Goal: Task Accomplishment & Management: Complete application form

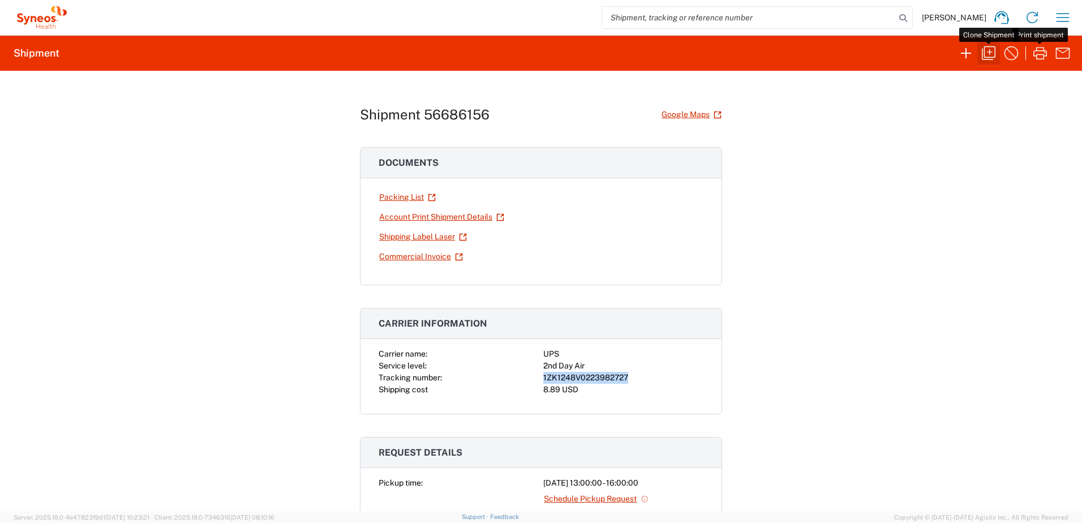
click at [991, 51] on icon "button" at bounding box center [988, 53] width 18 height 18
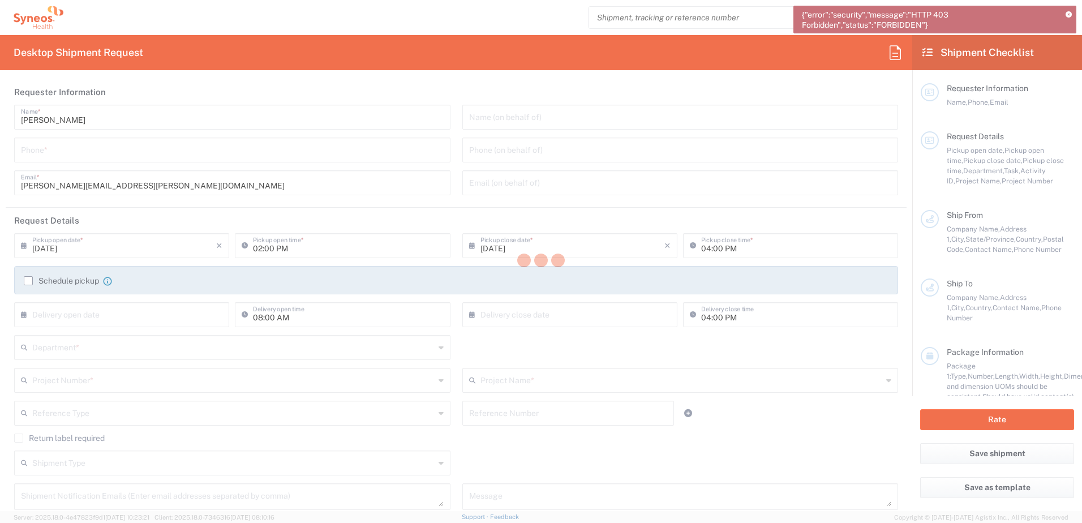
type input "[GEOGRAPHIC_DATA]"
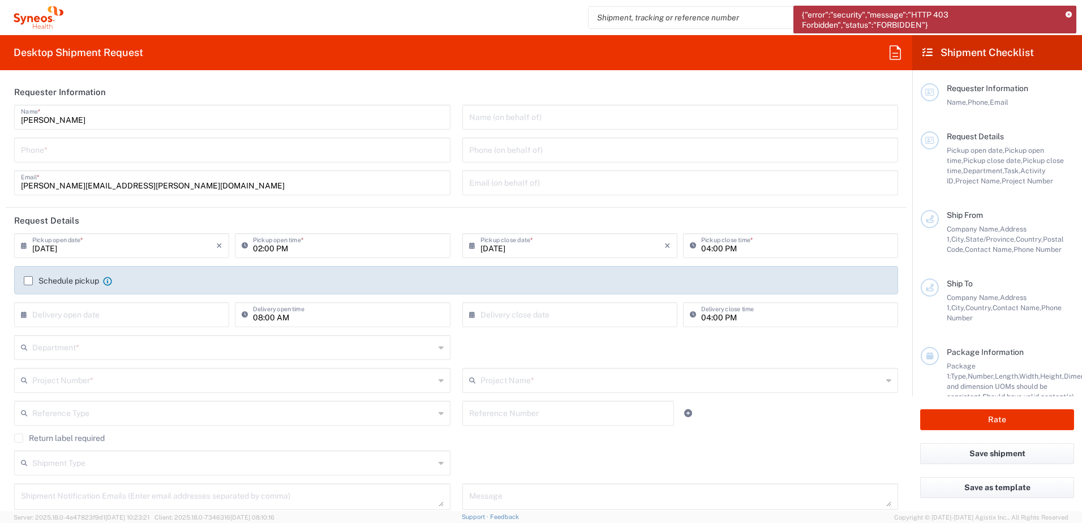
click at [1067, 12] on icon at bounding box center [1068, 15] width 6 height 6
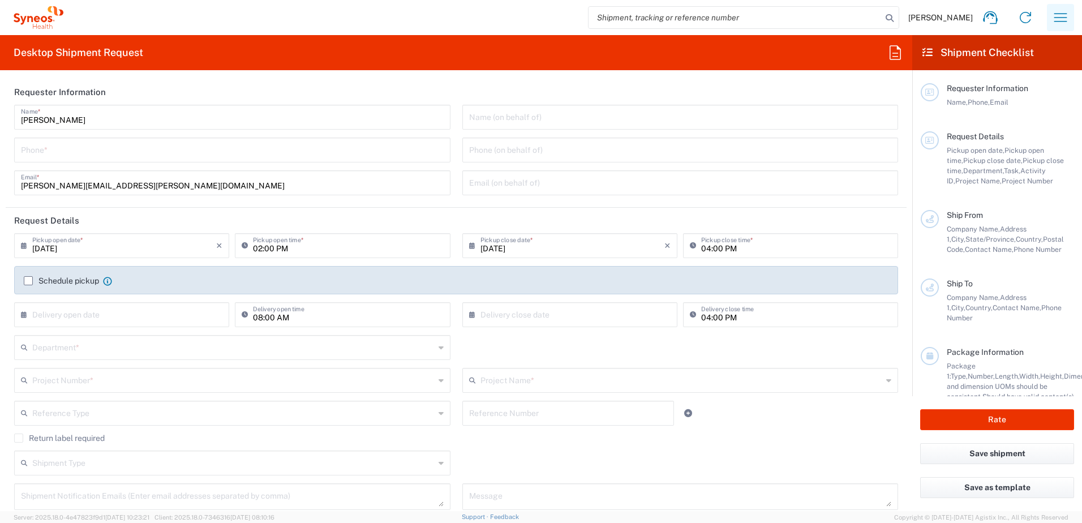
click at [1059, 18] on icon "button" at bounding box center [1060, 17] width 18 height 18
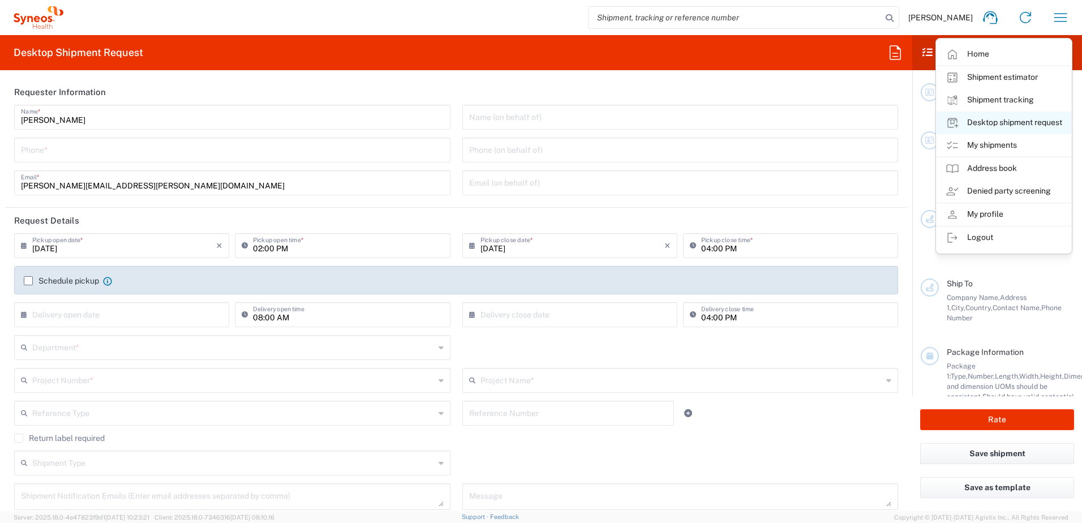
click at [1024, 122] on link "Desktop shipment request" at bounding box center [1003, 122] width 135 height 23
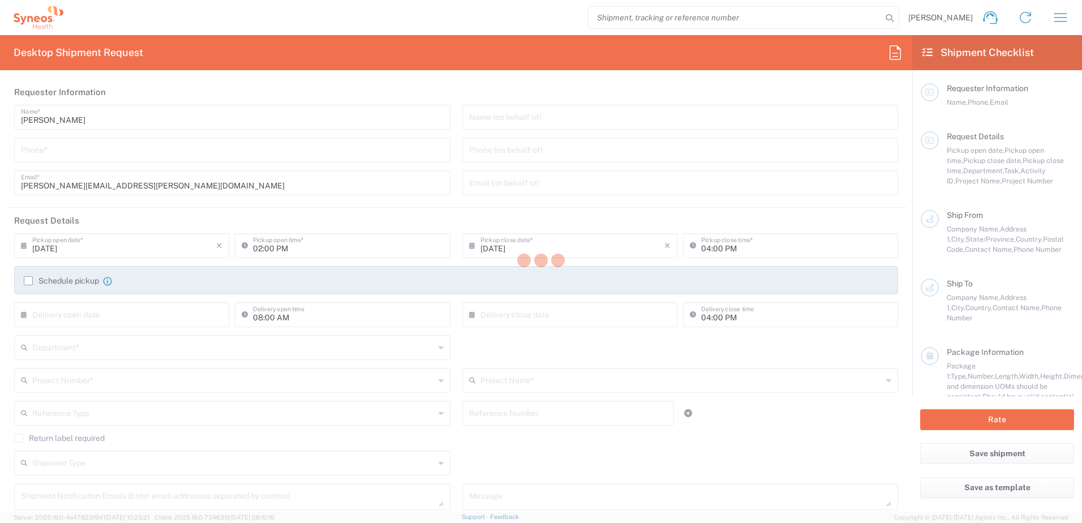
type input "Department"
type input "4510"
type input "Syneos Health, LLC-[GEOGRAPHIC_DATA] [GEOGRAPHIC_DATA] [GEOGRAPHIC_DATA]"
type input "Syneos Health"
type input "[GEOGRAPHIC_DATA]"
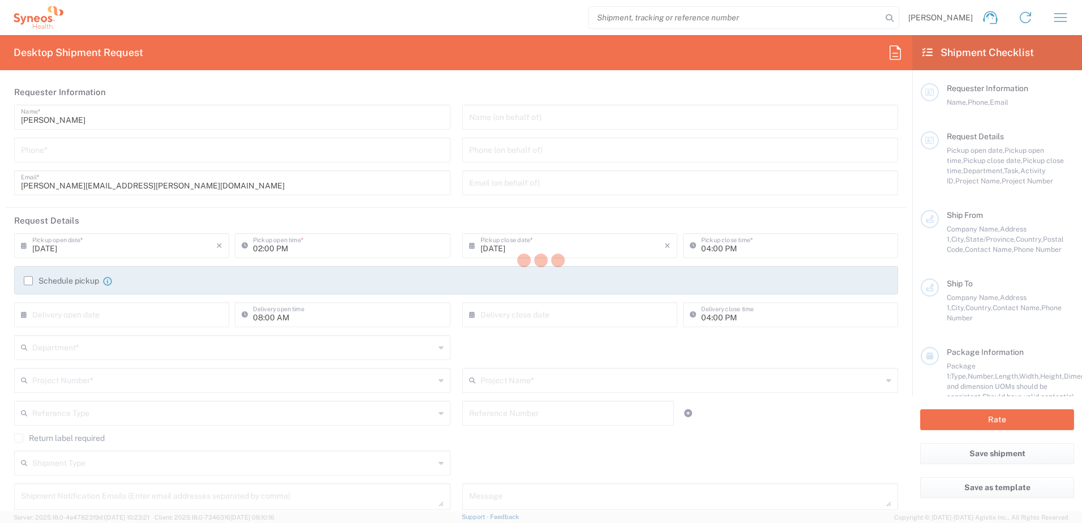
type input "Morrisville"
type input "[US_STATE]"
type input "27560"
type input "[PERSON_NAME]"
type input "[PERSON_NAME][EMAIL_ADDRESS][PERSON_NAME][DOMAIN_NAME]"
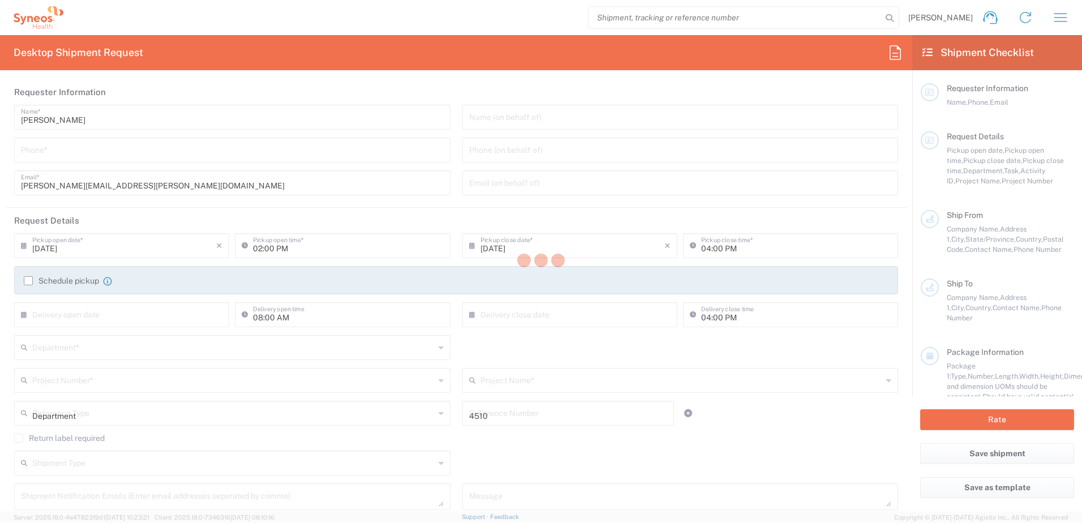
type input "4510"
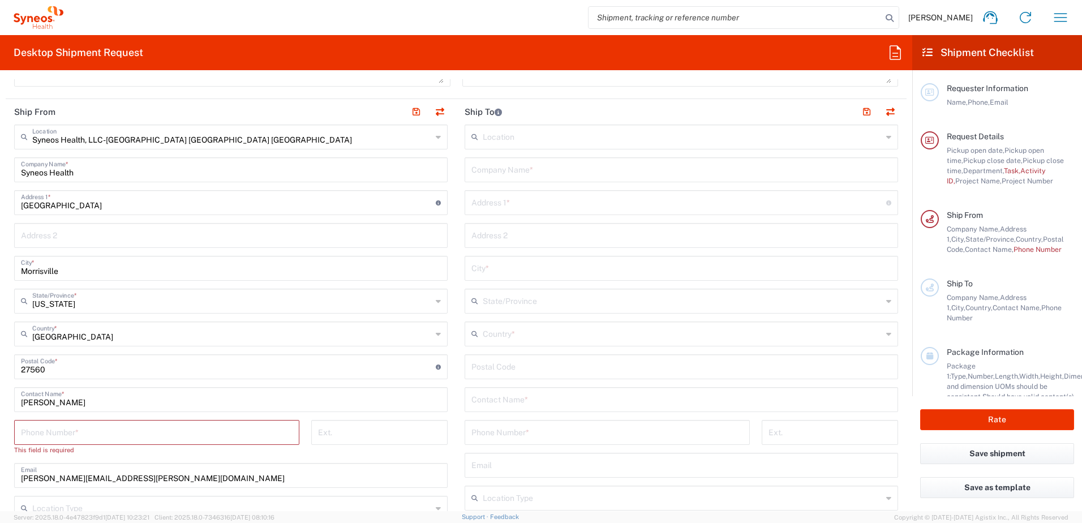
scroll to position [396, 0]
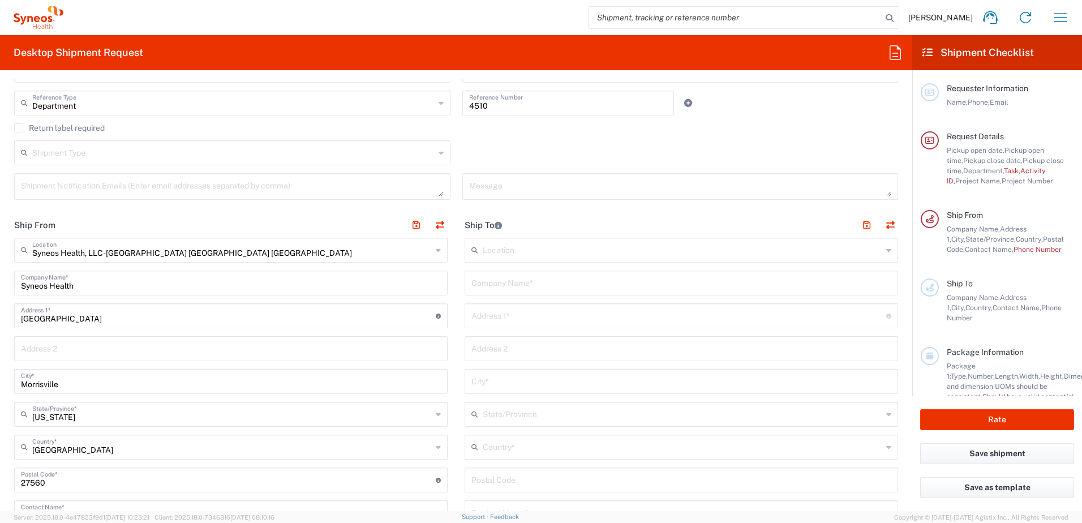
click at [505, 287] on input "text" at bounding box center [681, 282] width 420 height 20
paste input "[PERSON_NAME] D'[PERSON_NAME]"
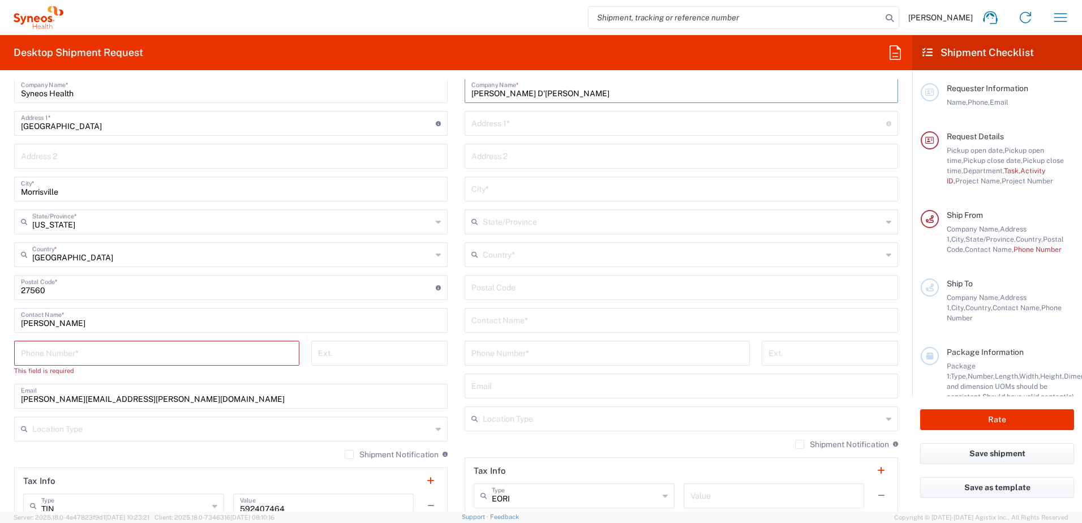
scroll to position [622, 0]
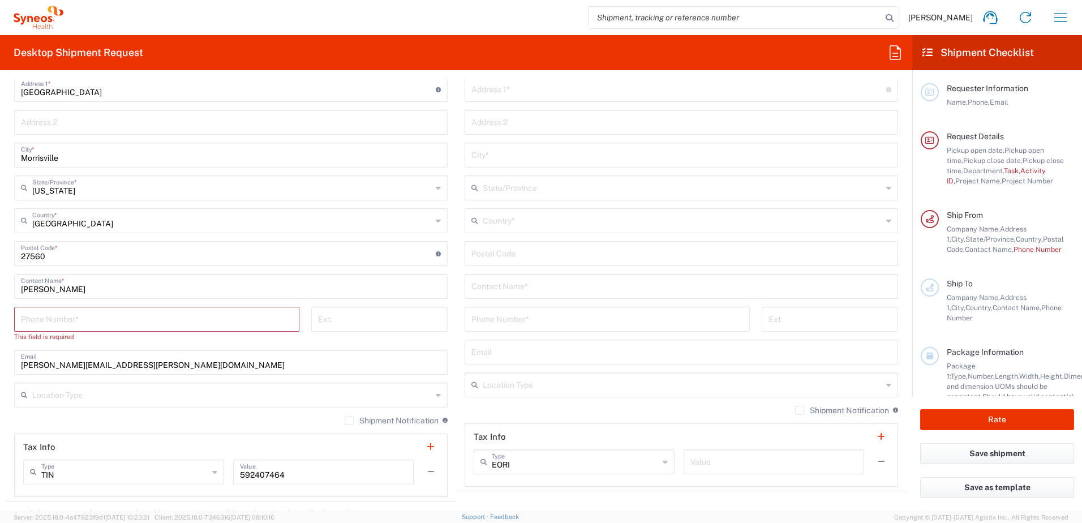
type input "[PERSON_NAME] D'[PERSON_NAME]"
click at [509, 285] on input "text" at bounding box center [681, 285] width 420 height 20
paste input "[PERSON_NAME] D'[PERSON_NAME]"
type input "[PERSON_NAME] D'[PERSON_NAME]"
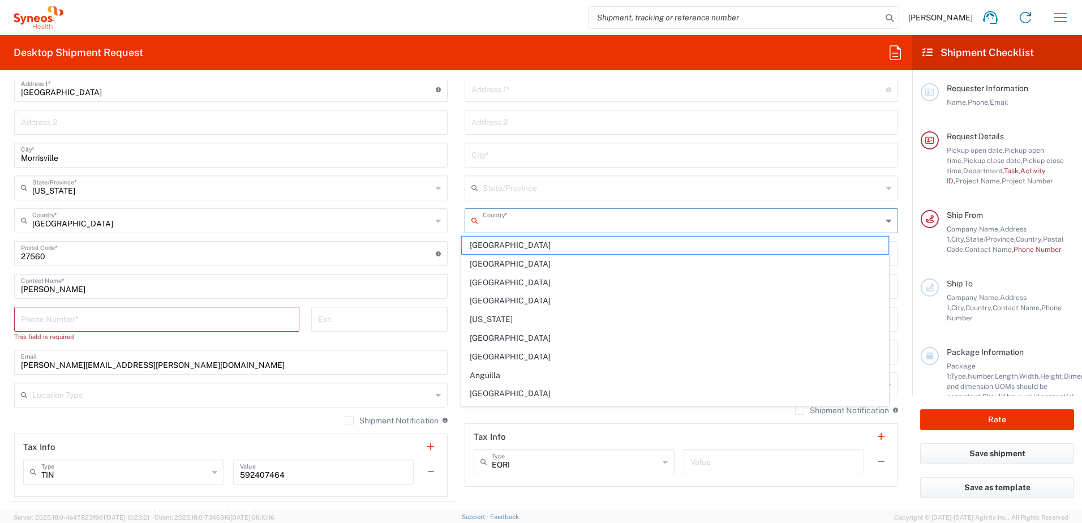
click at [514, 227] on input "text" at bounding box center [682, 220] width 399 height 20
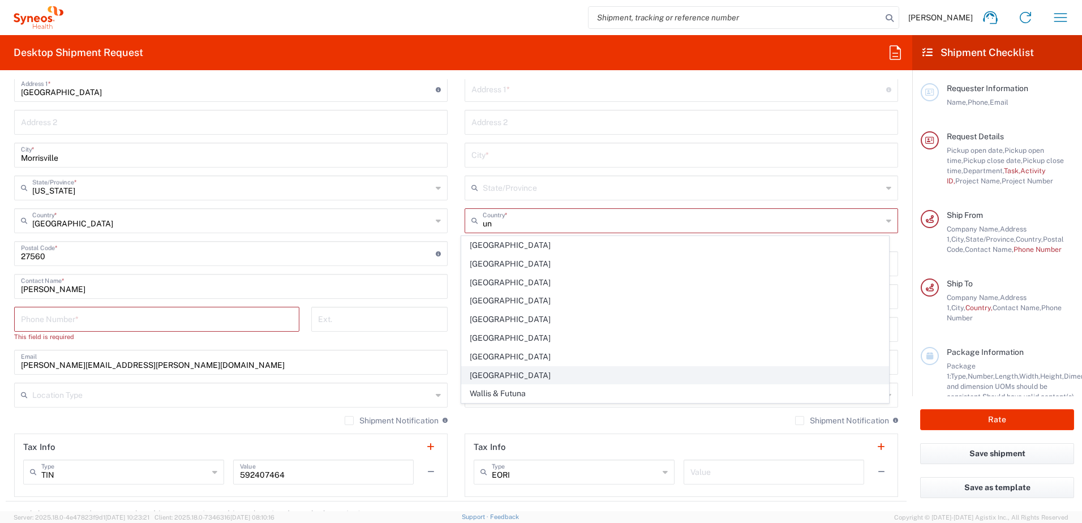
click at [488, 372] on span "[GEOGRAPHIC_DATA]" at bounding box center [675, 376] width 427 height 18
type input "[GEOGRAPHIC_DATA]"
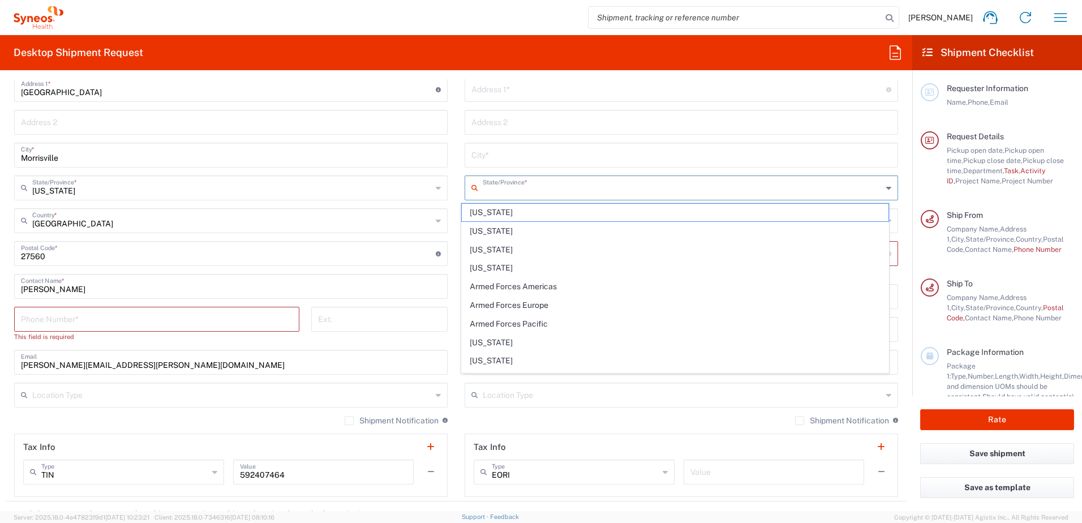
click at [508, 195] on input "text" at bounding box center [682, 187] width 399 height 20
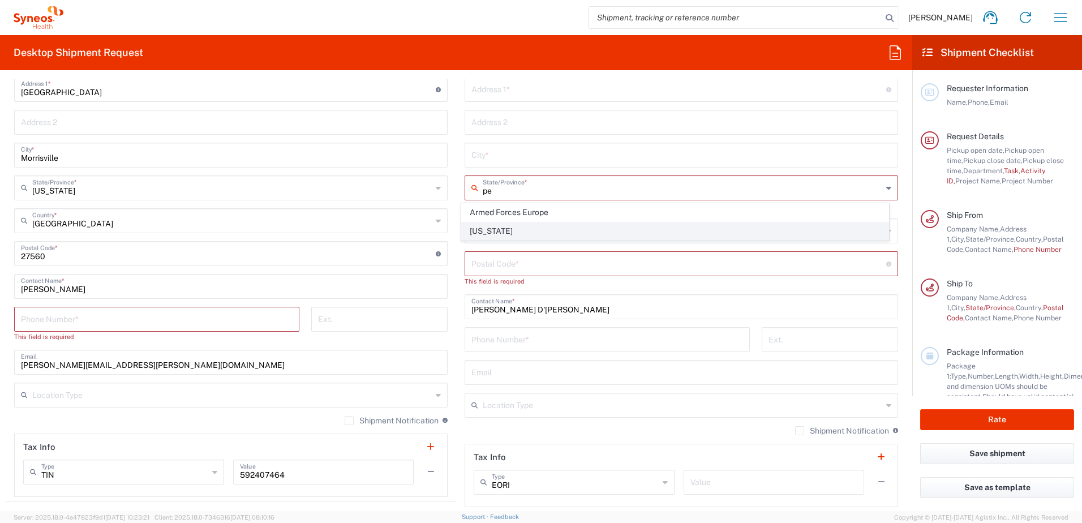
click at [481, 231] on span "[US_STATE]" at bounding box center [675, 231] width 427 height 18
type input "[US_STATE]"
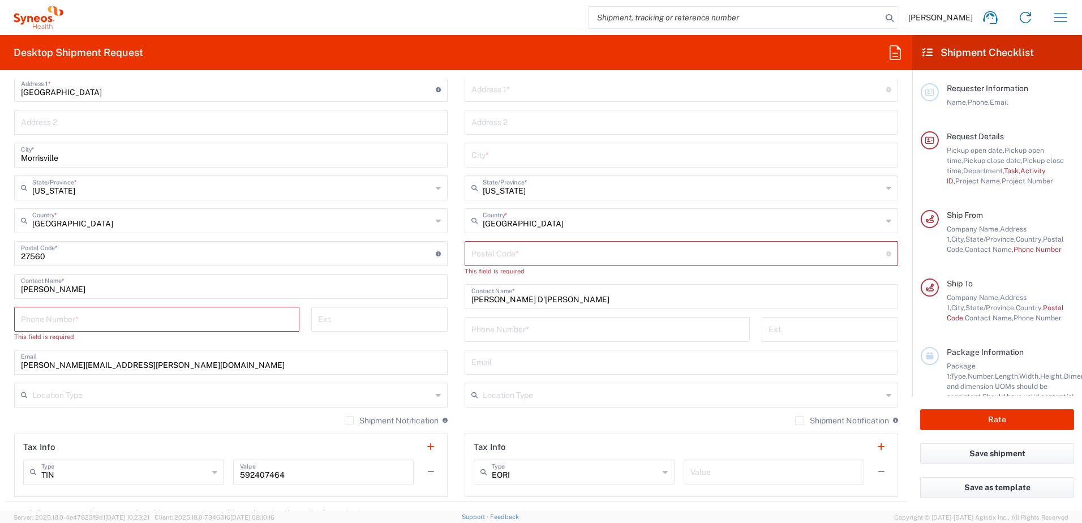
click at [484, 154] on input "text" at bounding box center [681, 154] width 420 height 20
paste input "Glenside"
type input "Glenside"
click at [520, 256] on input "undefined" at bounding box center [678, 253] width 415 height 20
paste input "19038"
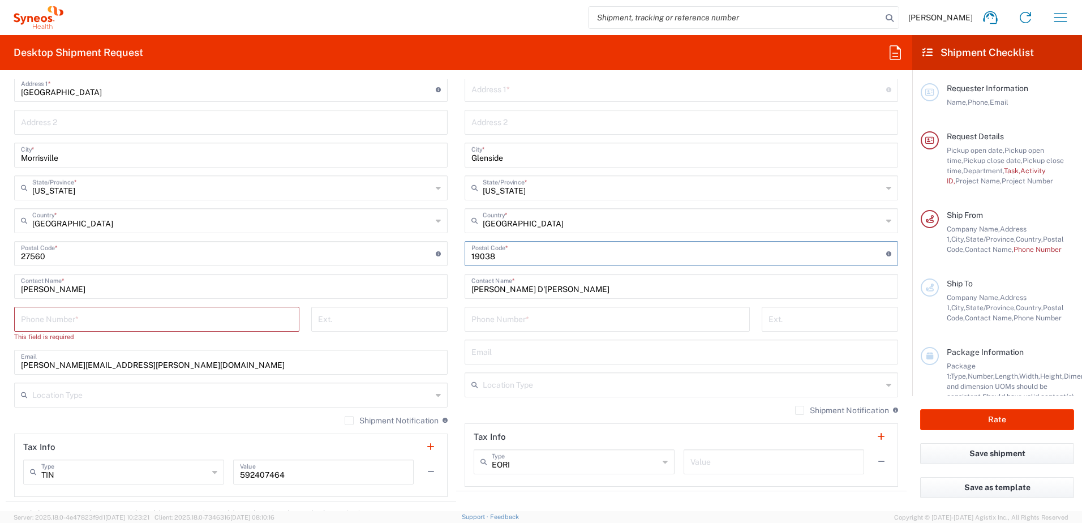
type input "19038"
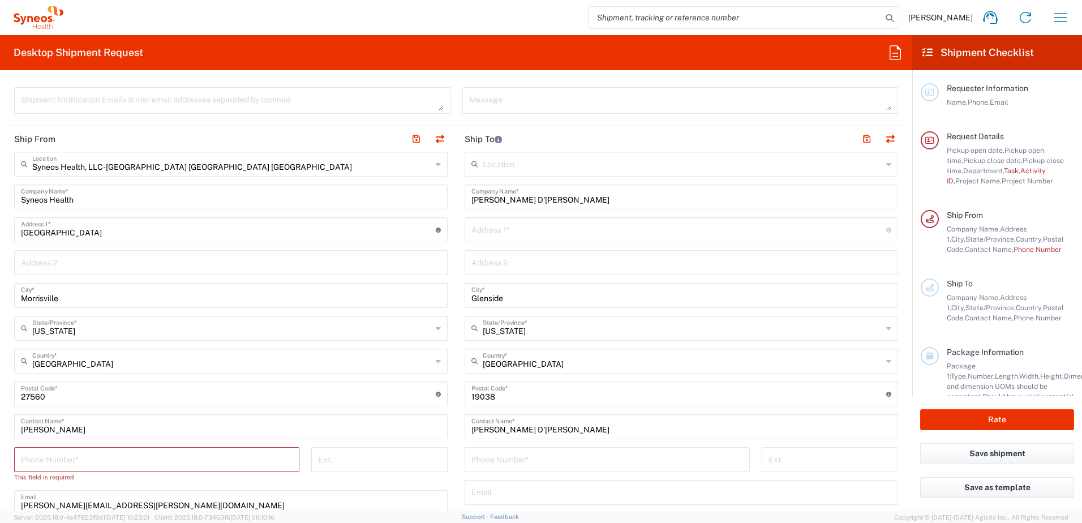
scroll to position [453, 0]
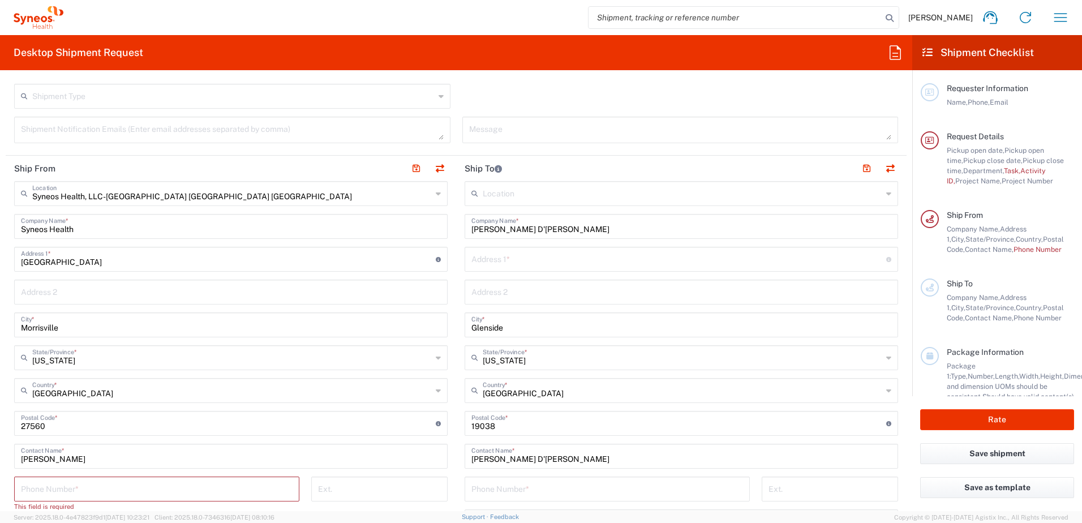
click at [488, 255] on input "text" at bounding box center [678, 258] width 415 height 20
paste input "[STREET_ADDRESS][PERSON_NAME]"
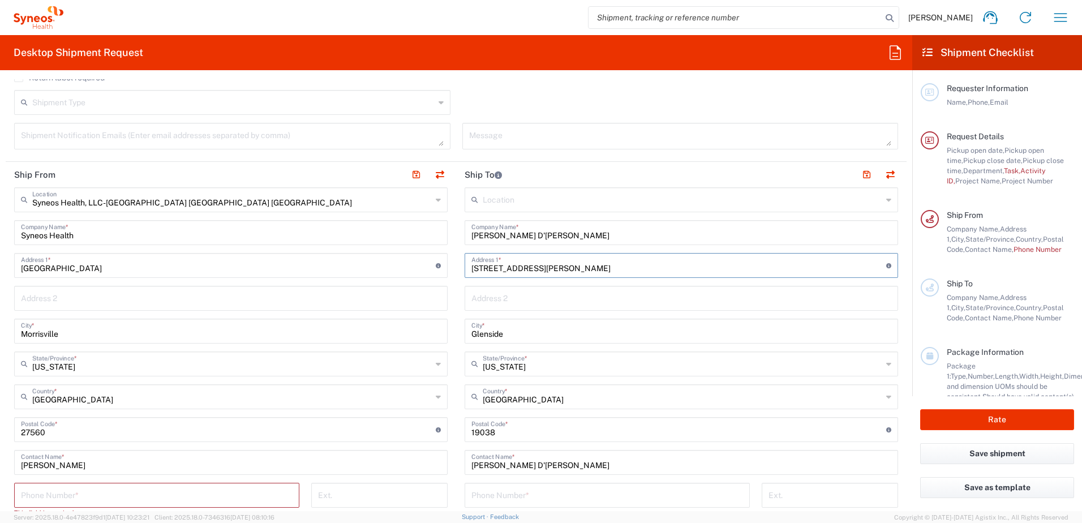
scroll to position [509, 0]
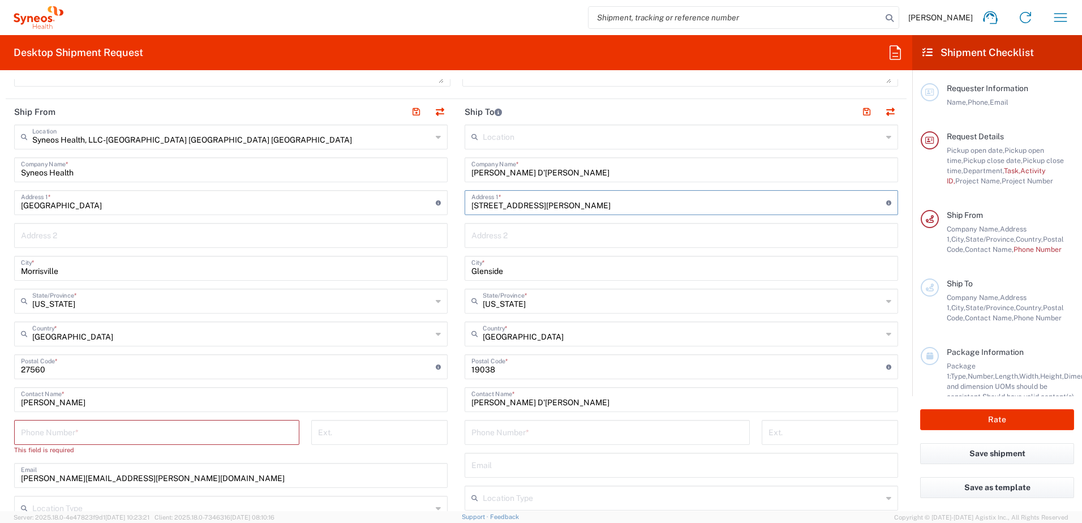
type input "[STREET_ADDRESS][PERSON_NAME]"
click at [89, 430] on input "tel" at bounding box center [157, 431] width 272 height 20
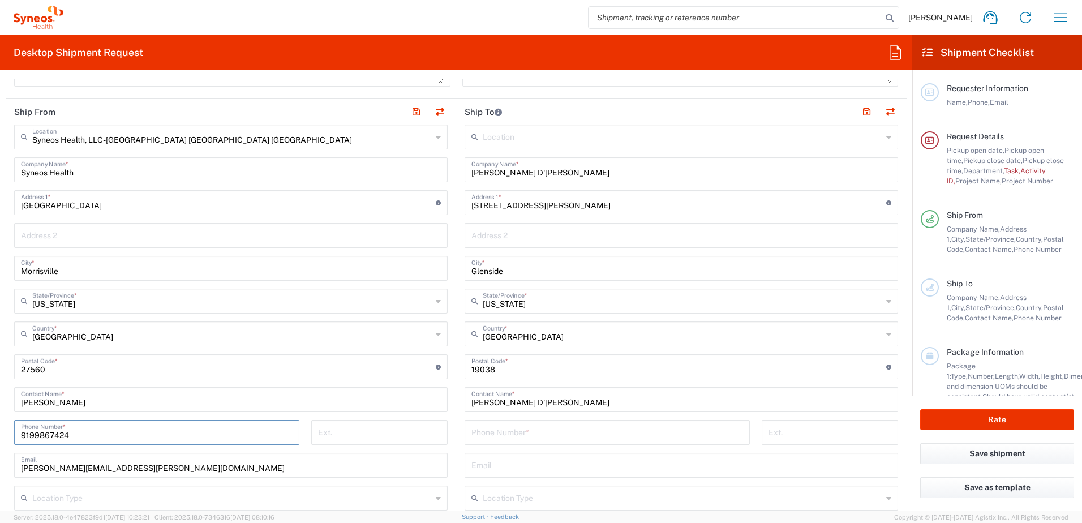
click at [35, 433] on input "9199867424" at bounding box center [157, 431] width 272 height 20
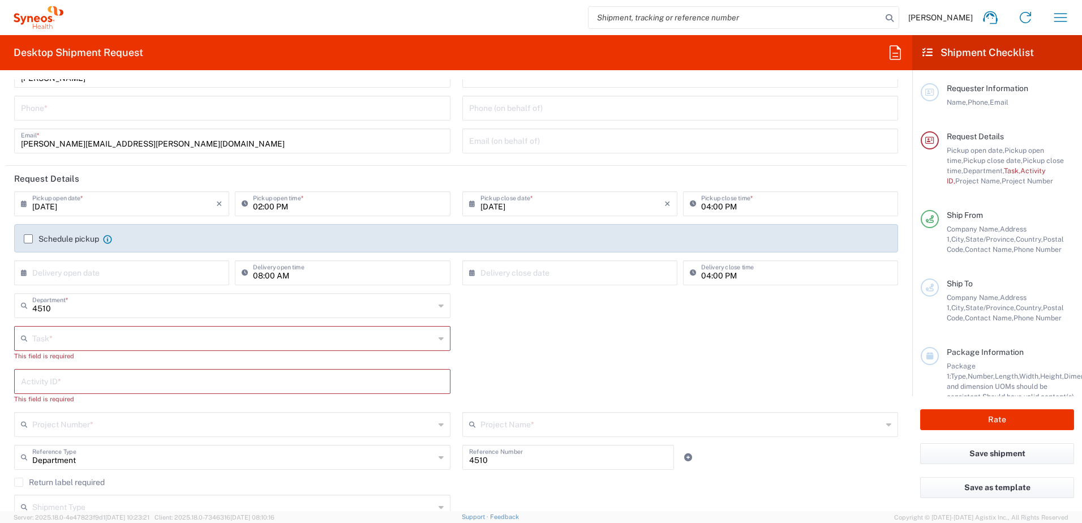
scroll to position [0, 0]
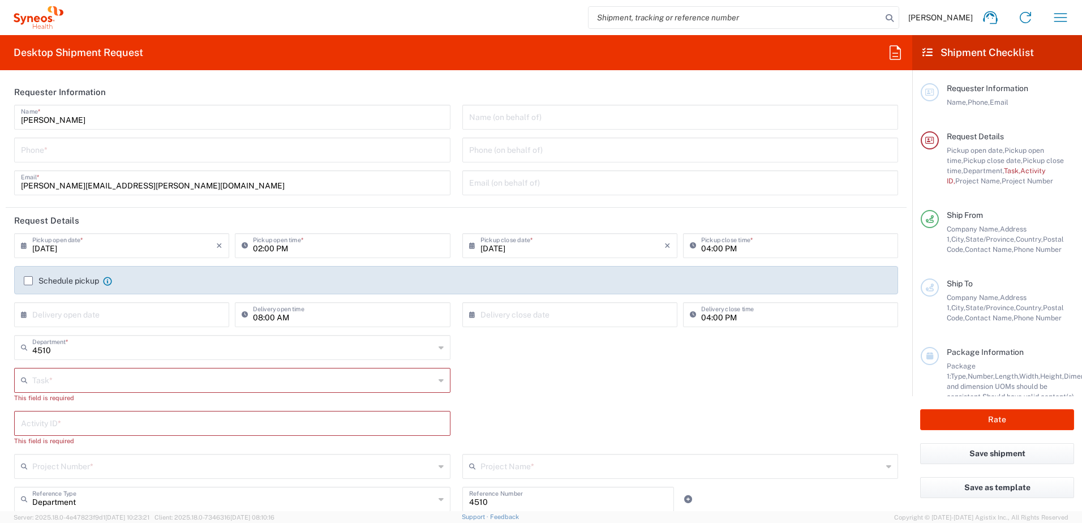
type input "9199867424"
click at [46, 142] on input "tel" at bounding box center [232, 149] width 423 height 20
paste input "9199867424"
type input "9199867424"
click at [72, 381] on input "text" at bounding box center [233, 379] width 402 height 20
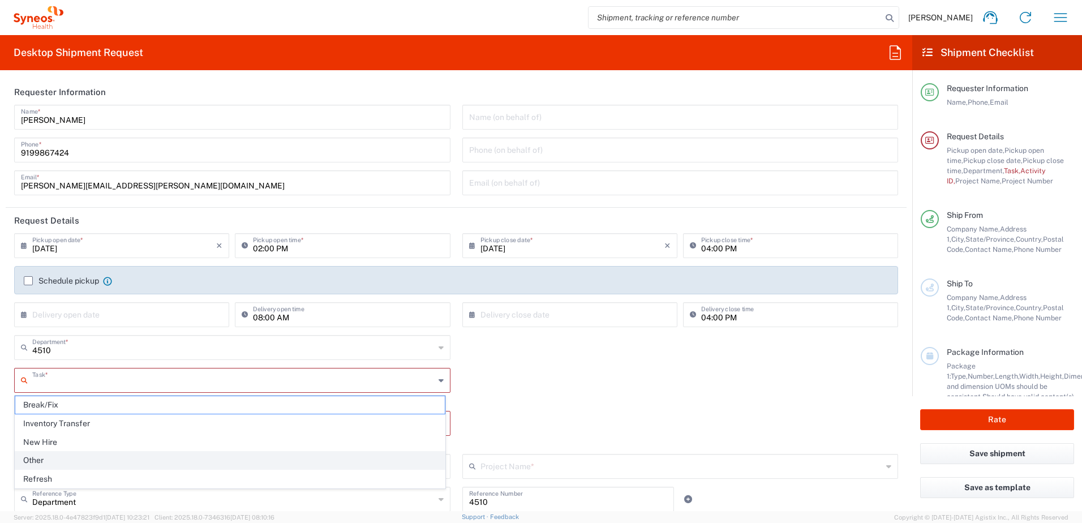
click at [65, 459] on span "Other" at bounding box center [229, 460] width 429 height 18
type input "Other"
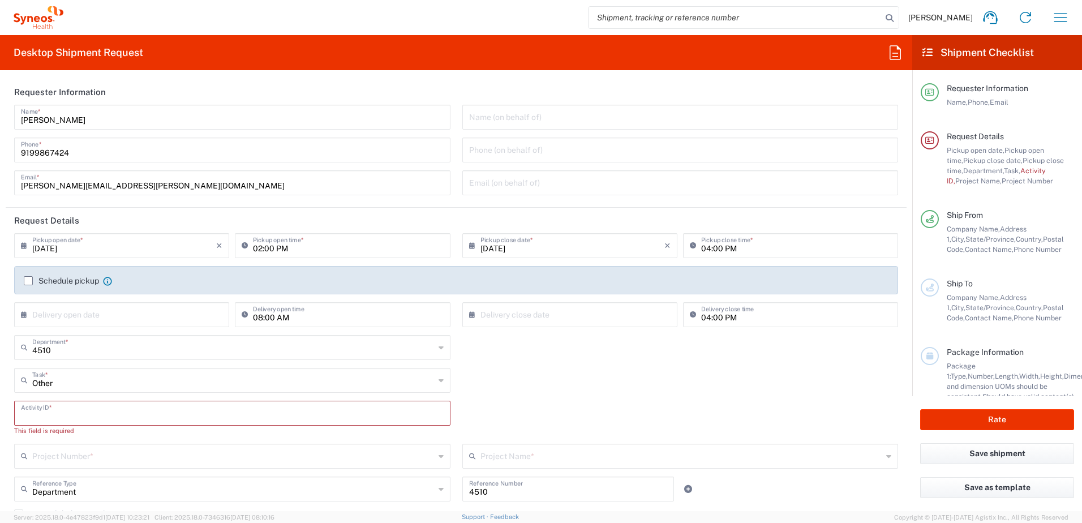
click at [84, 410] on input "text" at bounding box center [232, 412] width 423 height 20
click at [147, 408] on input "text" at bounding box center [232, 412] width 423 height 20
paste input "SCTASK2700321"
type input "SCTASK2700321"
click at [98, 449] on input "text" at bounding box center [233, 445] width 402 height 20
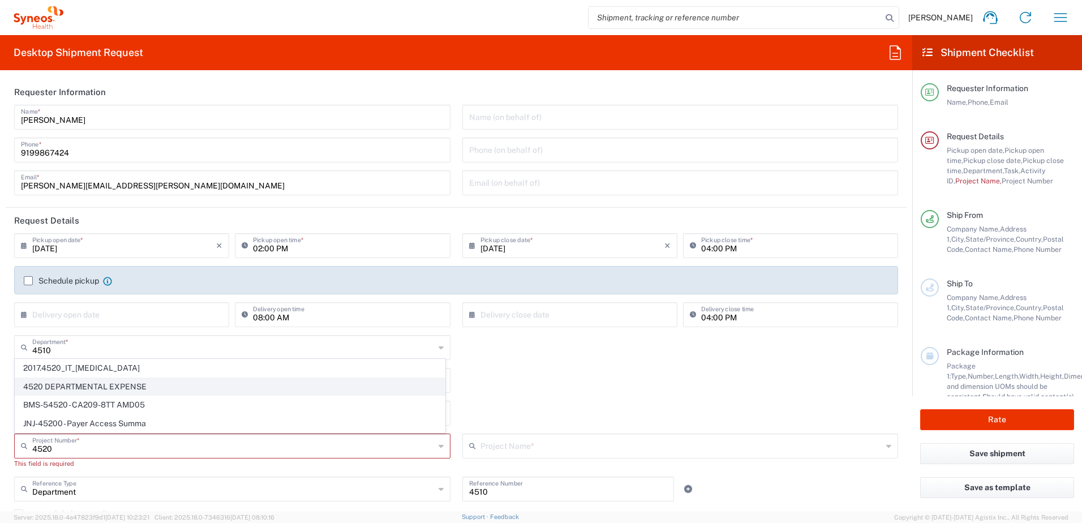
click at [103, 388] on span "4520 DEPARTMENTAL EXPENSE" at bounding box center [229, 387] width 429 height 18
type input "4520 DEPARTMENTAL EXPENSE"
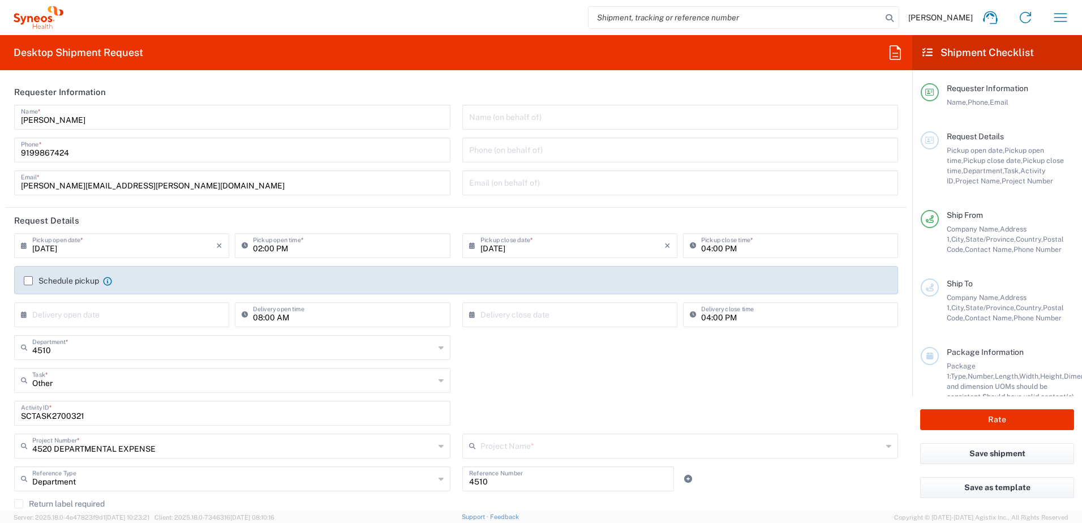
type input "4520 DEPARTMENTAL EXPENSE"
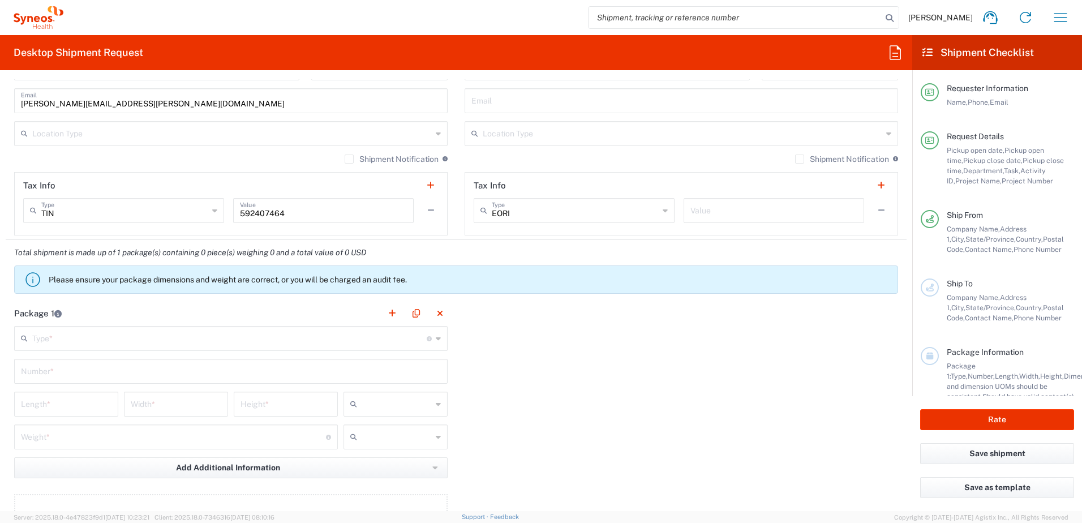
scroll to position [905, 0]
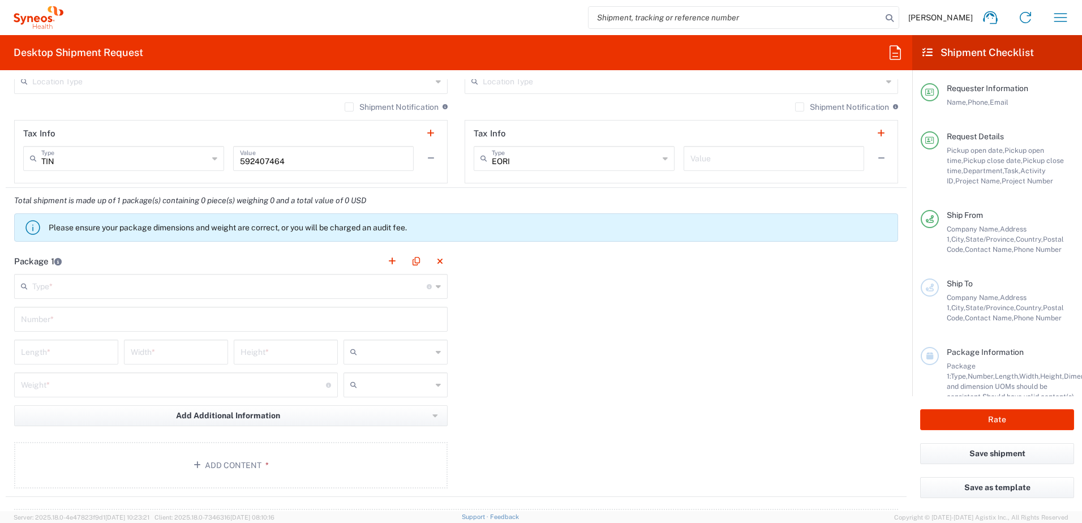
click at [56, 292] on input "text" at bounding box center [229, 285] width 394 height 20
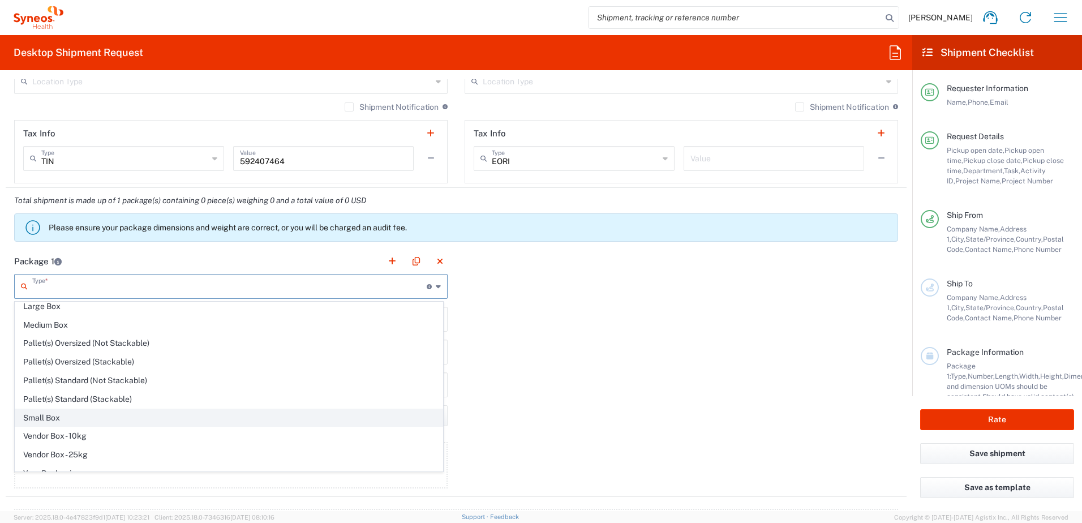
scroll to position [35, 0]
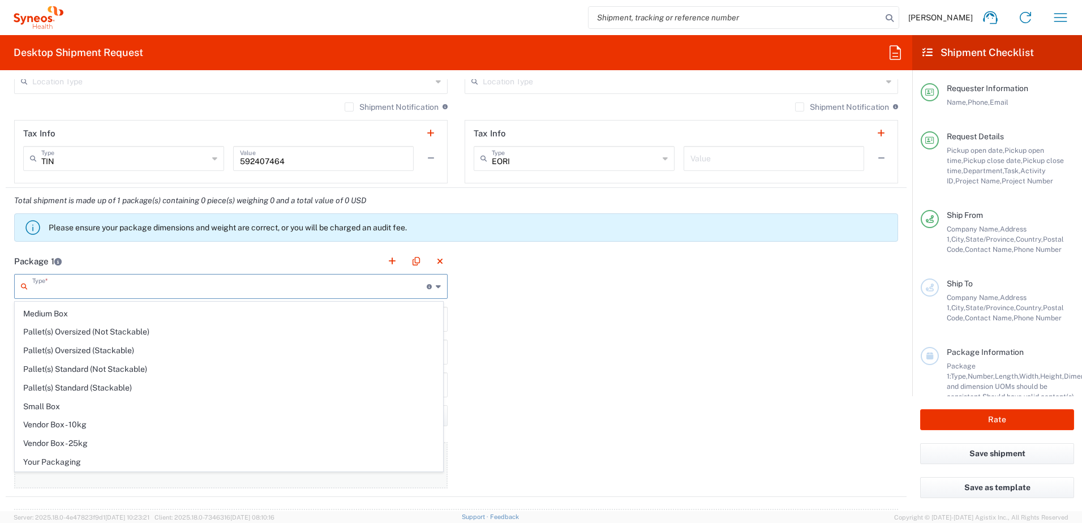
click at [134, 457] on span "Your Packaging" at bounding box center [228, 462] width 427 height 18
type input "Your Packaging"
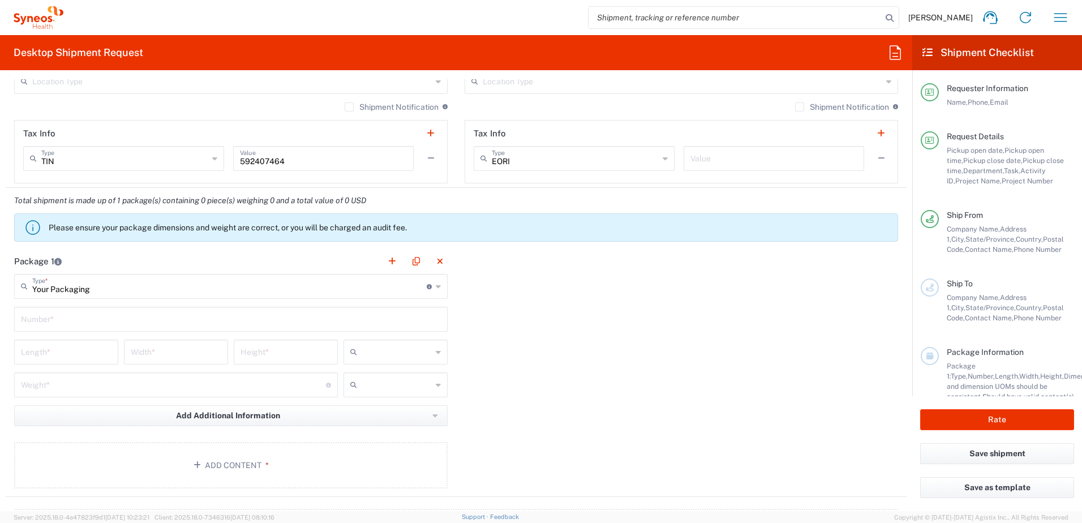
click at [76, 307] on div "Number *" at bounding box center [230, 319] width 433 height 25
click at [72, 312] on input "text" at bounding box center [231, 318] width 420 height 20
type input "1"
click at [69, 362] on div "Length *" at bounding box center [66, 351] width 104 height 25
click at [61, 352] on input "number" at bounding box center [66, 351] width 91 height 20
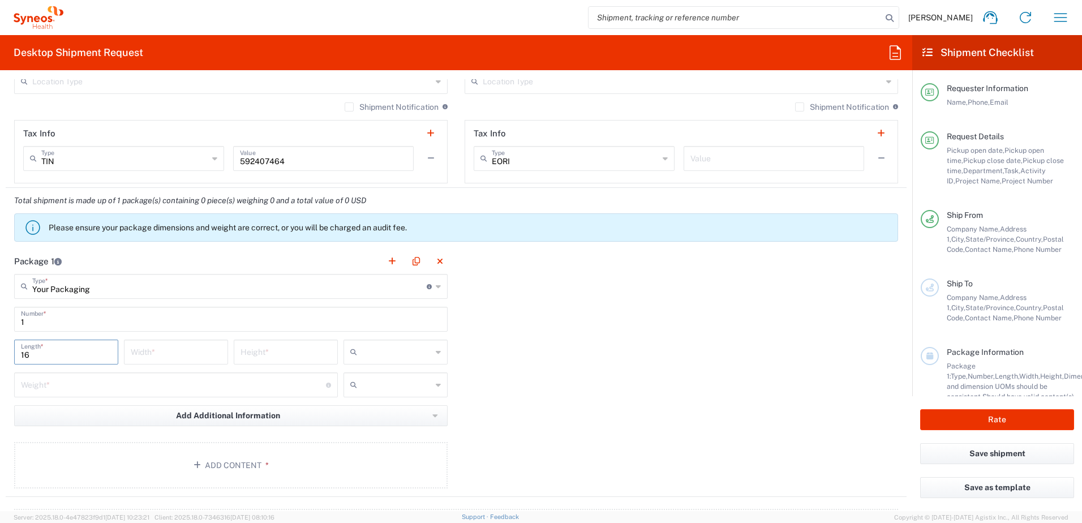
type input "16"
click at [178, 343] on input "number" at bounding box center [176, 351] width 91 height 20
type input "16"
click at [244, 348] on input "number" at bounding box center [285, 351] width 91 height 20
type input "4"
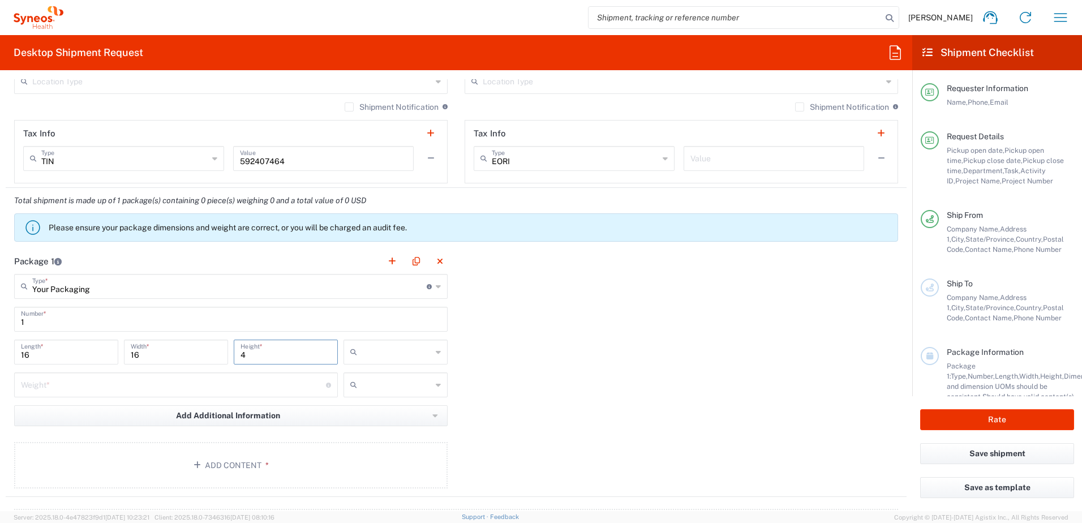
click at [373, 351] on input "text" at bounding box center [396, 352] width 70 height 18
click at [368, 410] on span "in" at bounding box center [391, 414] width 101 height 18
type input "in"
click at [138, 378] on input "number" at bounding box center [173, 384] width 305 height 20
type input "5"
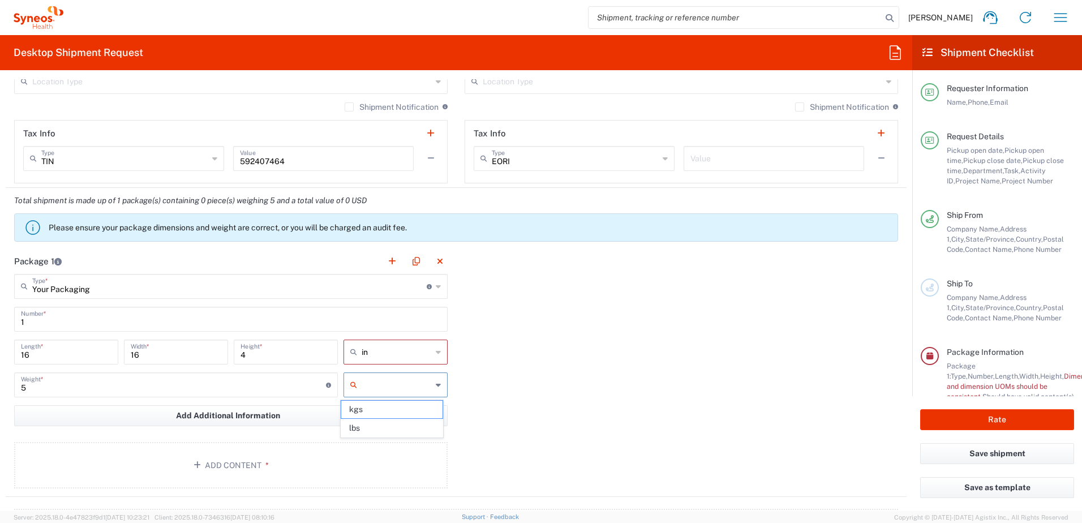
click at [364, 380] on input "text" at bounding box center [396, 385] width 70 height 18
click at [357, 426] on span "lbs" at bounding box center [391, 428] width 101 height 18
type input "lbs"
click at [234, 453] on button "Add Content *" at bounding box center [230, 465] width 433 height 46
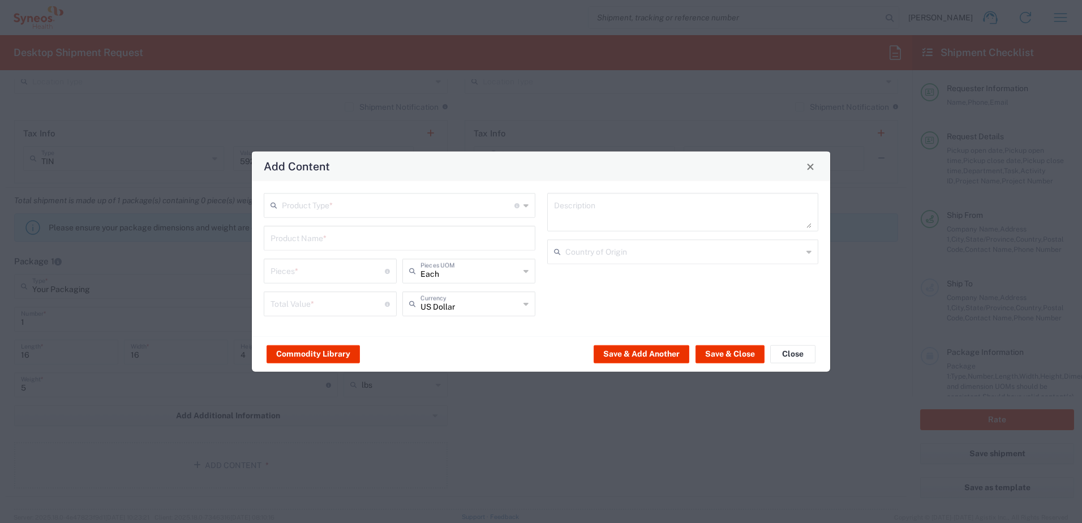
click at [333, 204] on input "text" at bounding box center [398, 205] width 233 height 20
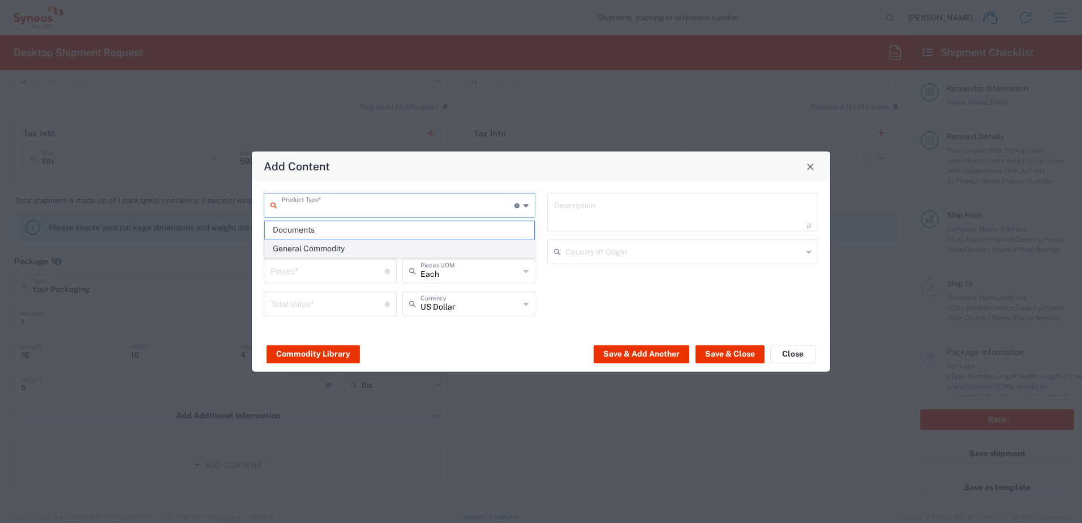
click at [329, 248] on span "General Commodity" at bounding box center [399, 249] width 269 height 18
type input "General Commodity"
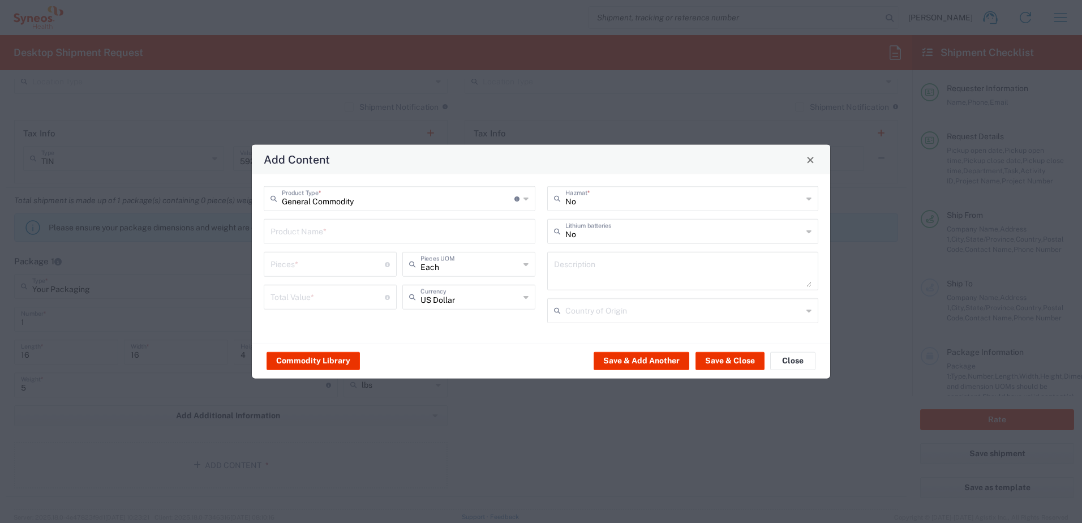
click at [310, 233] on input "text" at bounding box center [399, 231] width 258 height 20
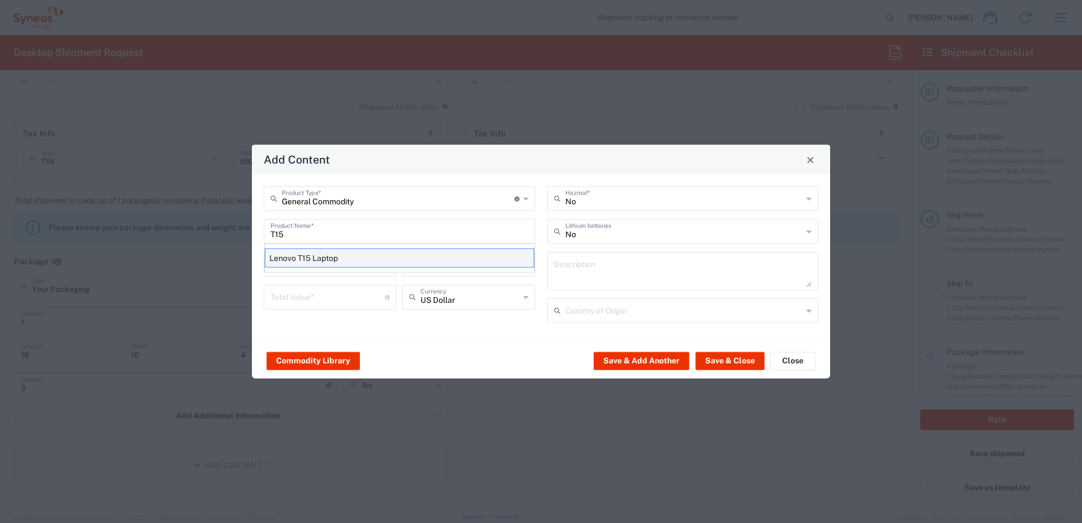
click at [308, 255] on div "Lenovo T15 Laptop" at bounding box center [399, 257] width 269 height 19
type input "Lenovo T15 Laptop"
type textarea "Lenovo T15 Laptop"
type input "[GEOGRAPHIC_DATA]"
type input "Yes"
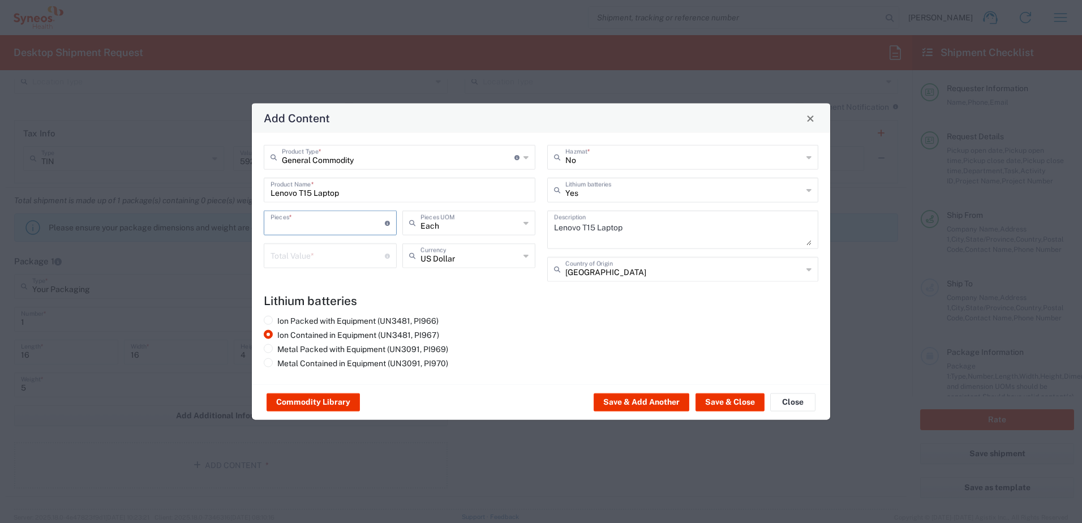
click at [300, 228] on input "number" at bounding box center [327, 222] width 114 height 20
type input "1"
click at [305, 249] on input "number" at bounding box center [327, 255] width 114 height 20
type input "1000"
click at [727, 394] on button "Save & Close" at bounding box center [729, 402] width 69 height 18
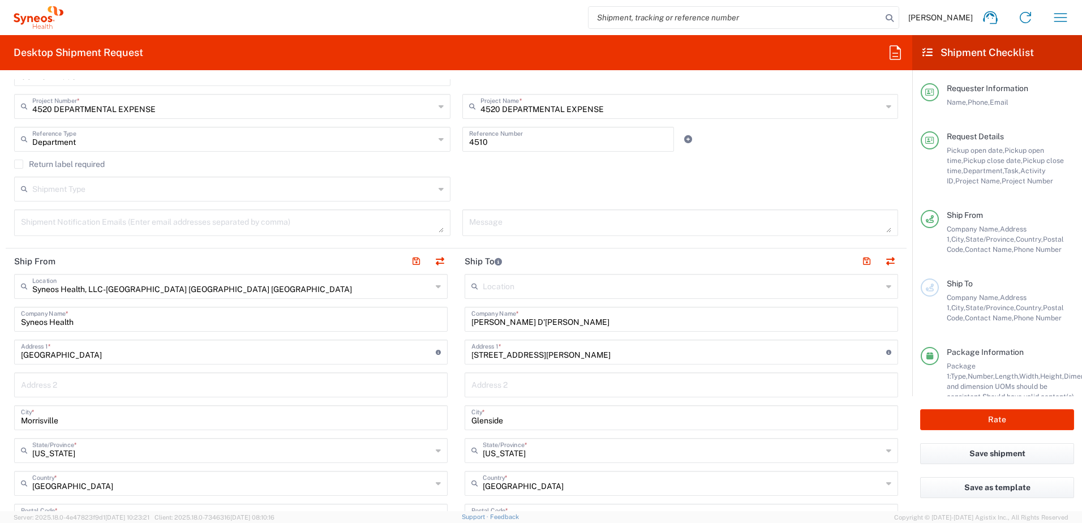
scroll to position [226, 0]
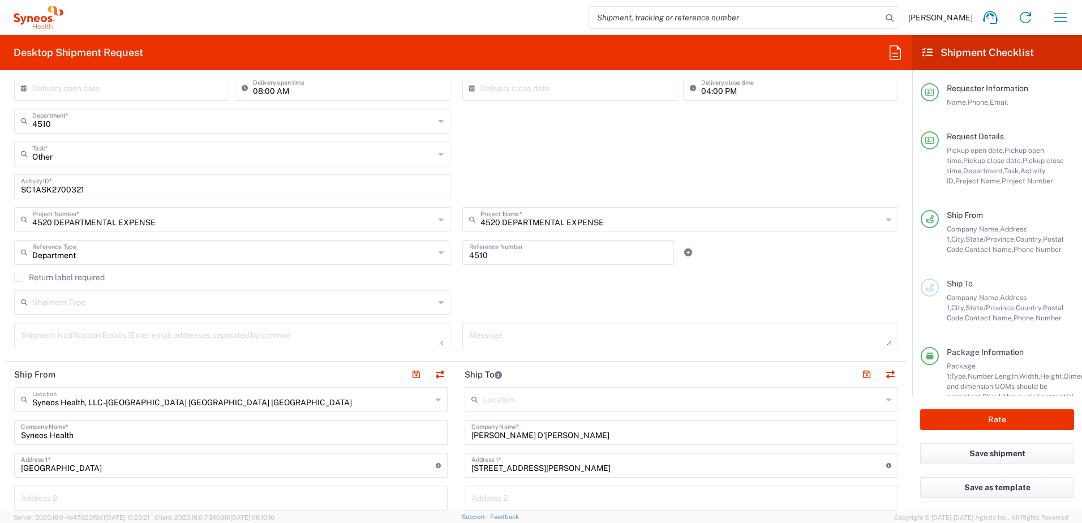
click at [46, 280] on label "Return label required" at bounding box center [59, 277] width 91 height 9
click at [19, 277] on input "Return label required" at bounding box center [19, 277] width 0 height 0
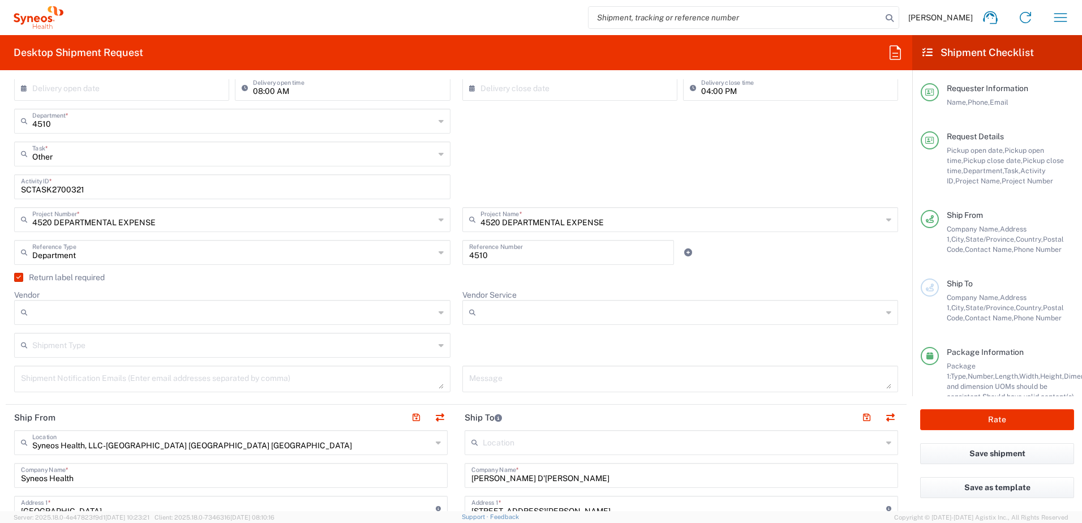
click at [58, 310] on input "Vendor" at bounding box center [233, 312] width 402 height 18
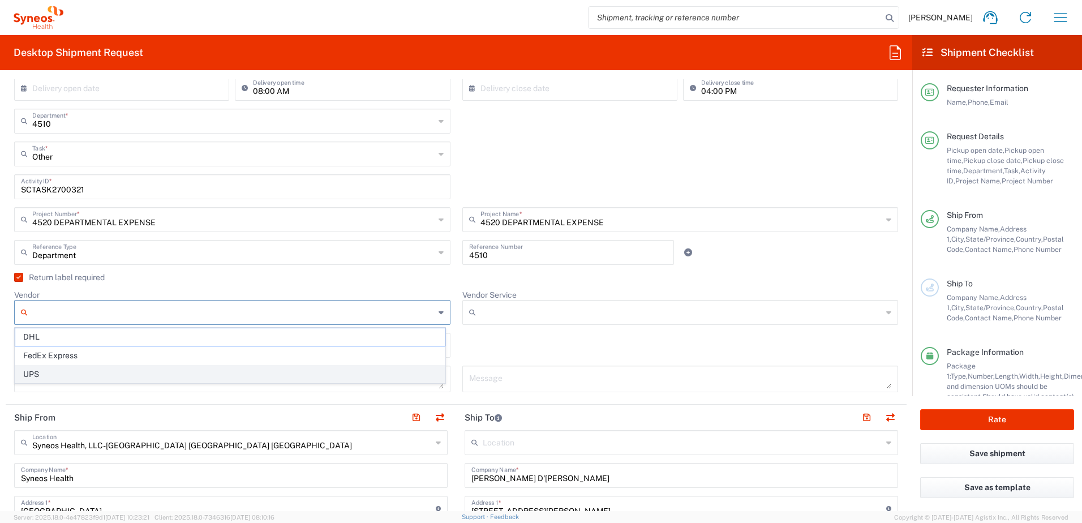
click at [50, 371] on span "UPS" at bounding box center [229, 374] width 429 height 18
type input "UPS"
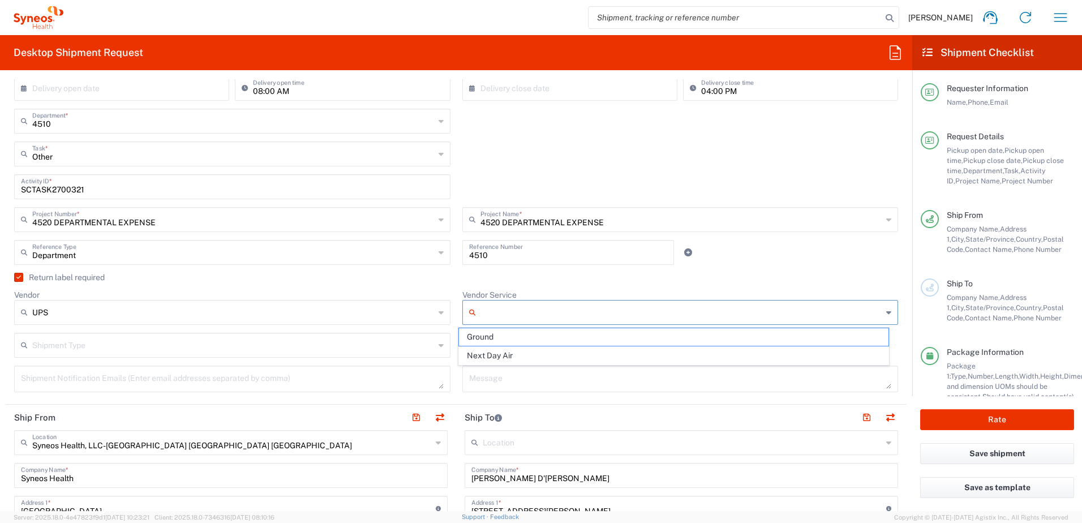
click at [498, 309] on input "Vendor Service" at bounding box center [681, 312] width 402 height 18
click at [522, 339] on span "Ground" at bounding box center [673, 337] width 429 height 18
type input "Ground"
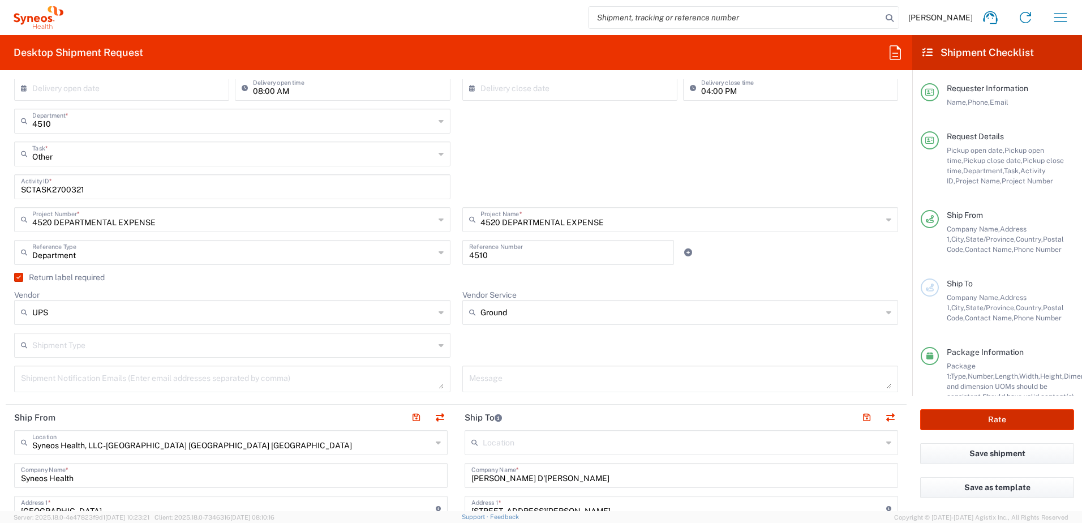
click at [999, 425] on button "Rate" at bounding box center [997, 419] width 154 height 21
type input "4520 DEPARTMENTAL EXPENSE"
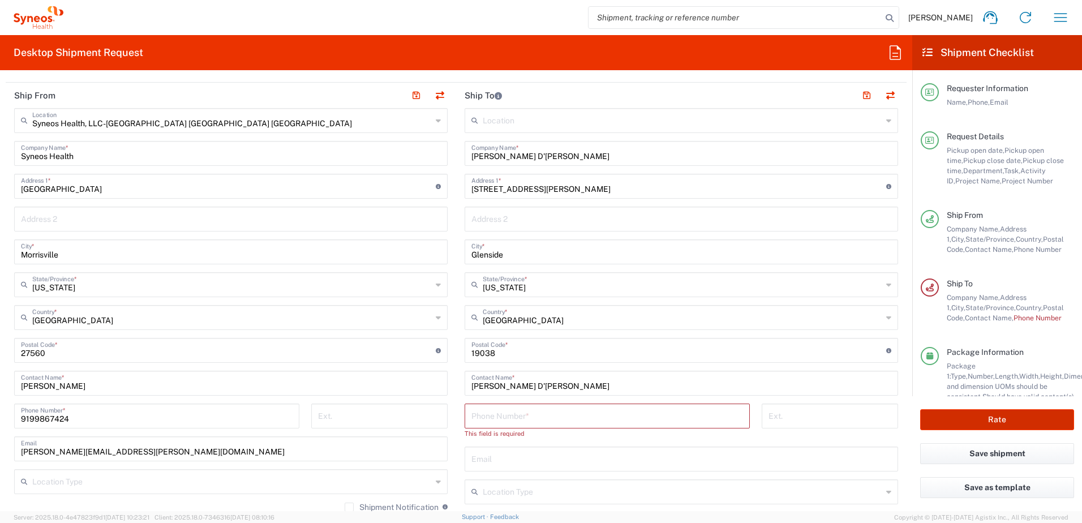
scroll to position [566, 0]
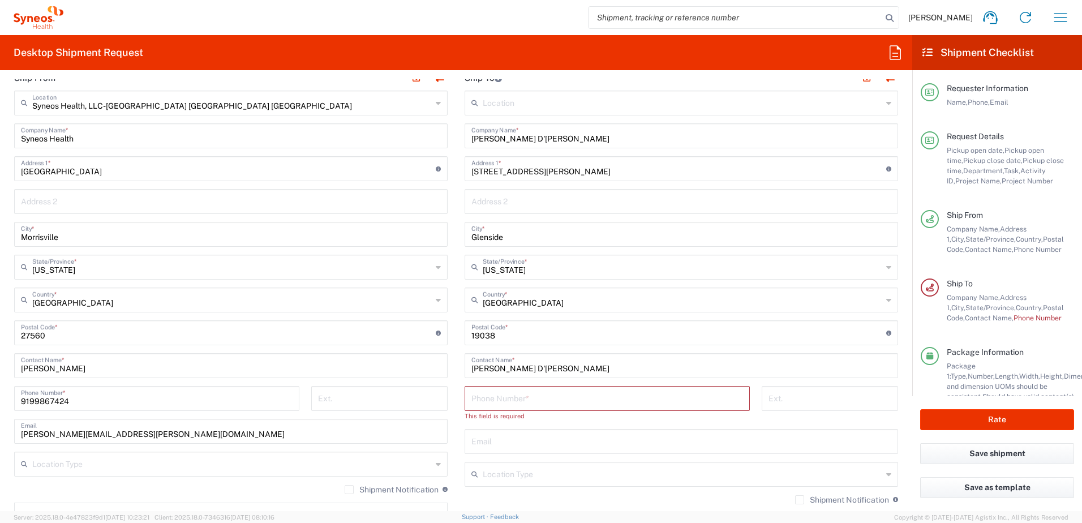
click at [574, 394] on input "tel" at bounding box center [607, 398] width 272 height 20
paste input "[PHONE_NUMBER]"
type input "[PHONE_NUMBER]"
click at [537, 429] on input "text" at bounding box center [681, 430] width 420 height 20
paste input "[PERSON_NAME][EMAIL_ADDRESS][PERSON_NAME][DOMAIN_NAME]"
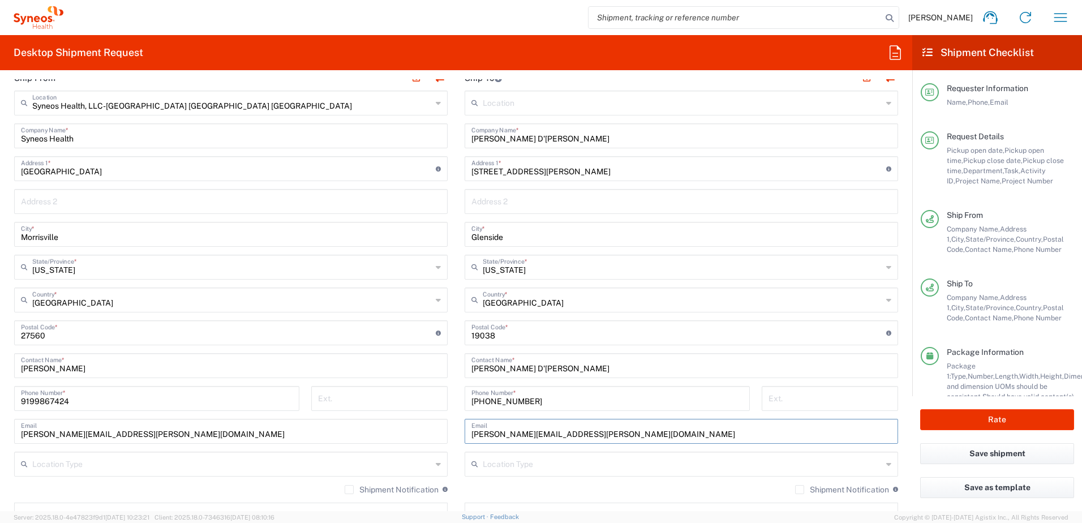
type input "[PERSON_NAME][EMAIL_ADDRESS][PERSON_NAME][DOMAIN_NAME]"
click at [572, 464] on input "text" at bounding box center [682, 463] width 399 height 20
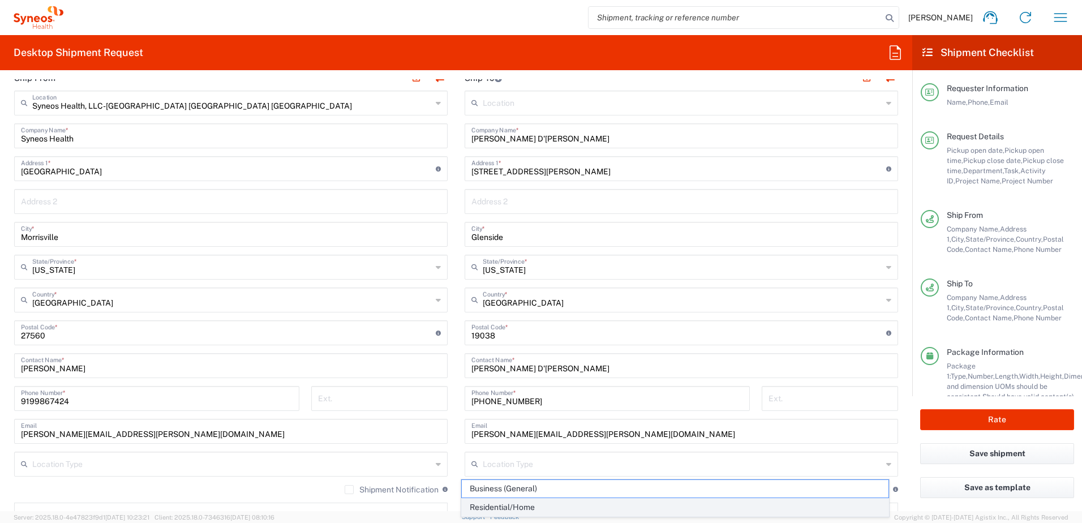
click at [525, 501] on span "Residential/Home" at bounding box center [675, 507] width 427 height 18
type input "Residential/Home"
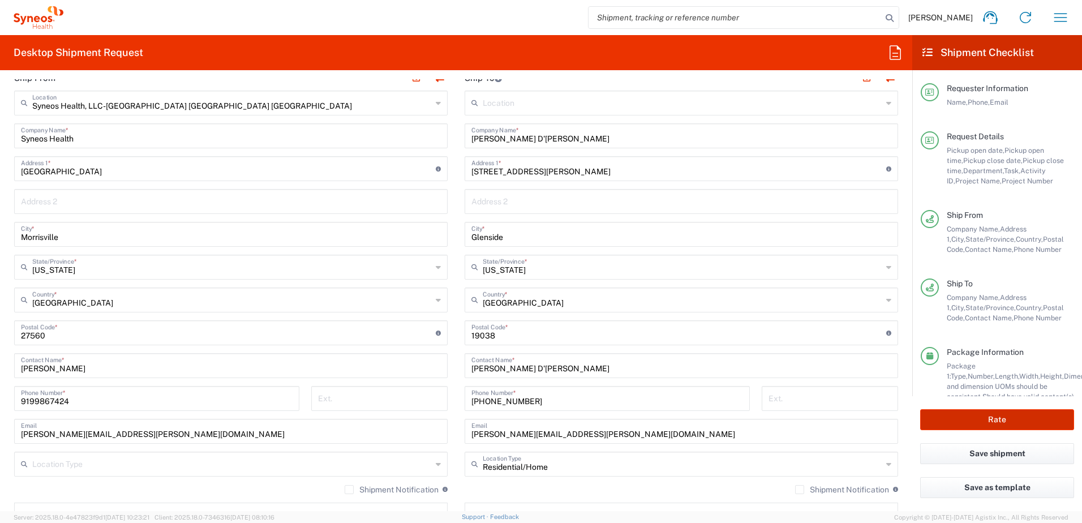
click at [1000, 427] on button "Rate" at bounding box center [997, 419] width 154 height 21
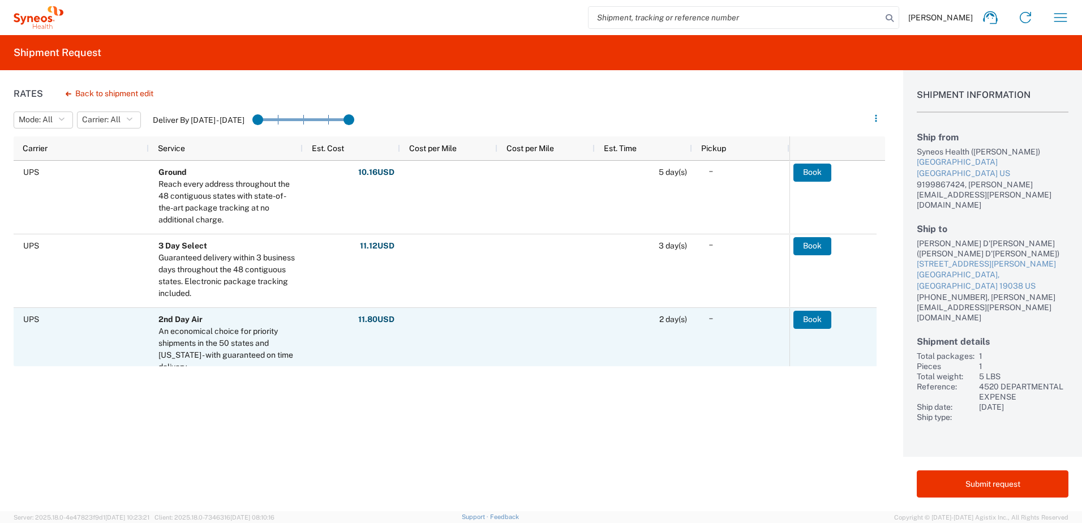
click at [812, 318] on button "Book" at bounding box center [812, 320] width 38 height 18
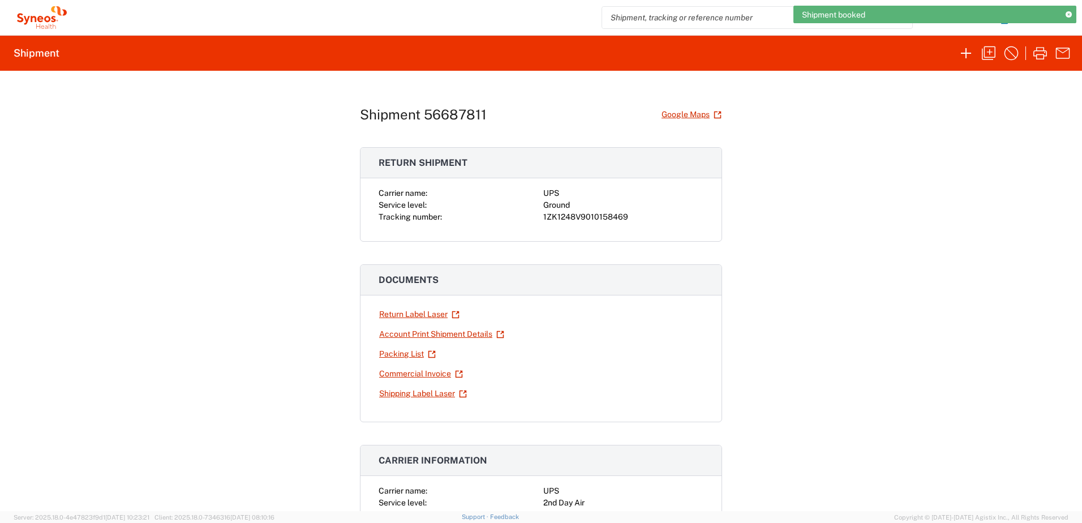
click at [558, 217] on div "1ZK1248V9010158469" at bounding box center [623, 217] width 160 height 12
copy div "1ZK1248V9010158469"
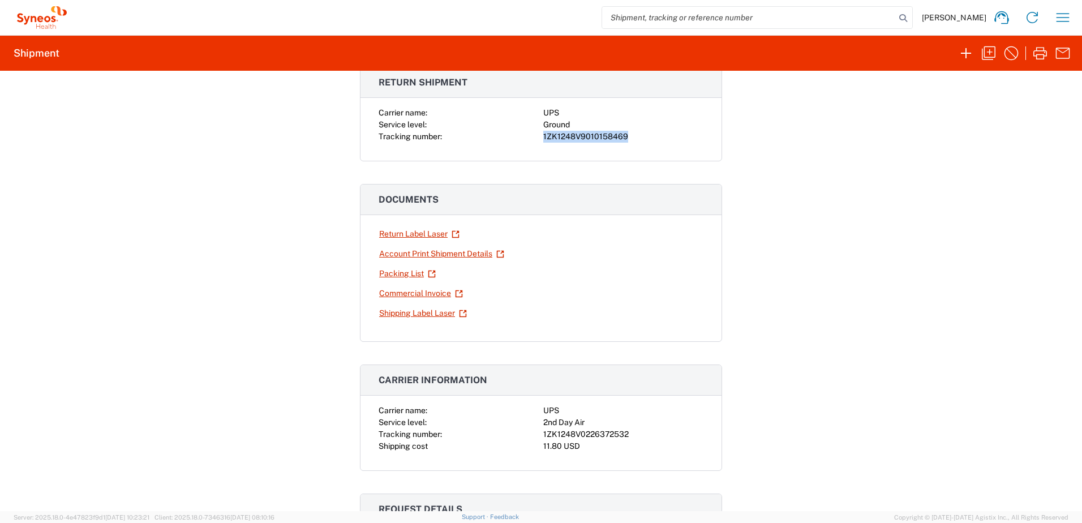
scroll to position [226, 0]
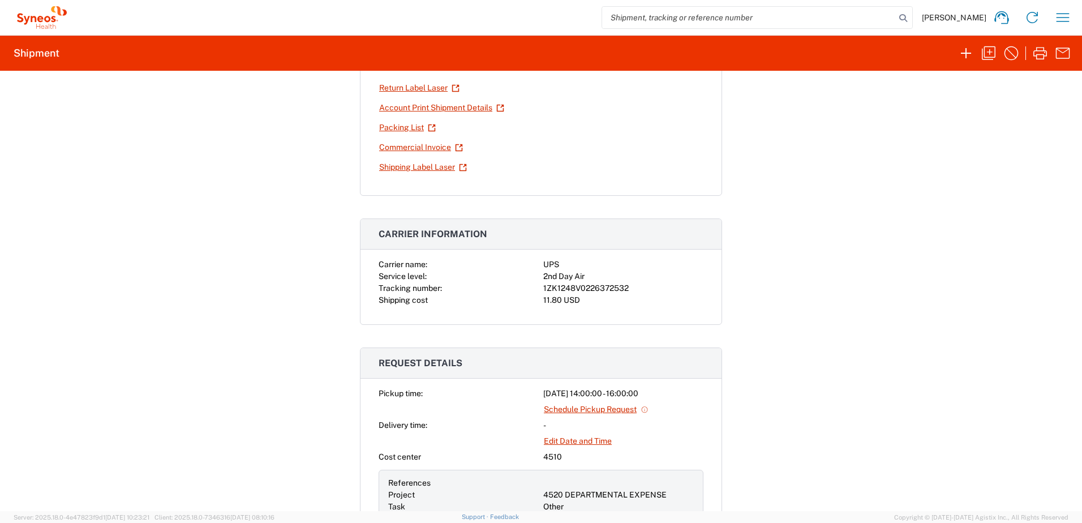
click at [583, 284] on div "1ZK1248V0226372532" at bounding box center [623, 288] width 160 height 12
copy div "1ZK1248V0226372532"
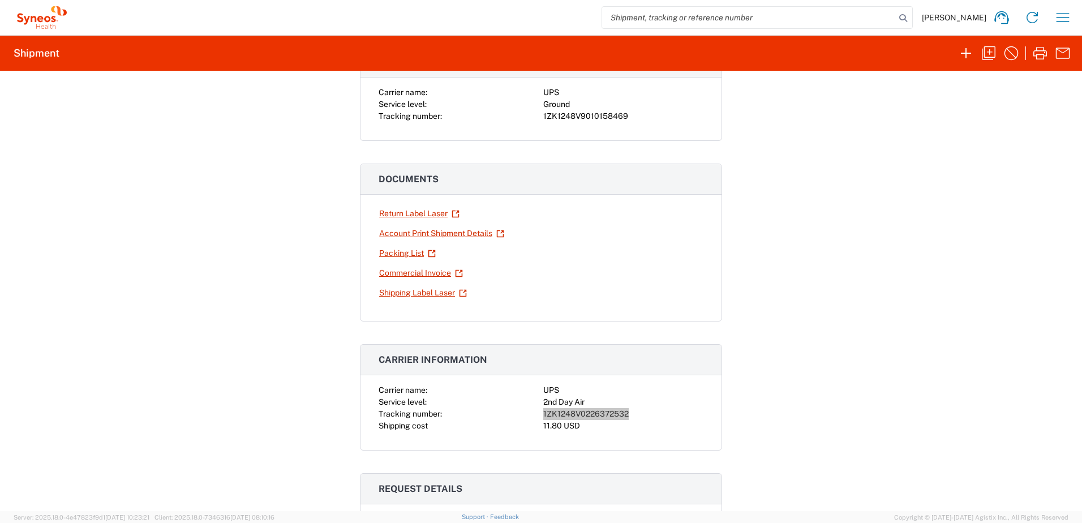
scroll to position [0, 0]
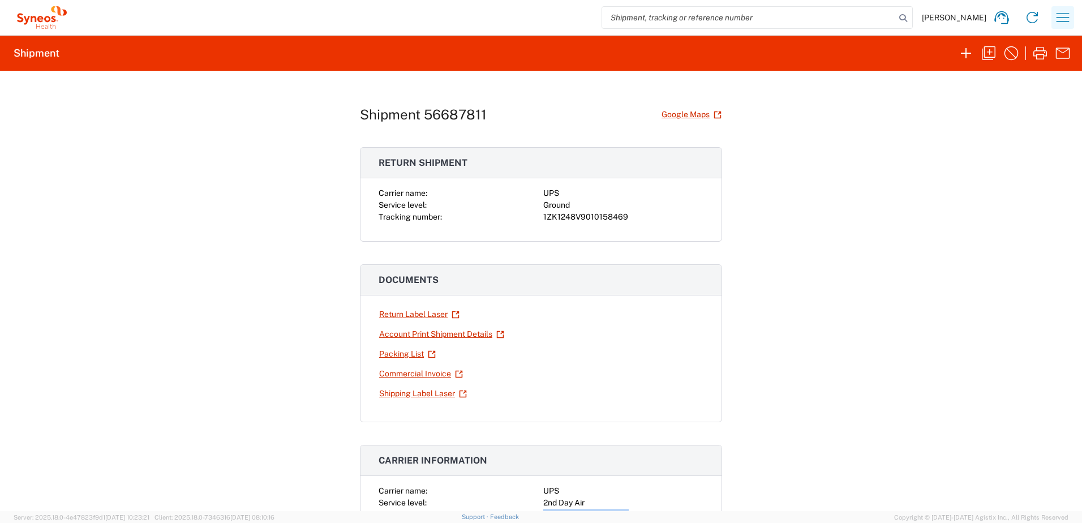
click at [1066, 12] on icon "button" at bounding box center [1062, 17] width 18 height 18
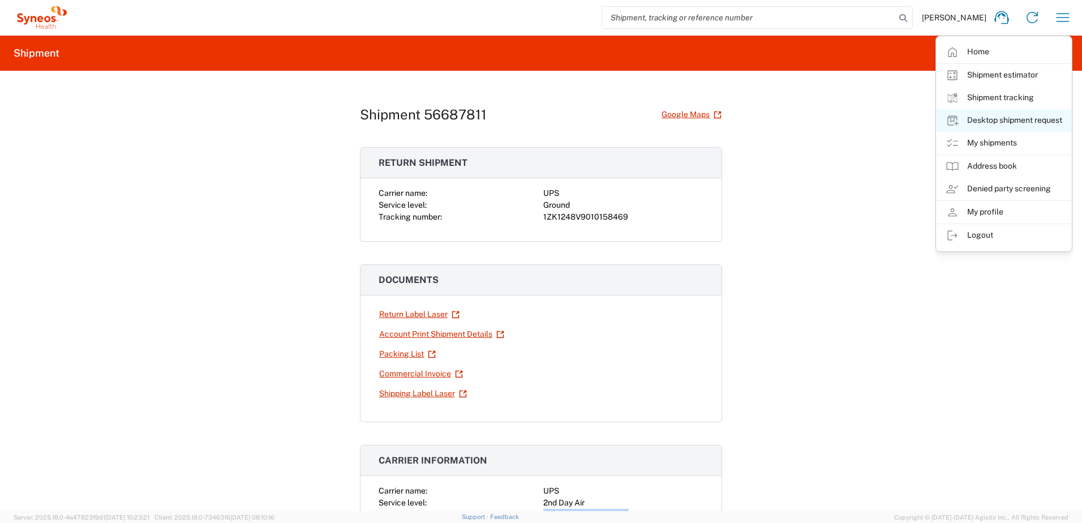
click at [1001, 120] on link "Desktop shipment request" at bounding box center [1003, 120] width 135 height 23
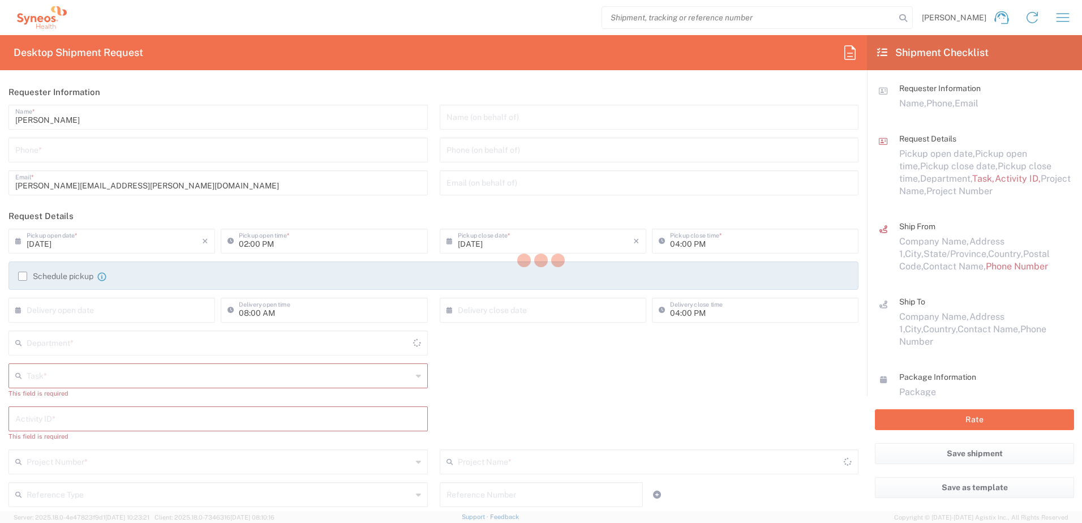
type input "[US_STATE]"
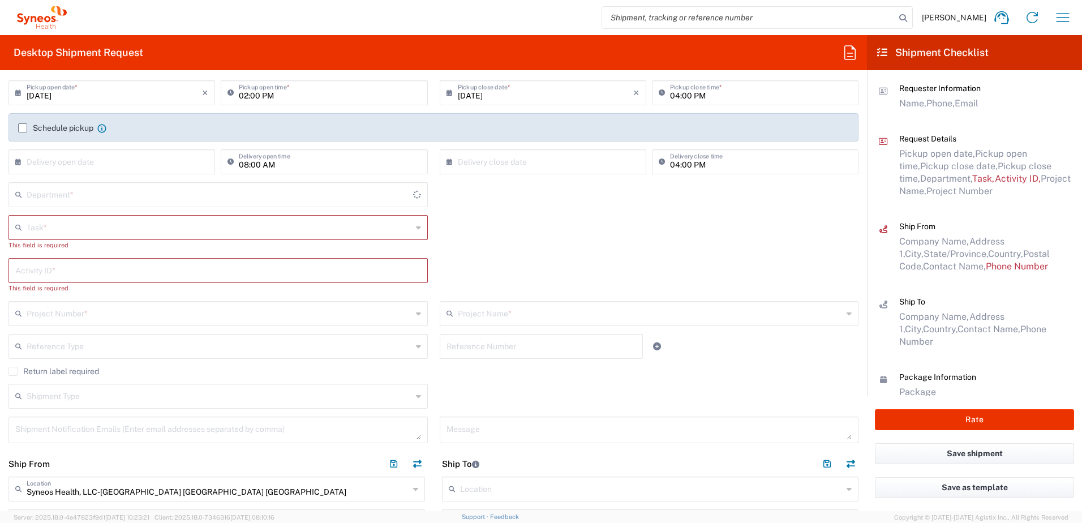
scroll to position [283, 0]
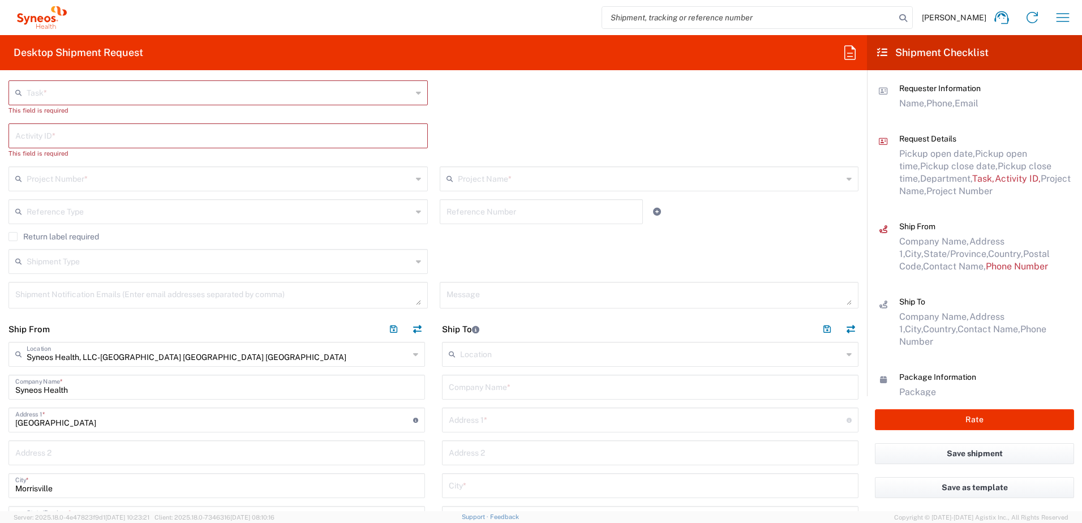
type input "4510"
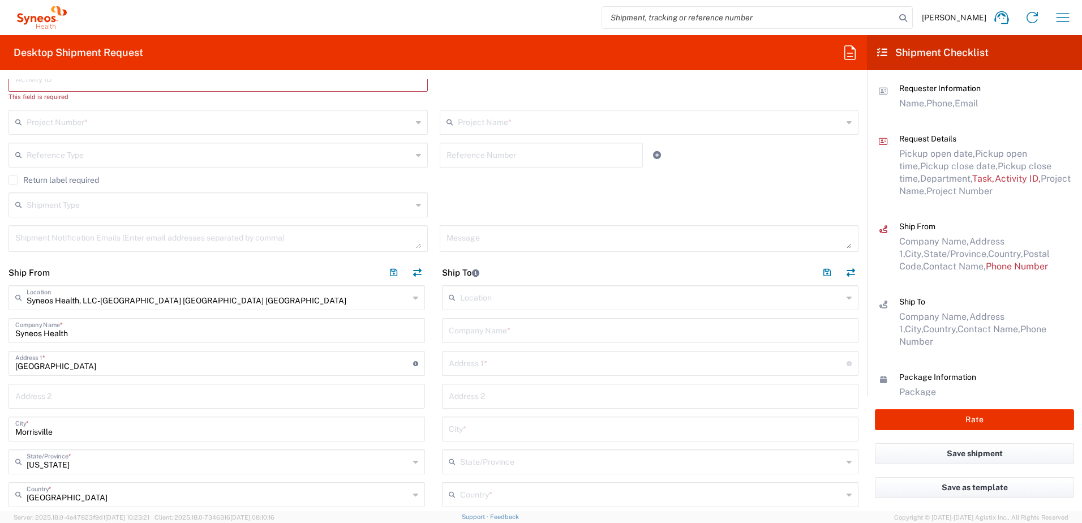
drag, startPoint x: 678, startPoint y: 315, endPoint x: 676, endPoint y: 324, distance: 9.3
click at [677, 324] on div "Location [PERSON_NAME] LLC-[GEOGRAPHIC_DATA] [GEOGRAPHIC_DATA] [GEOGRAPHIC_DATA…" at bounding box center [650, 520] width 416 height 470
click at [488, 335] on input "text" at bounding box center [650, 330] width 403 height 20
paste input "[PERSON_NAME]"
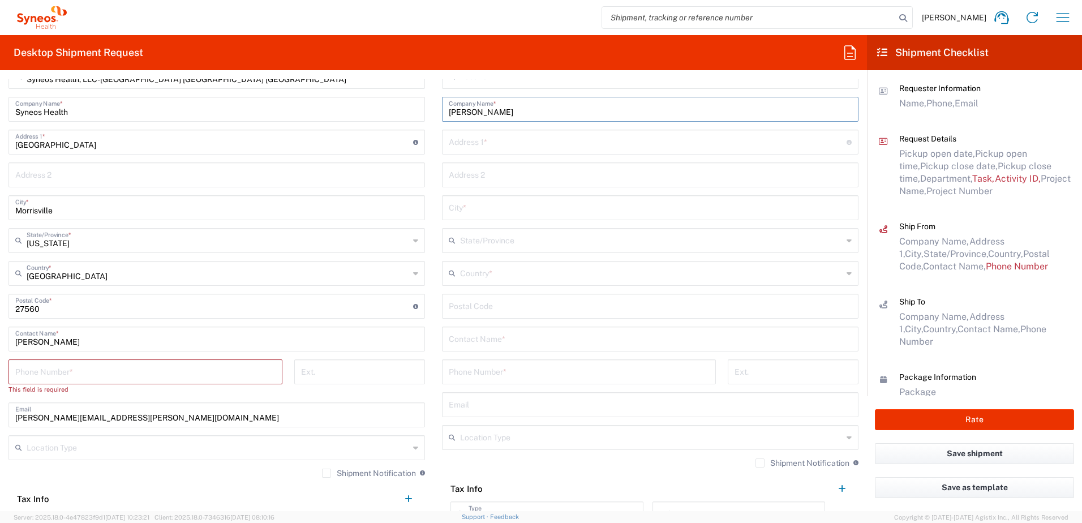
scroll to position [566, 0]
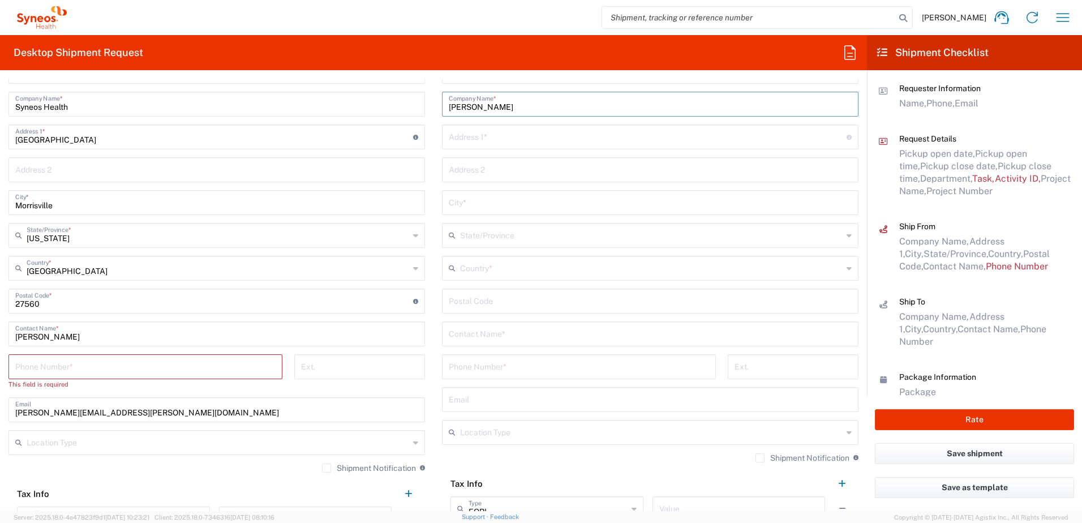
type input "[PERSON_NAME]"
click at [489, 337] on input "text" at bounding box center [650, 333] width 403 height 20
paste input "[PERSON_NAME]"
type input "[PERSON_NAME]"
click at [487, 301] on input "undefined" at bounding box center [650, 300] width 403 height 20
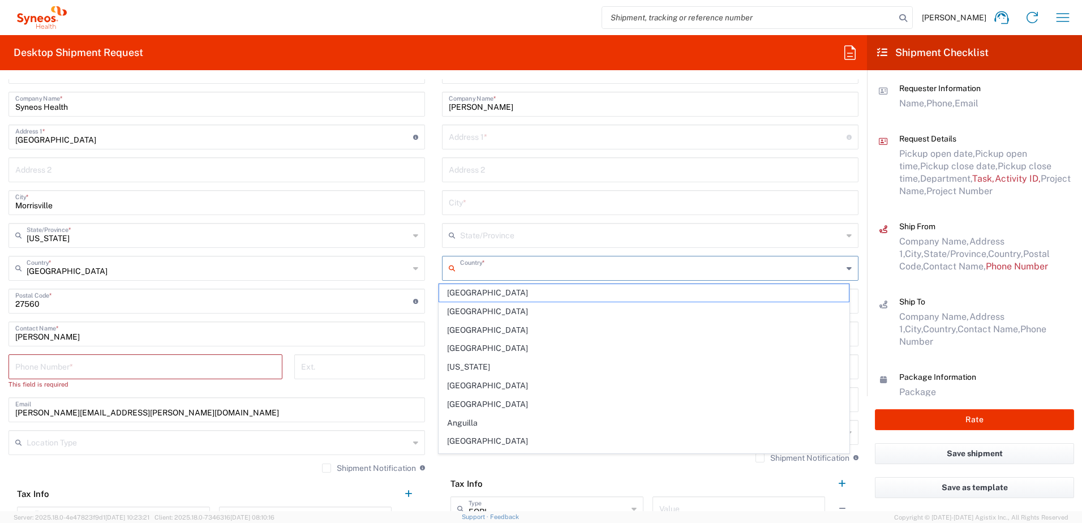
click at [510, 266] on input "text" at bounding box center [651, 267] width 382 height 20
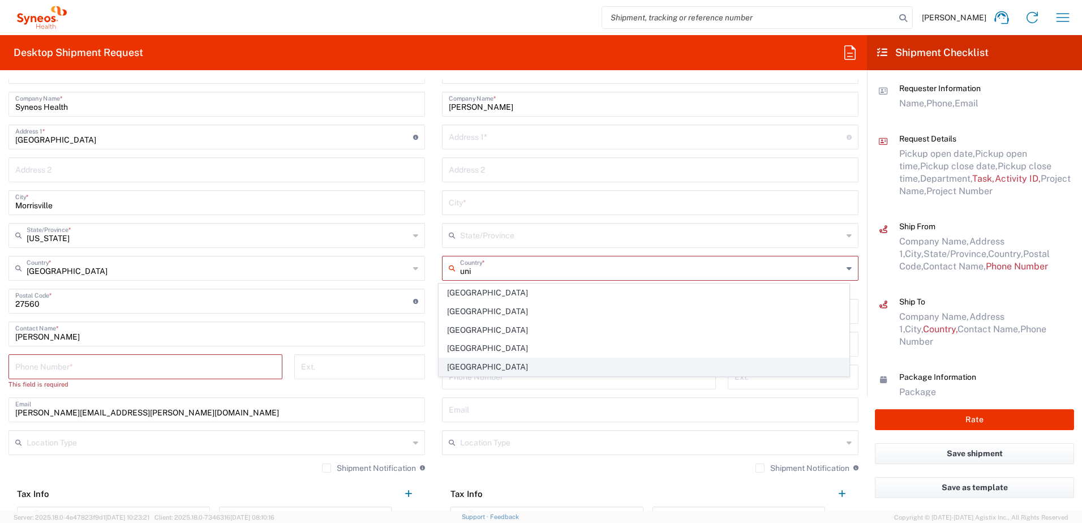
click at [460, 361] on span "[GEOGRAPHIC_DATA]" at bounding box center [644, 367] width 410 height 18
type input "[GEOGRAPHIC_DATA]"
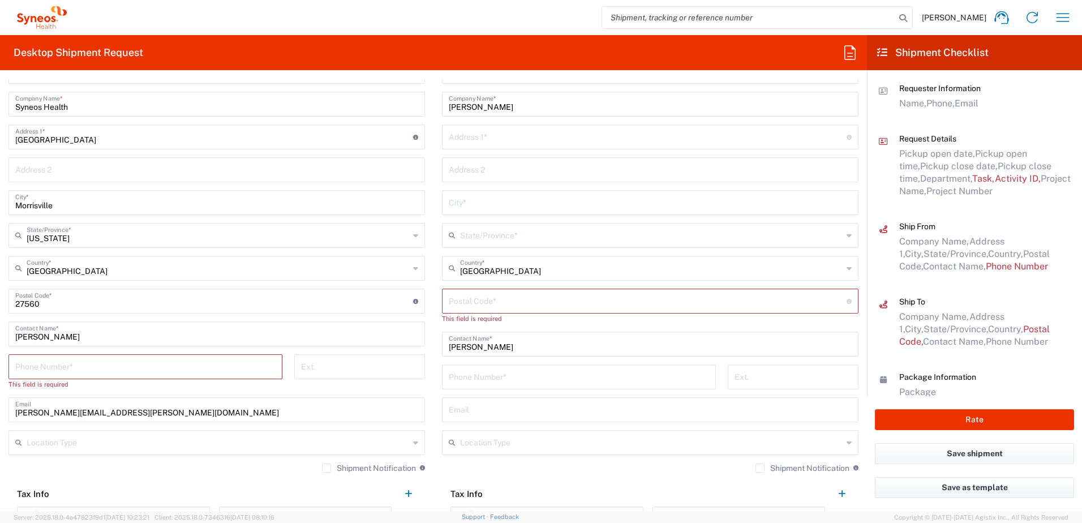
drag, startPoint x: 482, startPoint y: 294, endPoint x: 507, endPoint y: 264, distance: 39.0
click at [482, 294] on input "undefined" at bounding box center [648, 300] width 398 height 20
paste input "29910"
type input "29910"
click at [497, 239] on input "text" at bounding box center [651, 235] width 382 height 20
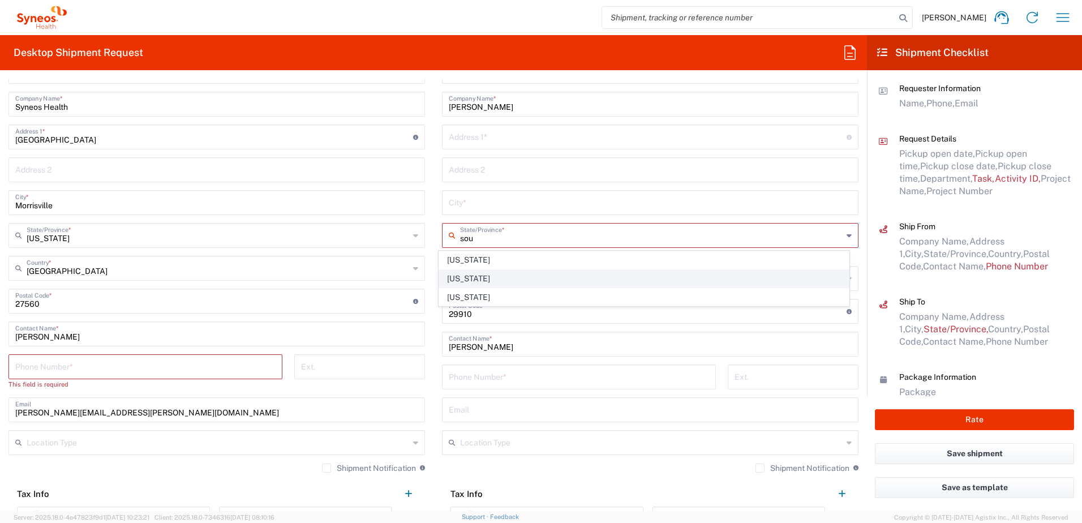
click at [473, 273] on span "[US_STATE]" at bounding box center [644, 279] width 410 height 18
type input "[US_STATE]"
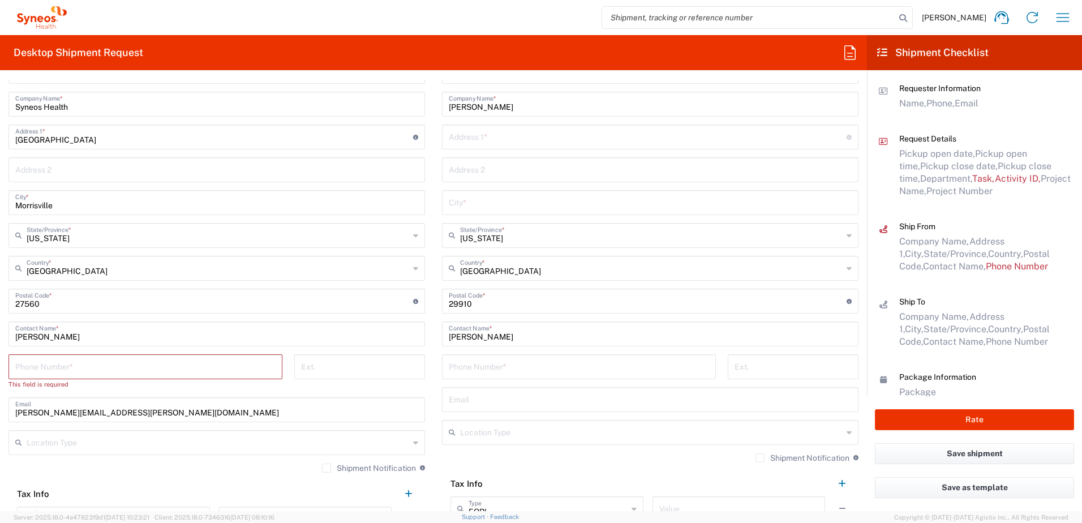
click at [513, 196] on input "text" at bounding box center [650, 202] width 403 height 20
paste input "Bluffton"
type input "Bluffton"
click at [487, 132] on input "text" at bounding box center [648, 136] width 398 height 20
paste input "Bluffton"
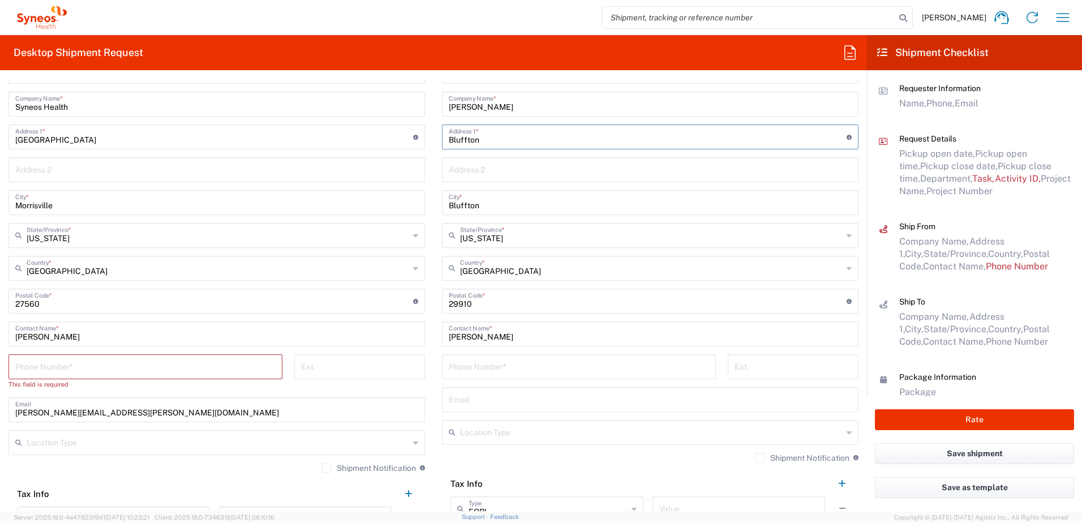
click at [483, 144] on input "Bluffton" at bounding box center [648, 136] width 398 height 20
drag, startPoint x: 506, startPoint y: 139, endPoint x: 390, endPoint y: 126, distance: 117.2
click at [390, 126] on div "Ship From Syneos Health, LLC-[GEOGRAPHIC_DATA] [GEOGRAPHIC_DATA] [GEOGRAPHIC_DA…" at bounding box center [433, 286] width 867 height 506
paste input "86 Trotting Hill L"
type input "[STREET_ADDRESS]"
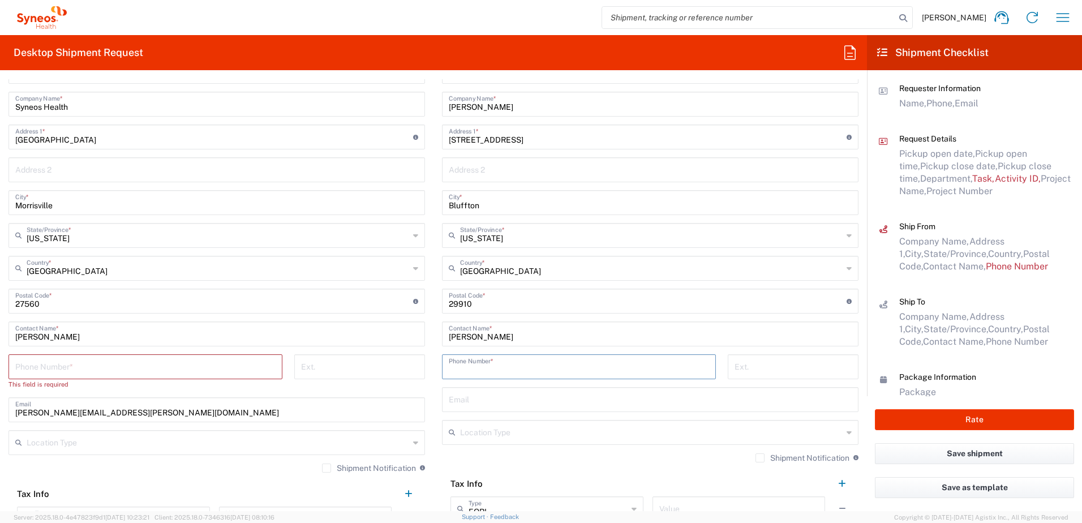
click at [509, 371] on input "tel" at bounding box center [579, 366] width 260 height 20
paste input "9104316880"
type input "9104316880"
click at [486, 397] on input "text" at bounding box center [650, 399] width 403 height 20
paste input "[EMAIL_ADDRESS][DOMAIN_NAME]"
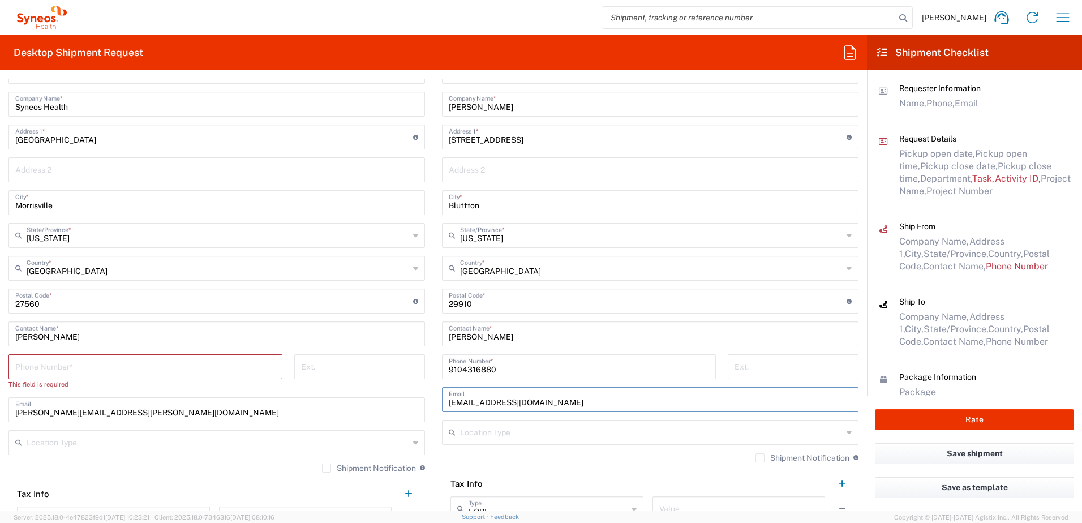
type input "[EMAIL_ADDRESS][DOMAIN_NAME]"
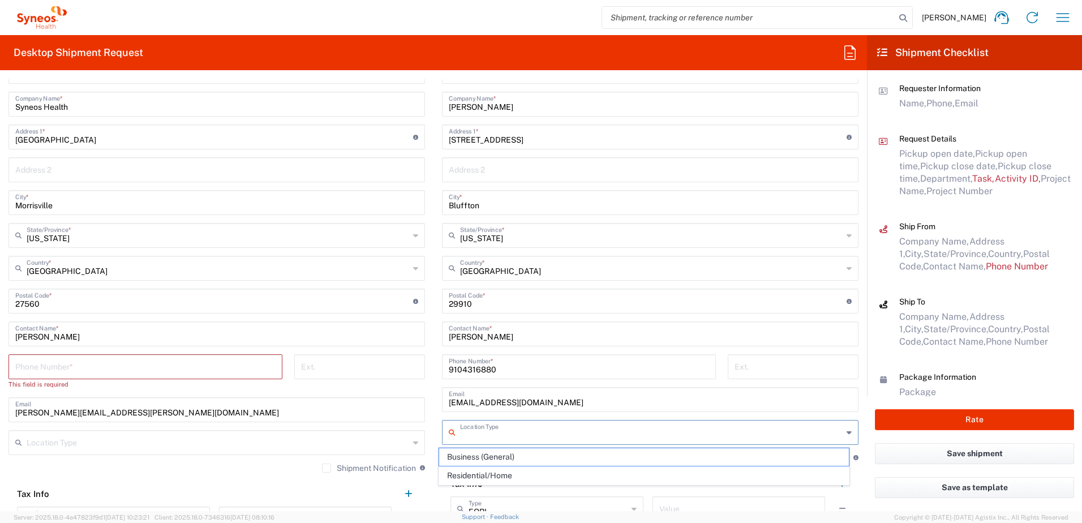
click at [541, 429] on input "text" at bounding box center [651, 431] width 382 height 20
click at [522, 469] on span "Residential/Home" at bounding box center [644, 476] width 410 height 18
type input "Residential/Home"
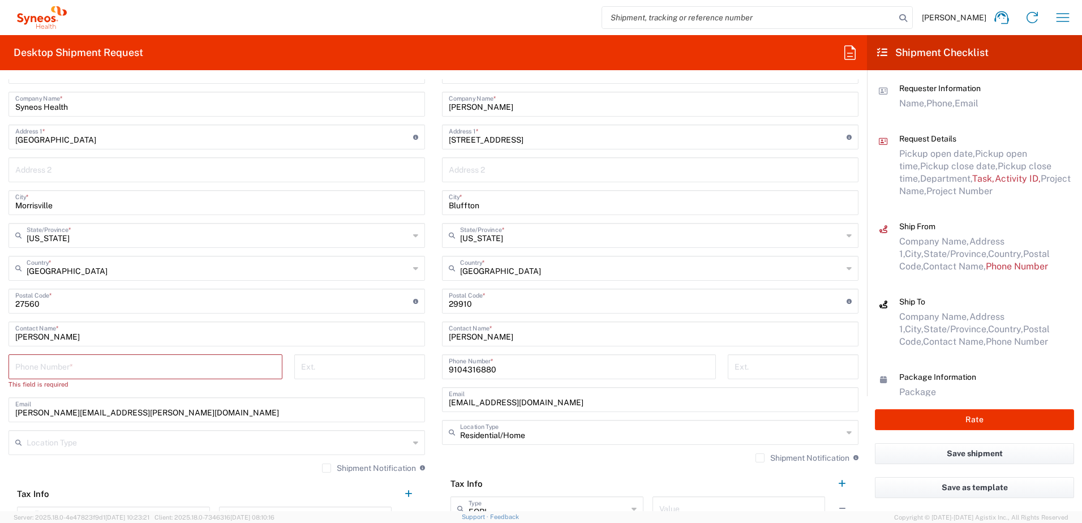
click at [136, 369] on input "tel" at bounding box center [145, 366] width 260 height 20
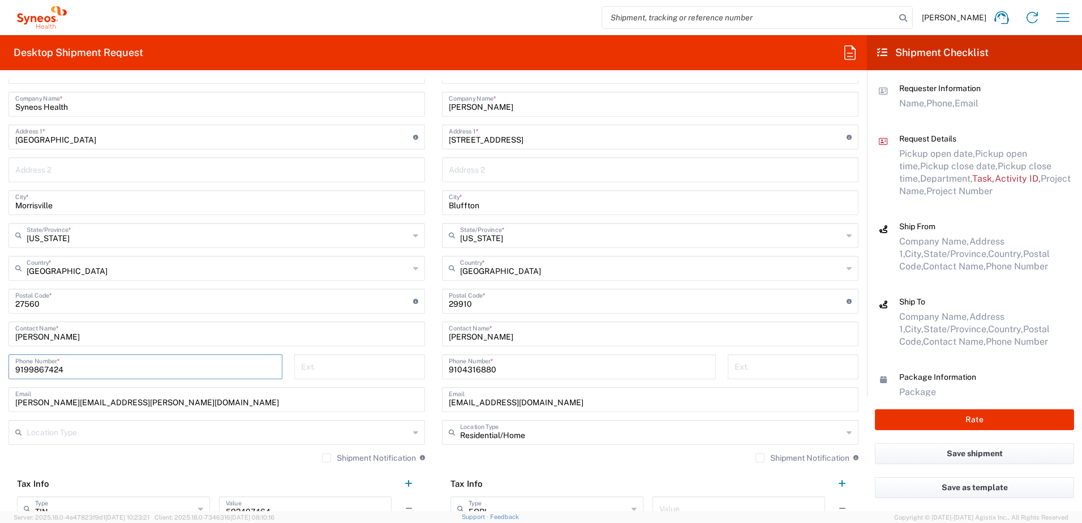
click at [91, 367] on input "9199867424" at bounding box center [145, 366] width 260 height 20
click at [37, 370] on input "9199867424" at bounding box center [145, 366] width 260 height 20
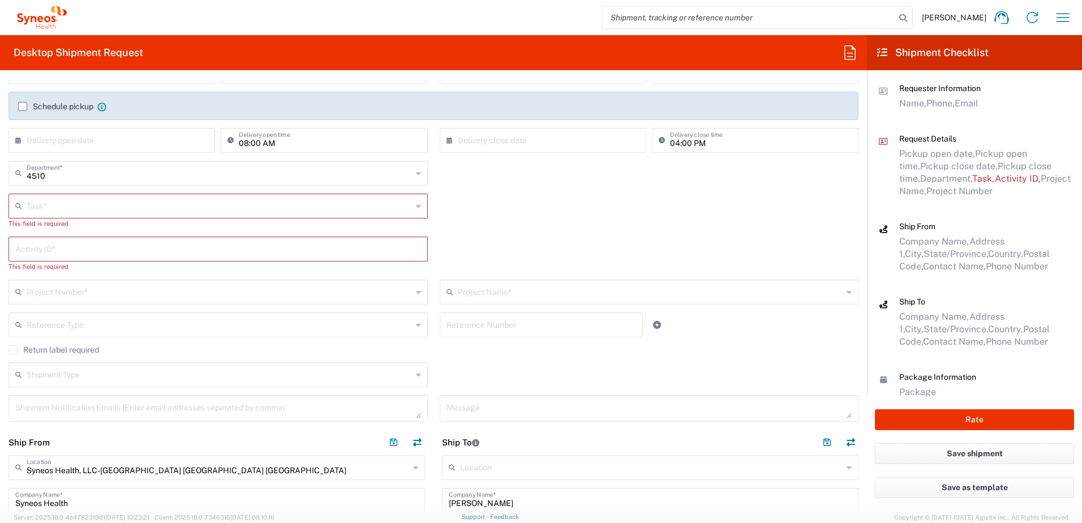
scroll to position [0, 0]
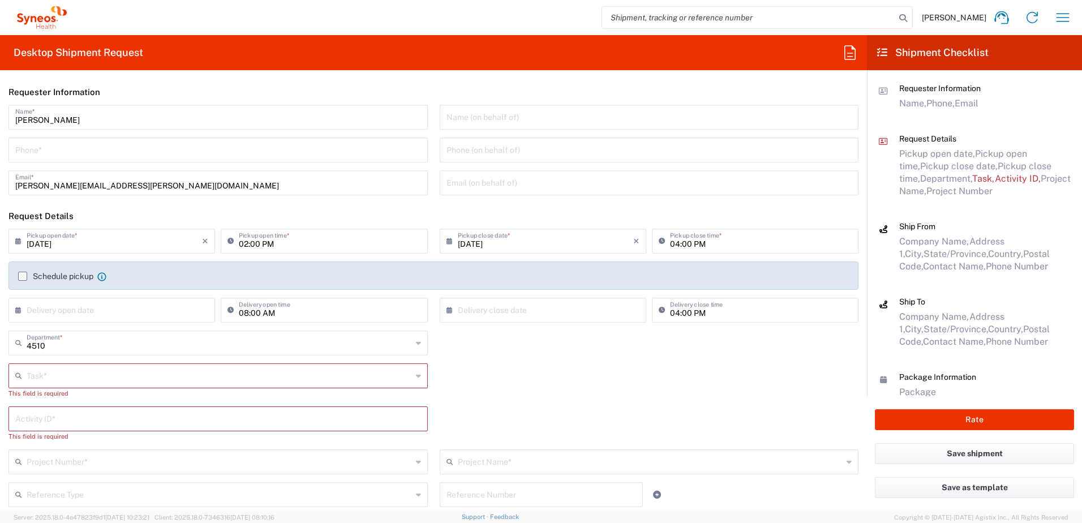
type input "9199867424"
click at [61, 153] on input "tel" at bounding box center [218, 149] width 406 height 20
paste input "9199867424"
type input "9199867424"
click at [110, 374] on input "text" at bounding box center [219, 375] width 385 height 20
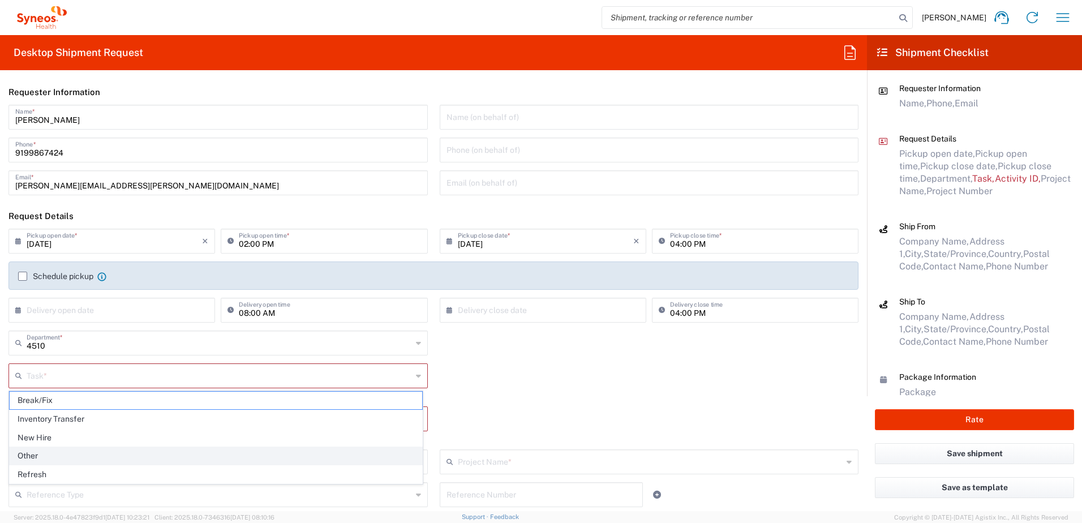
click at [64, 449] on span "Other" at bounding box center [216, 456] width 412 height 18
type input "Other"
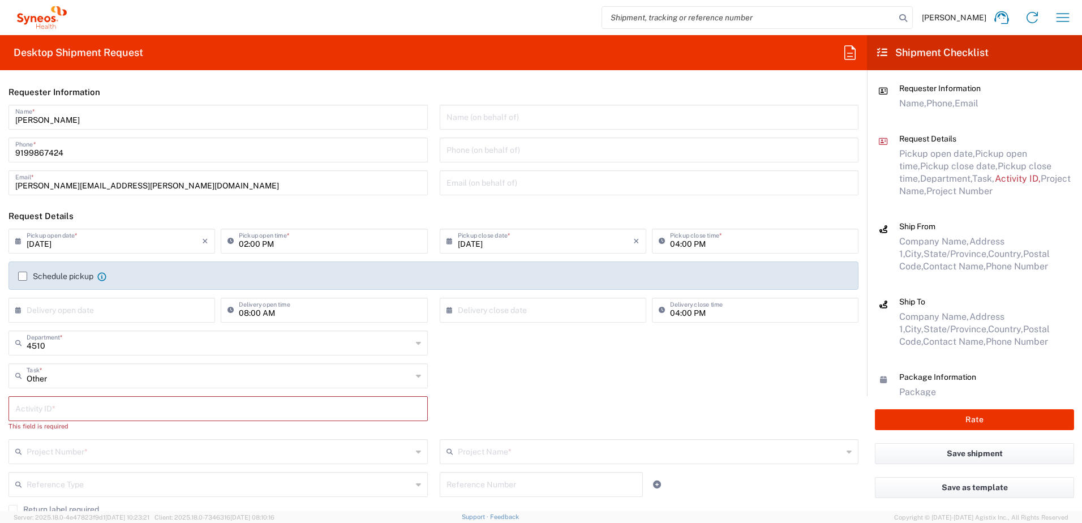
click at [96, 407] on input "text" at bounding box center [218, 408] width 406 height 20
click at [81, 406] on input "text" at bounding box center [218, 408] width 406 height 20
paste input "SCTASK2700356"
type input "SCTASK2700356"
click at [120, 434] on input "text" at bounding box center [219, 440] width 385 height 20
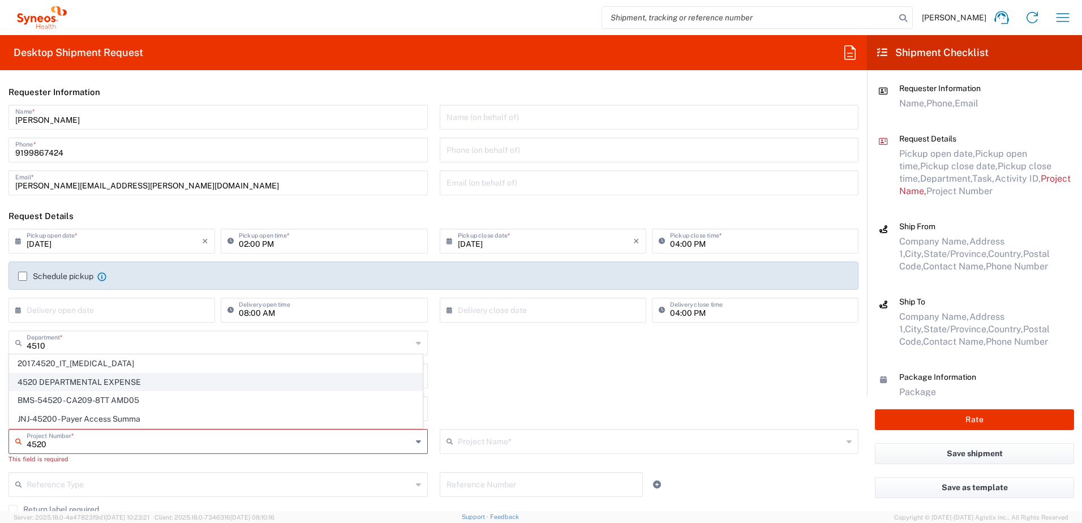
click at [104, 380] on span "4520 DEPARTMENTAL EXPENSE" at bounding box center [216, 382] width 412 height 18
type input "4520 DEPARTMENTAL EXPENSE"
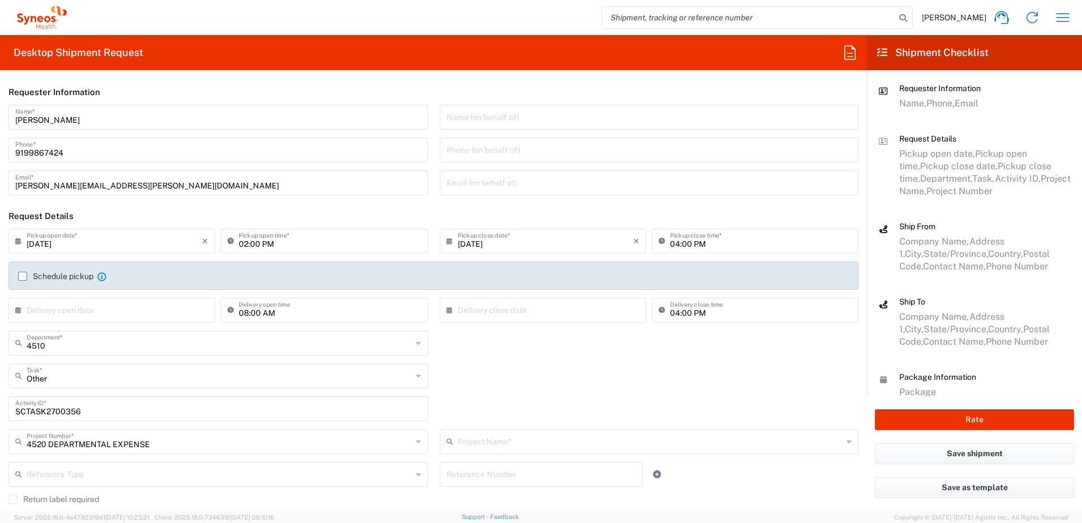
type input "4520 DEPARTMENTAL EXPENSE"
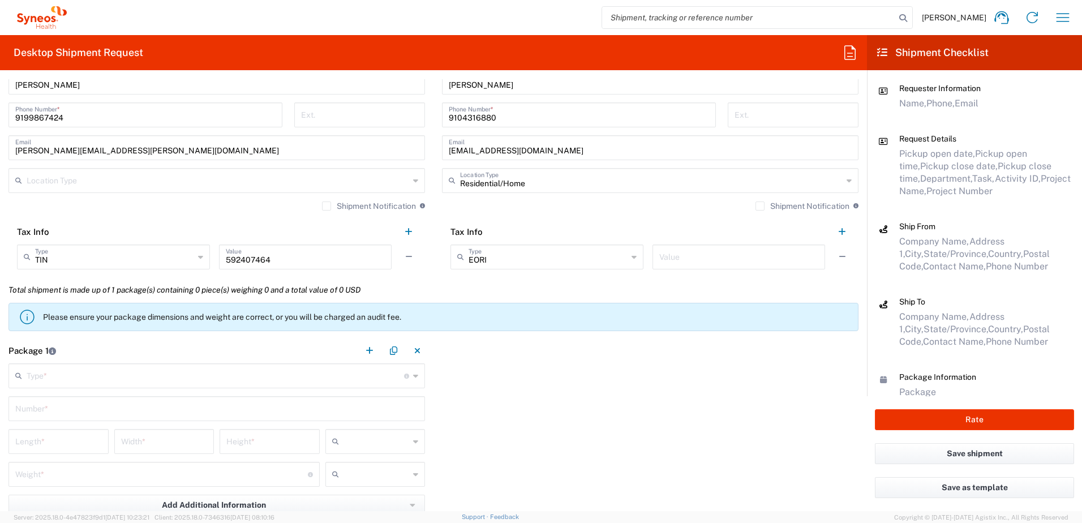
scroll to position [905, 0]
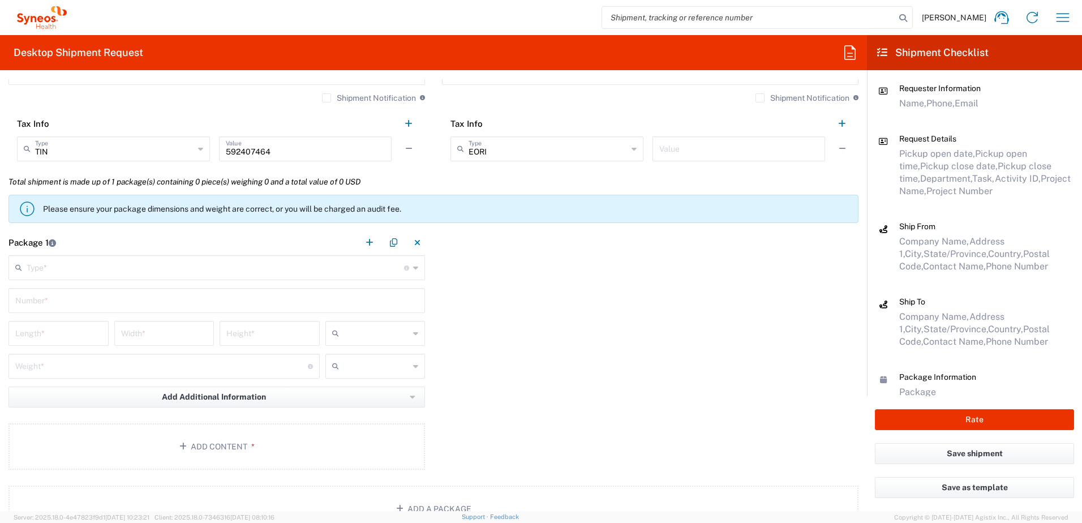
click at [103, 257] on input "text" at bounding box center [215, 267] width 377 height 20
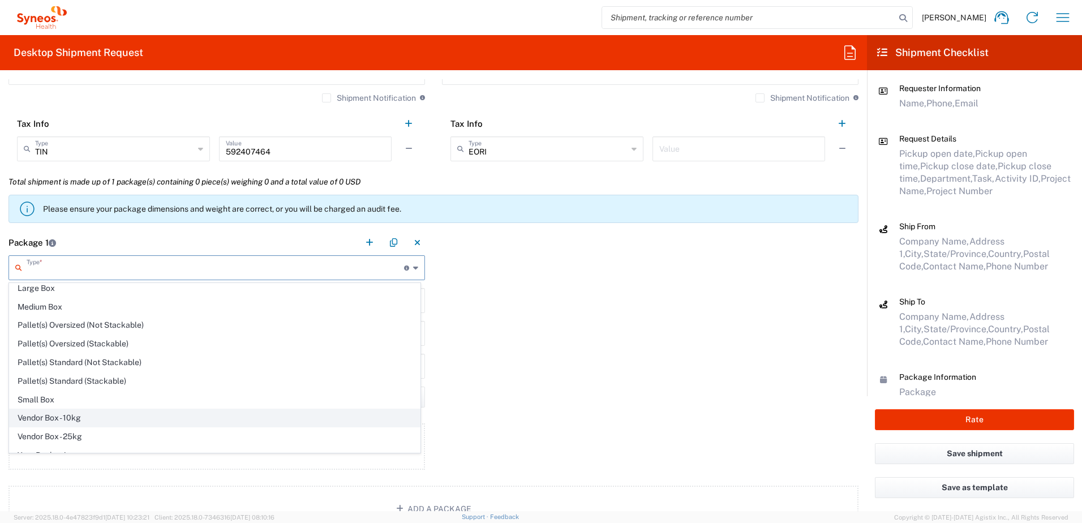
scroll to position [35, 0]
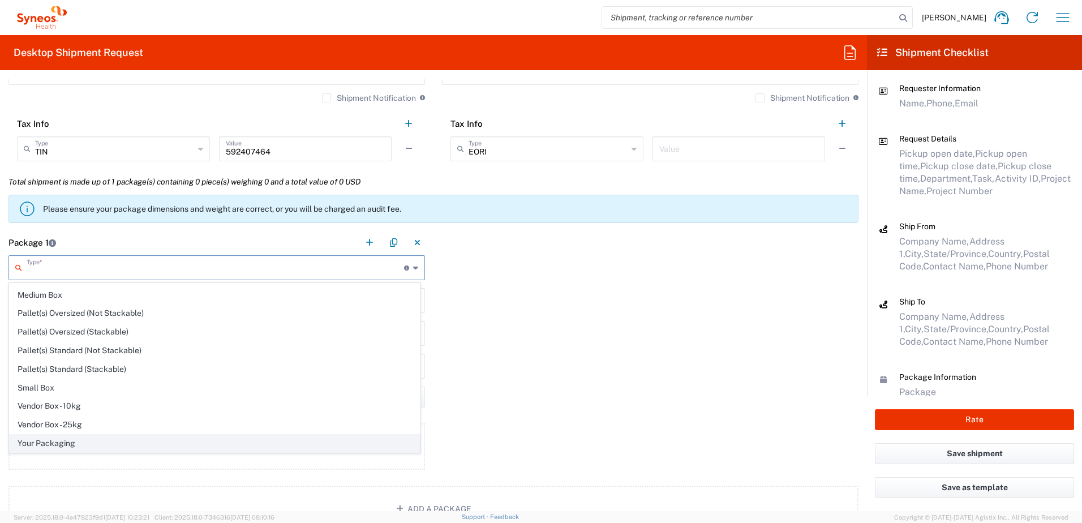
click at [80, 436] on span "Your Packaging" at bounding box center [215, 443] width 410 height 18
type input "Your Packaging"
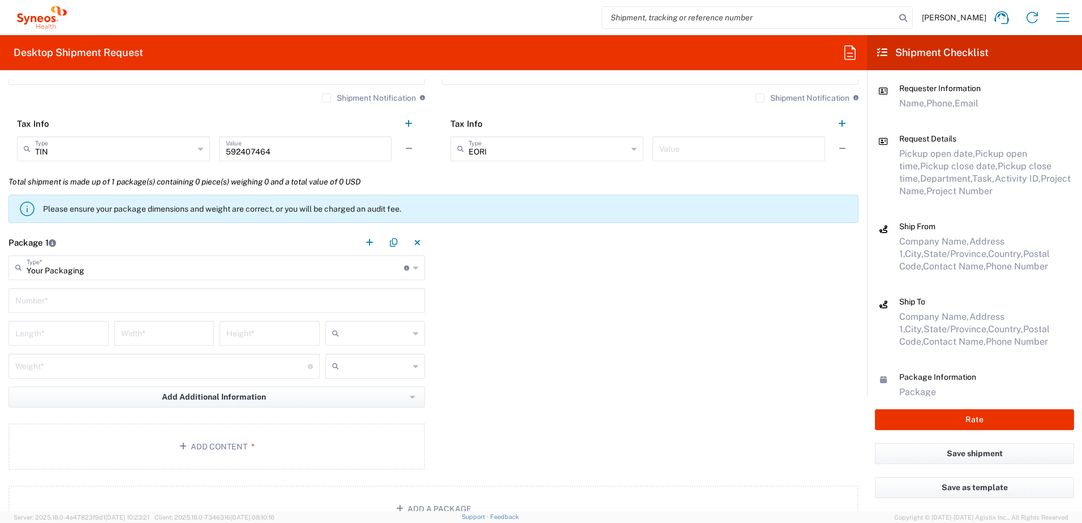
click at [56, 304] on input "text" at bounding box center [216, 300] width 403 height 20
type input "1"
click at [54, 332] on input "number" at bounding box center [58, 332] width 87 height 20
type input "14"
click at [143, 329] on input "number" at bounding box center [164, 332] width 87 height 20
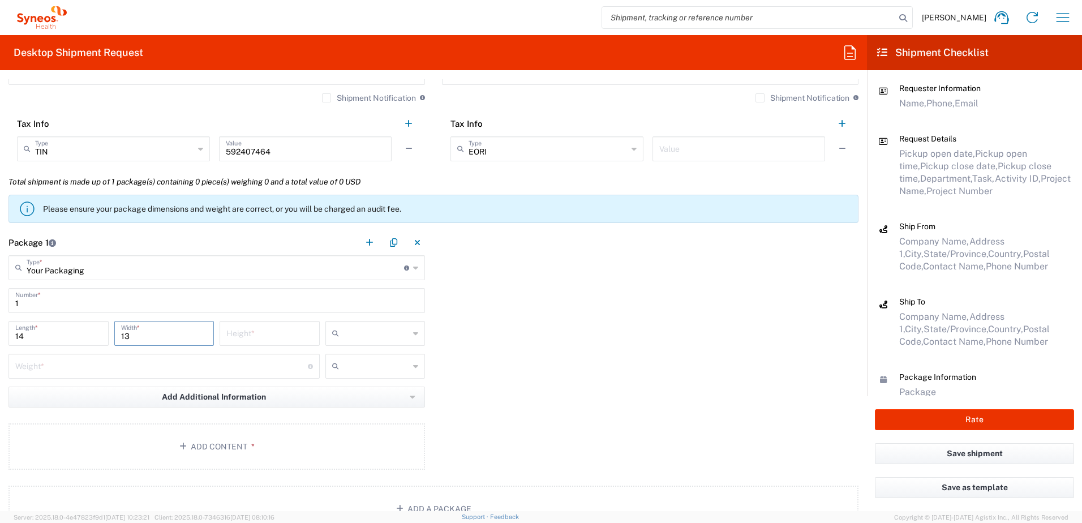
type input "13"
click at [233, 322] on div "Height *" at bounding box center [269, 333] width 100 height 25
type input "4"
click at [337, 328] on icon at bounding box center [337, 333] width 11 height 18
click at [335, 388] on span "in" at bounding box center [371, 395] width 97 height 18
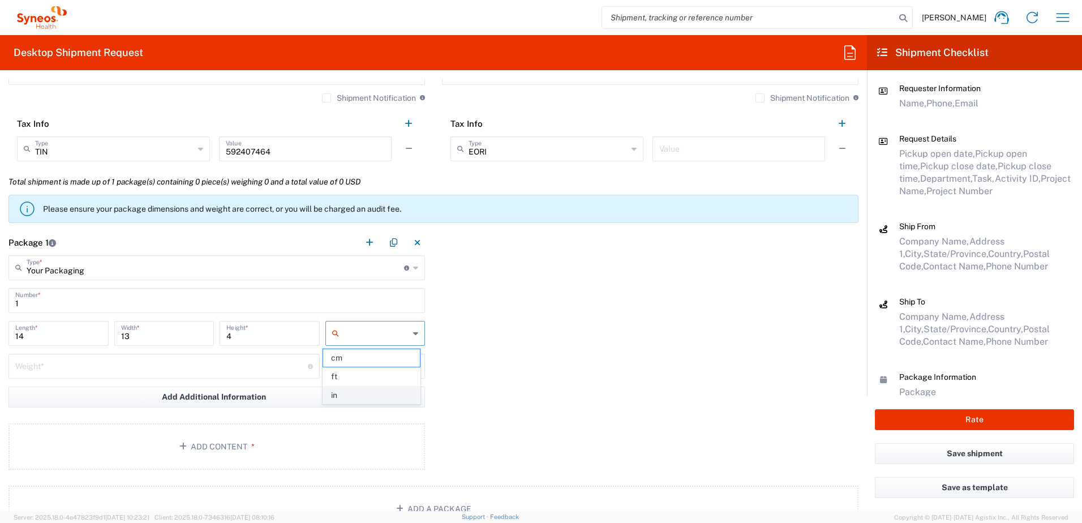
type input "in"
click at [200, 356] on input "number" at bounding box center [161, 365] width 292 height 20
type input "5"
click at [240, 439] on button "Add Content *" at bounding box center [216, 446] width 416 height 46
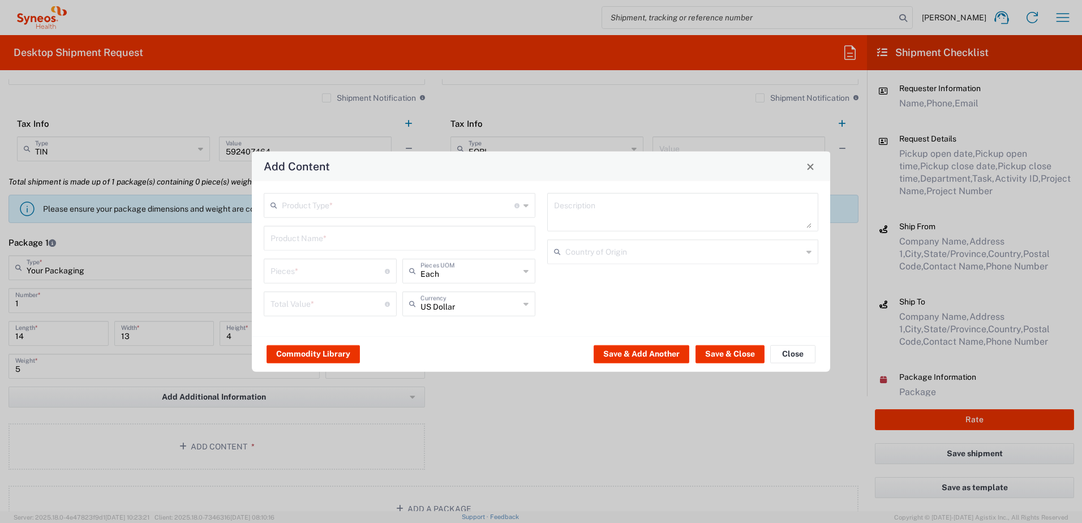
click at [352, 216] on div "Product Type * Document: Paper document generated internally by Syneos, a clien…" at bounding box center [400, 205] width 272 height 25
click at [354, 209] on input "text" at bounding box center [398, 205] width 233 height 20
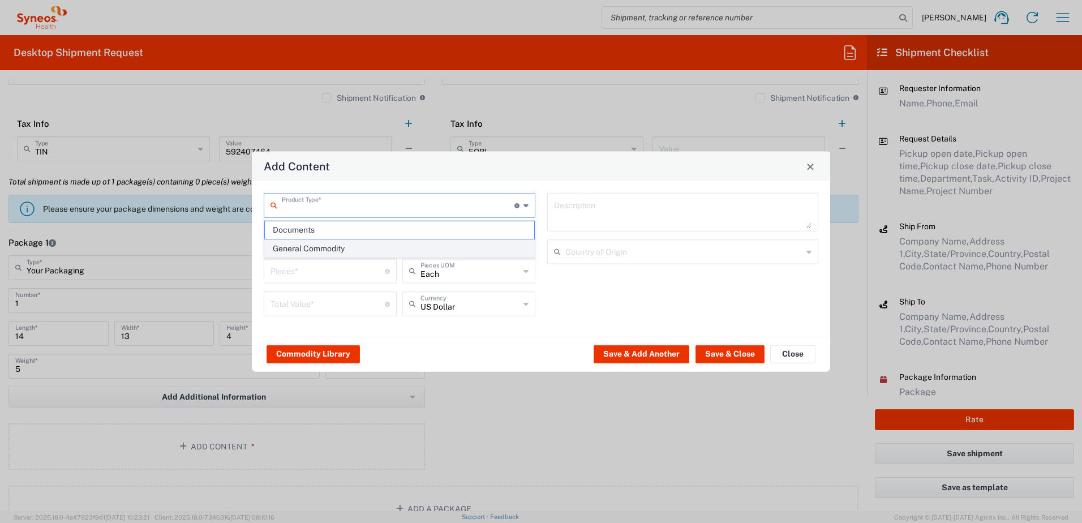
click at [332, 246] on span "General Commodity" at bounding box center [399, 249] width 269 height 18
type input "General Commodity"
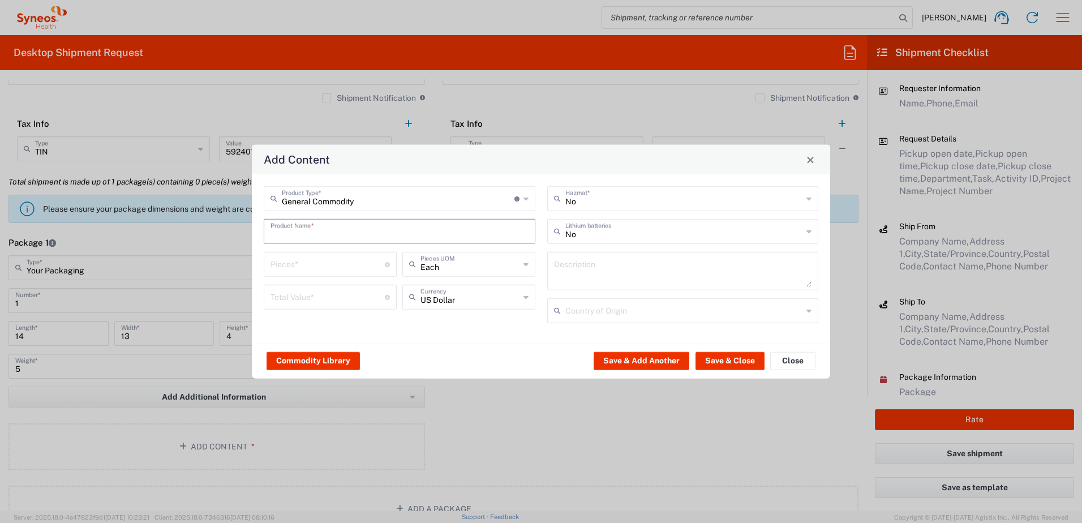
click at [340, 229] on input "text" at bounding box center [399, 231] width 258 height 20
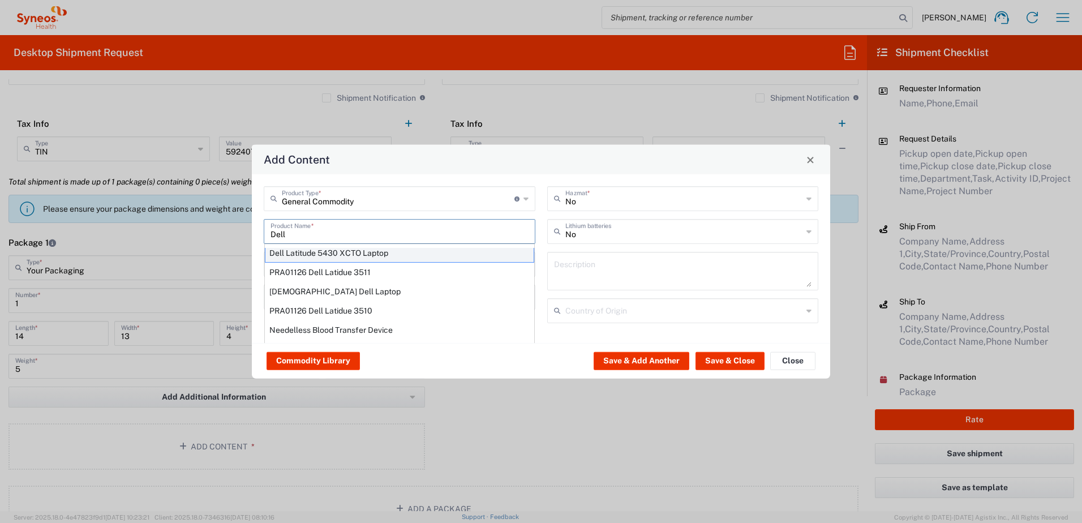
scroll to position [7, 0]
drag, startPoint x: 318, startPoint y: 232, endPoint x: 248, endPoint y: 231, distance: 69.6
click at [248, 231] on div "Add Content General Commodity Product Type * Document: Paper document generated…" at bounding box center [541, 261] width 1082 height 523
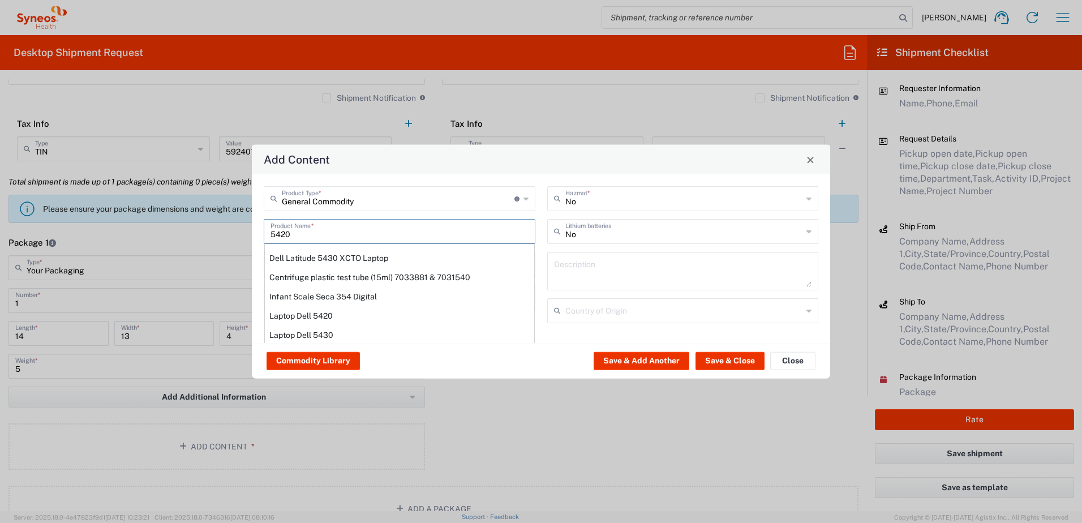
scroll to position [0, 0]
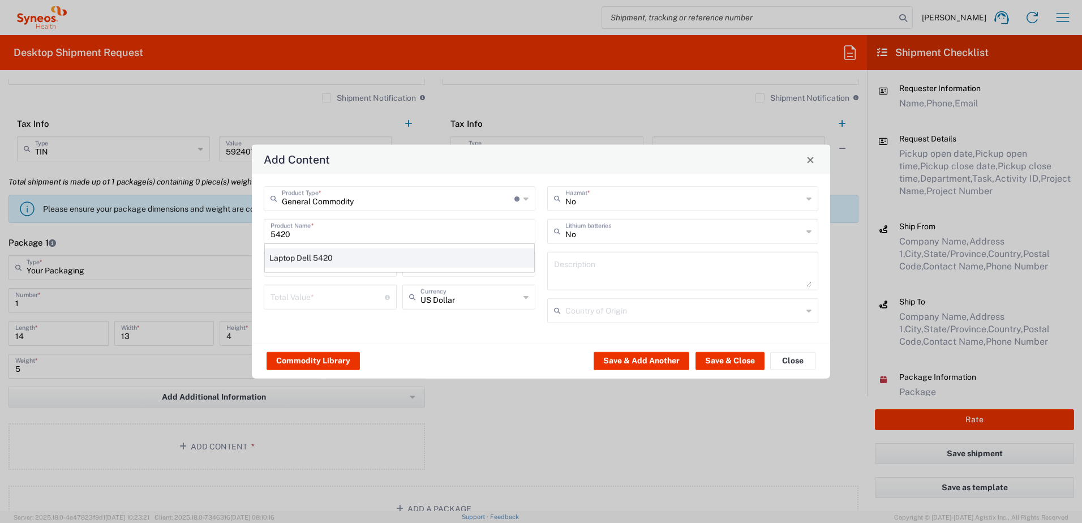
click at [348, 252] on div "Laptop Dell 5420" at bounding box center [399, 257] width 269 height 19
type input "Laptop Dell 5420"
type textarea "Laptop Latitude Dell 5420"
type input "[GEOGRAPHIC_DATA]"
type input "Yes"
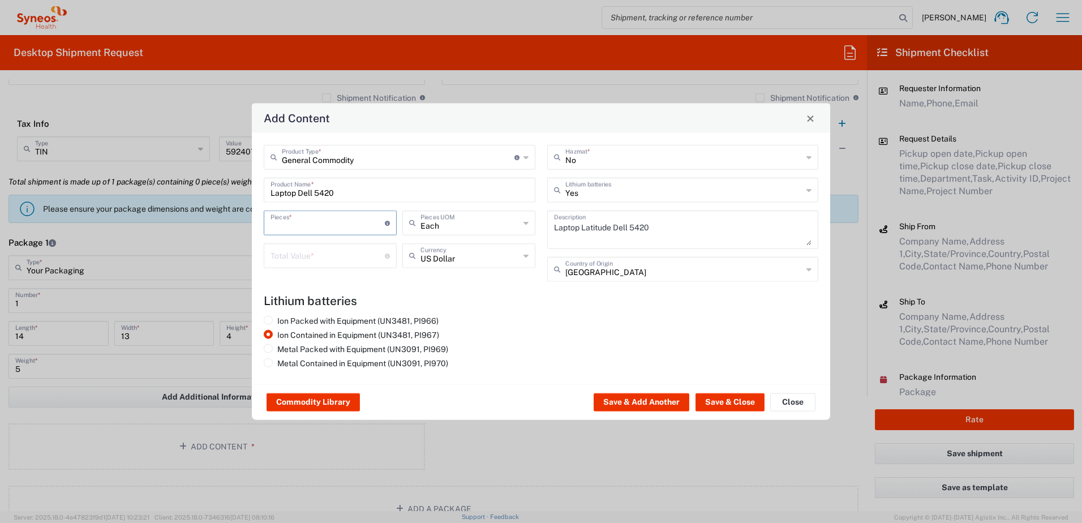
click at [311, 222] on input "number" at bounding box center [327, 222] width 114 height 20
type input "1"
click at [307, 249] on input "number" at bounding box center [327, 255] width 114 height 20
type input "1000"
click at [738, 404] on button "Save & Close" at bounding box center [729, 402] width 69 height 18
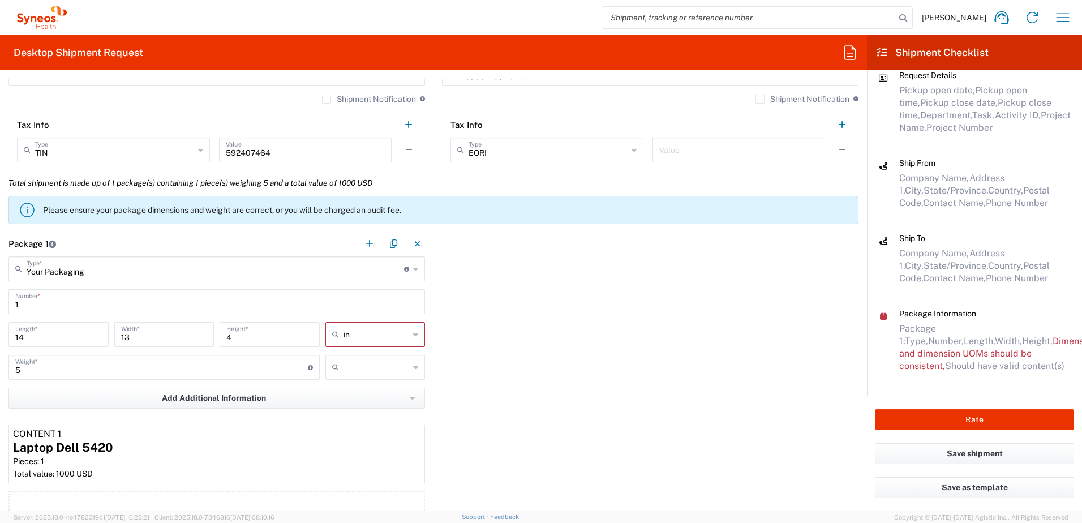
scroll to position [905, 0]
click at [326, 358] on div at bounding box center [375, 366] width 100 height 25
click at [343, 361] on input "text" at bounding box center [376, 366] width 66 height 18
click at [352, 404] on span "lbs" at bounding box center [371, 410] width 97 height 18
type input "lbs"
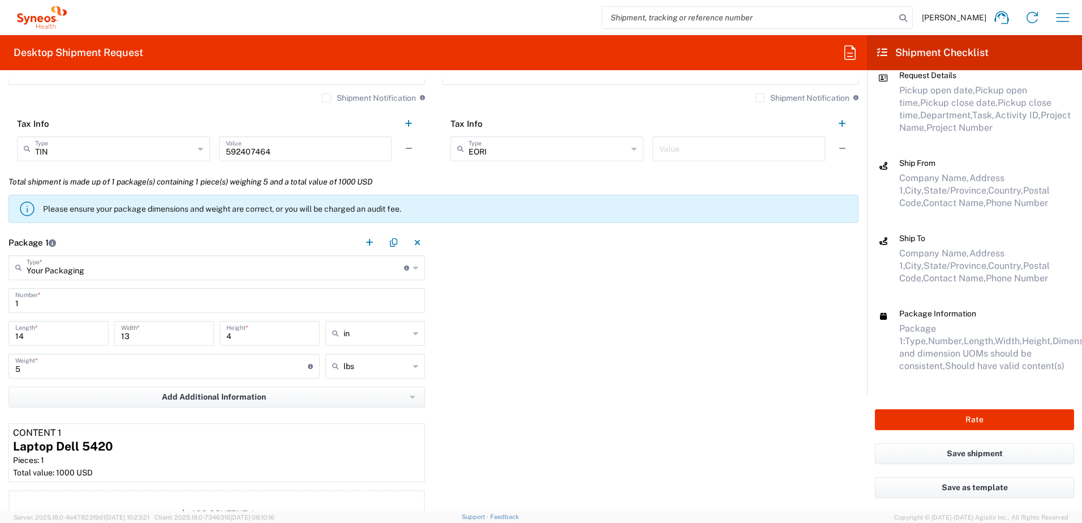
click at [531, 352] on div "Package 1 Your Packaging Type * Material used to package goods Envelope Large B…" at bounding box center [433, 385] width 867 height 311
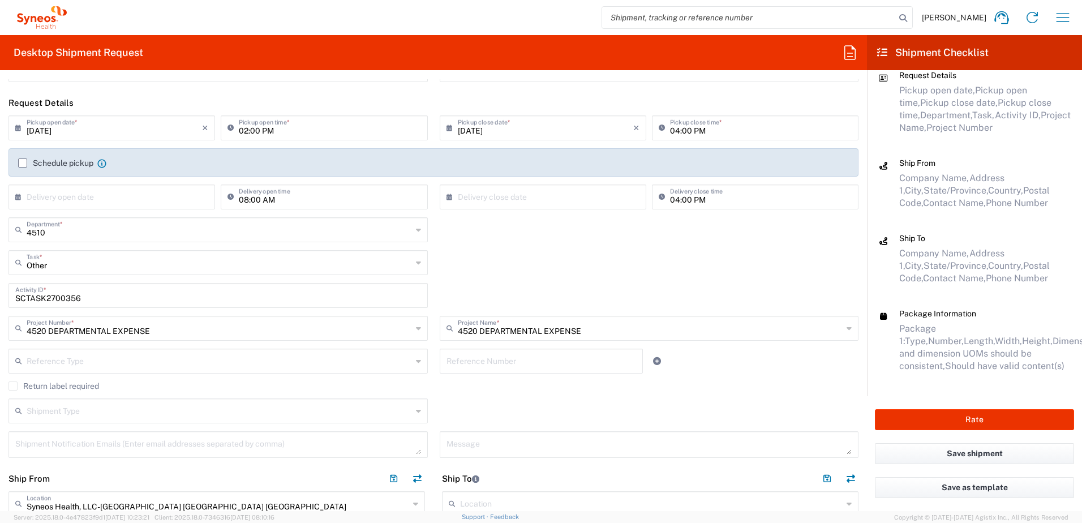
scroll to position [283, 0]
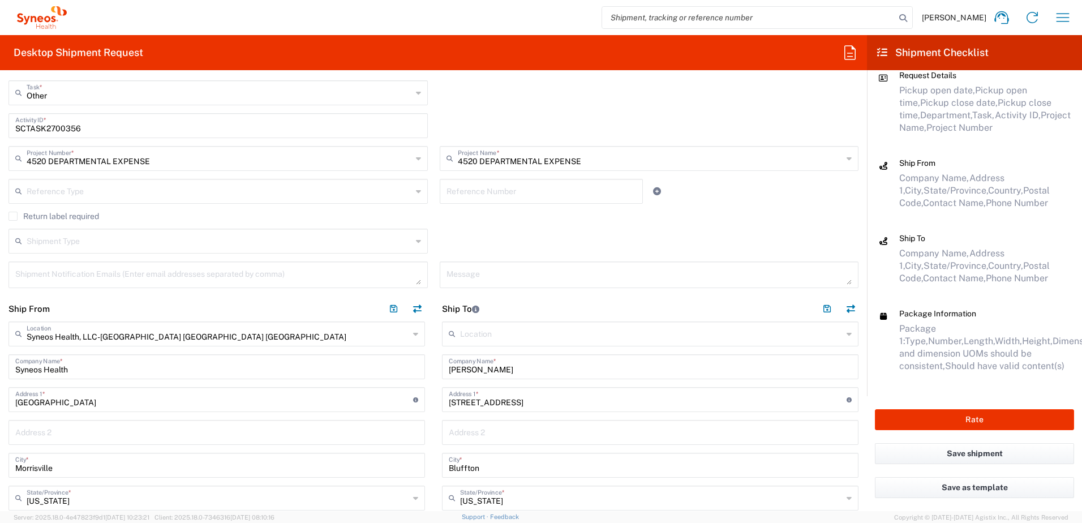
click at [59, 216] on label "Return label required" at bounding box center [53, 216] width 91 height 9
click at [13, 216] on input "Return label required" at bounding box center [13, 216] width 0 height 0
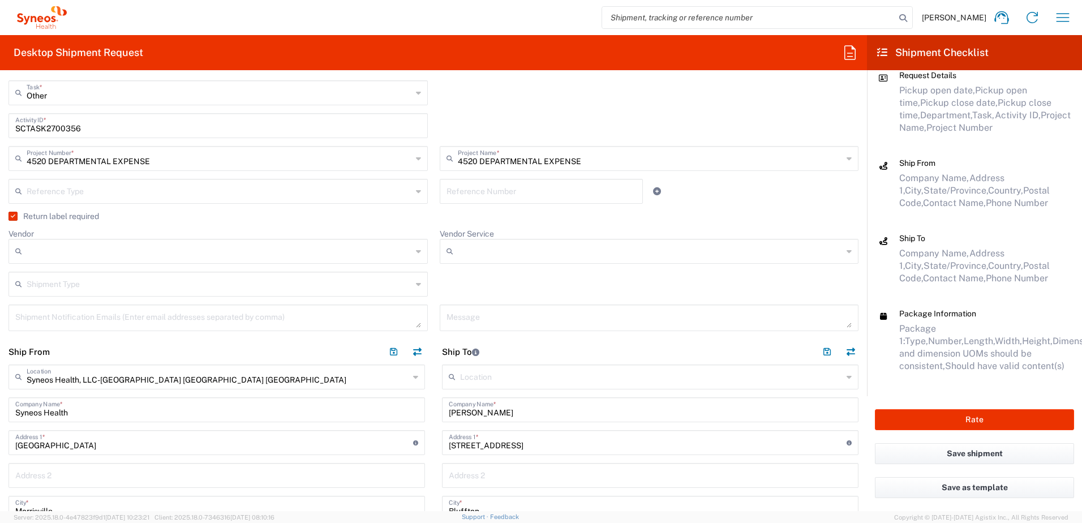
click at [118, 249] on input "Vendor" at bounding box center [219, 251] width 385 height 18
click at [83, 307] on span "UPS" at bounding box center [216, 313] width 412 height 18
type input "UPS"
click at [468, 252] on input "Vendor Service" at bounding box center [650, 251] width 385 height 18
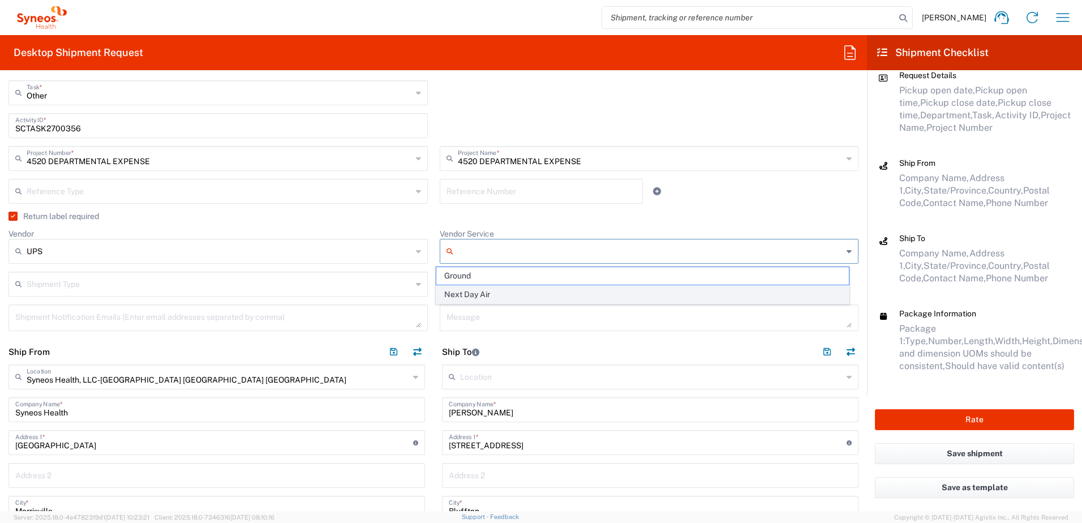
click at [457, 286] on span "Next Day Air" at bounding box center [642, 295] width 412 height 18
type input "Next Day Air"
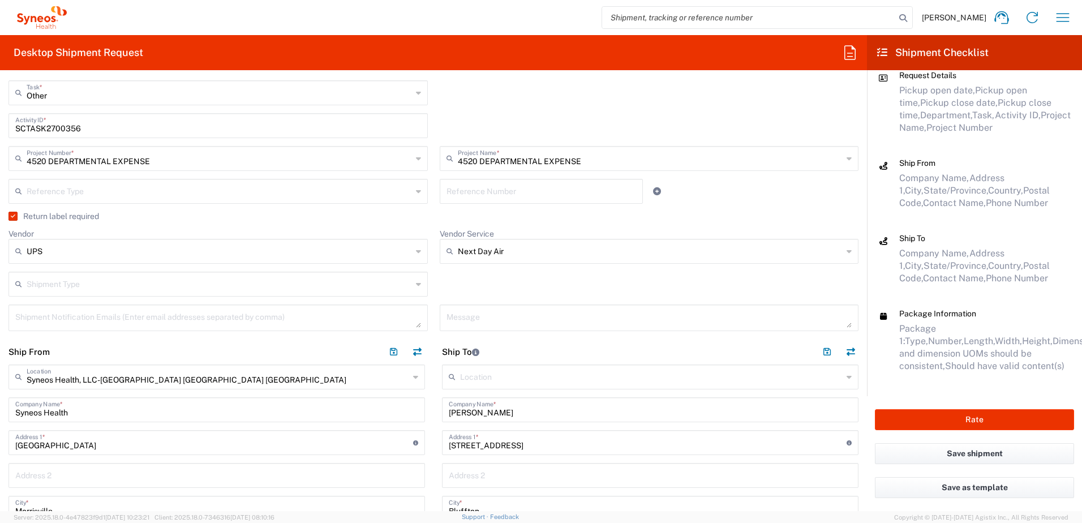
click at [492, 284] on div "Shipment Type Batch Regular" at bounding box center [434, 288] width 862 height 33
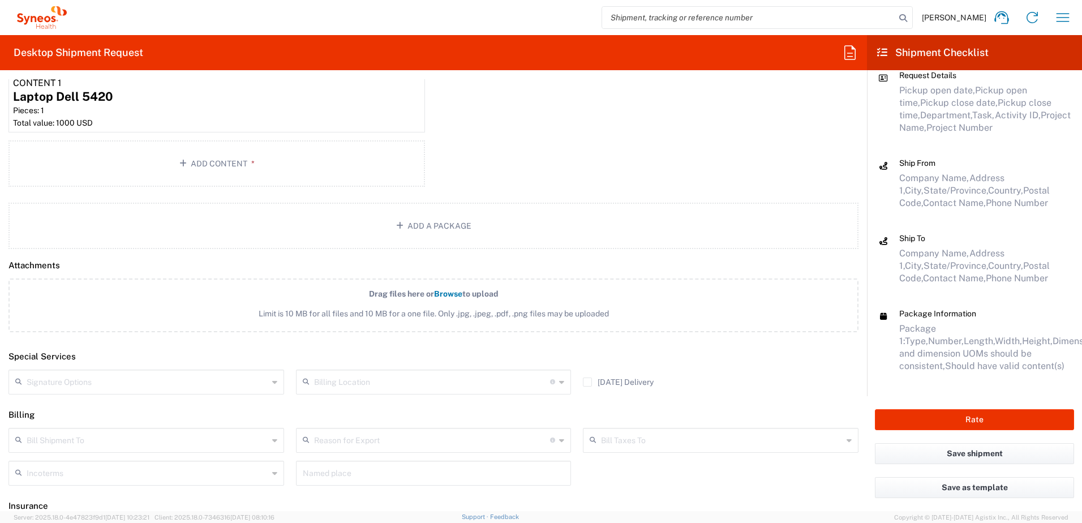
scroll to position [1349, 0]
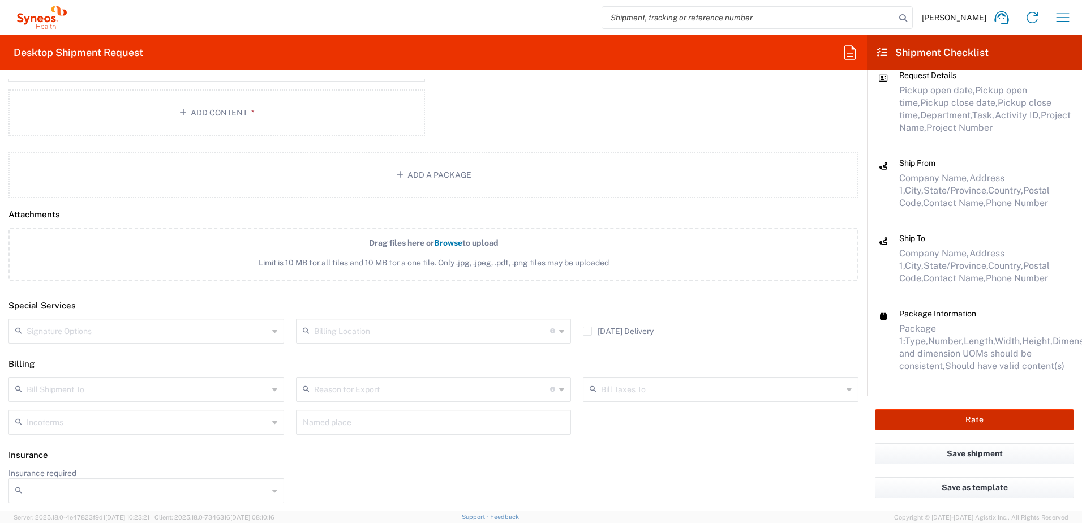
click at [947, 419] on button "Rate" at bounding box center [974, 419] width 199 height 21
type input "4520 DEPARTMENTAL EXPENSE"
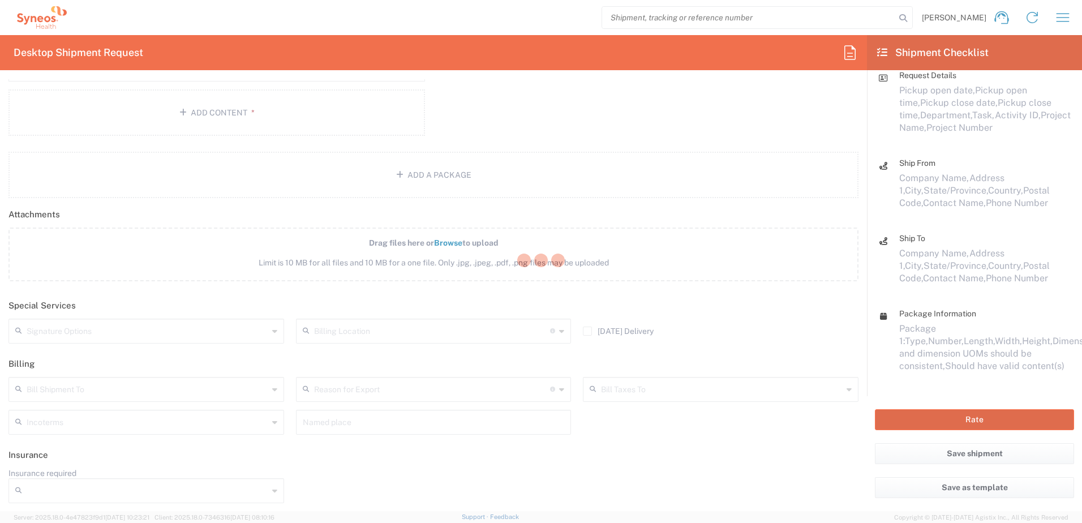
scroll to position [40, 0]
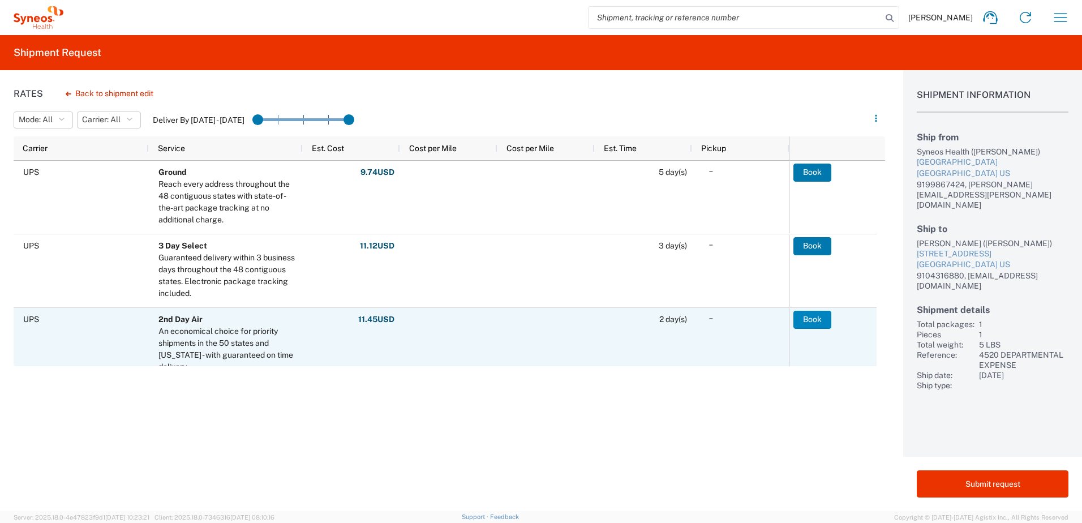
click at [809, 319] on button "Book" at bounding box center [812, 320] width 38 height 18
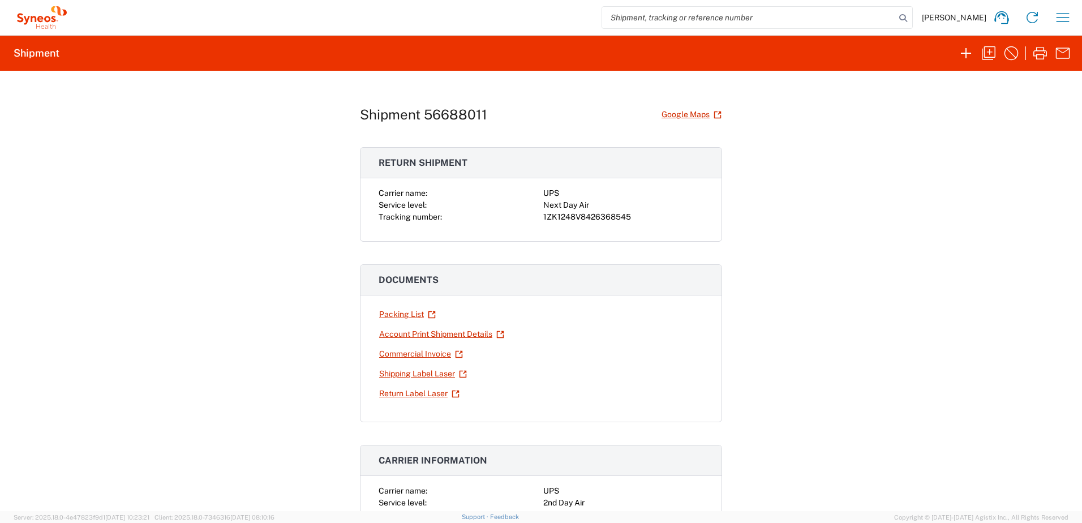
click at [589, 219] on div "1ZK1248V8426368545" at bounding box center [623, 217] width 160 height 12
copy div "1ZK1248V8426368545"
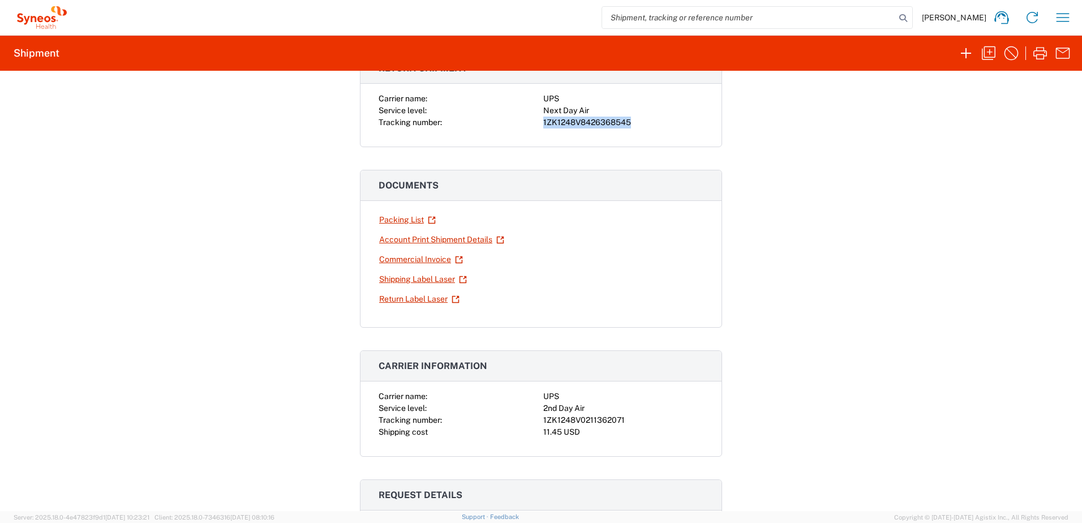
scroll to position [283, 0]
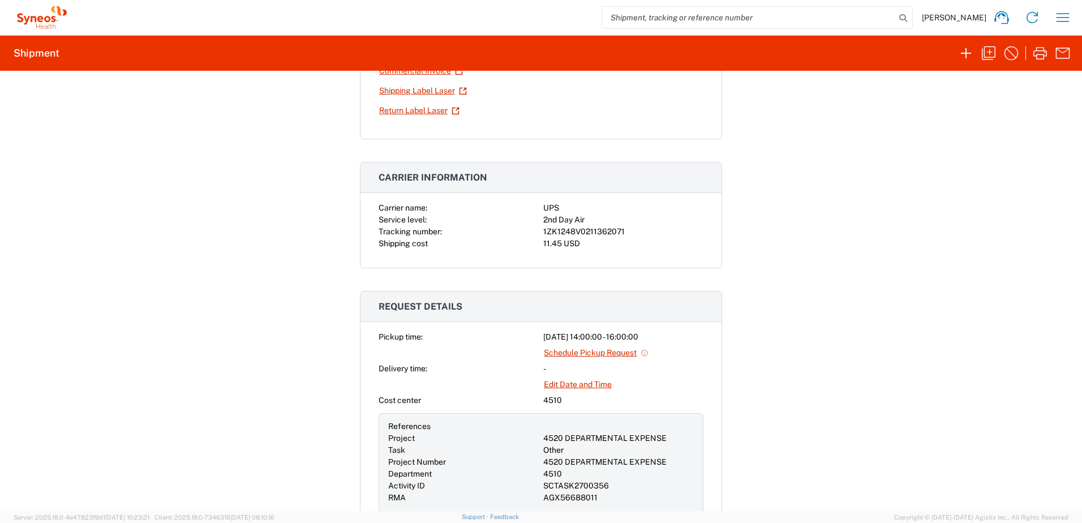
click at [601, 233] on div "1ZK1248V0211362071" at bounding box center [623, 232] width 160 height 12
copy div "1ZK1248V0211362071"
click at [1069, 21] on icon "button" at bounding box center [1062, 17] width 18 height 18
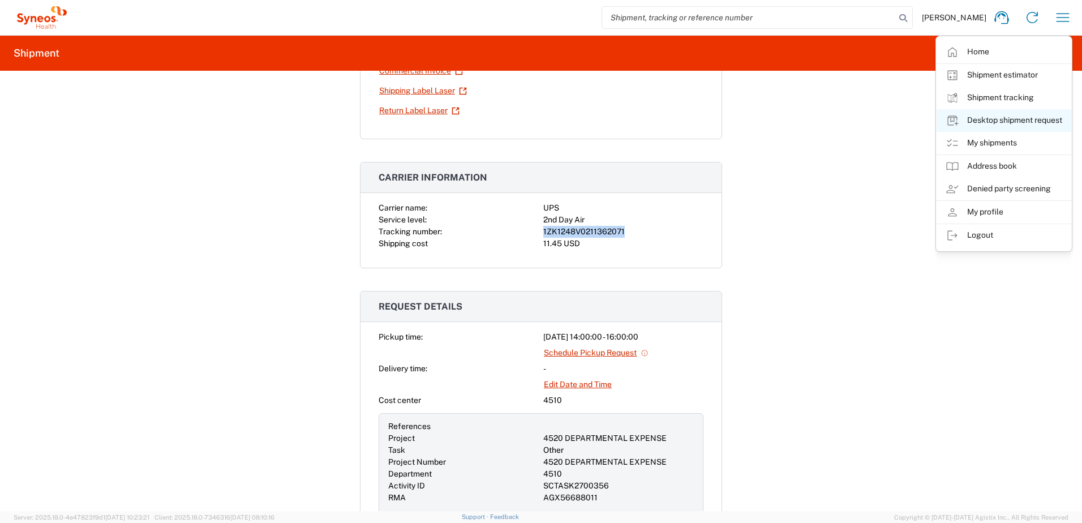
click at [995, 115] on link "Desktop shipment request" at bounding box center [1003, 120] width 135 height 23
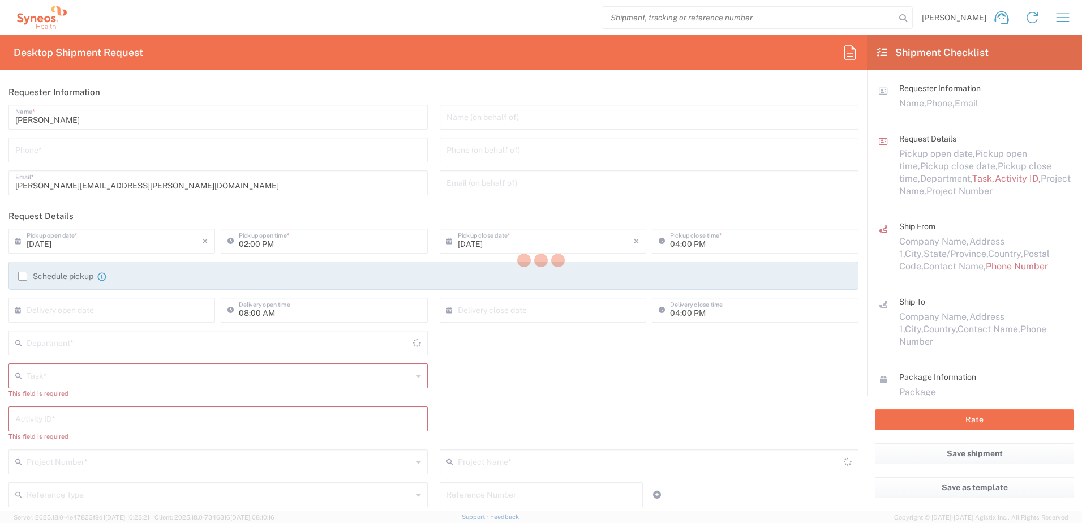
type input "[US_STATE]"
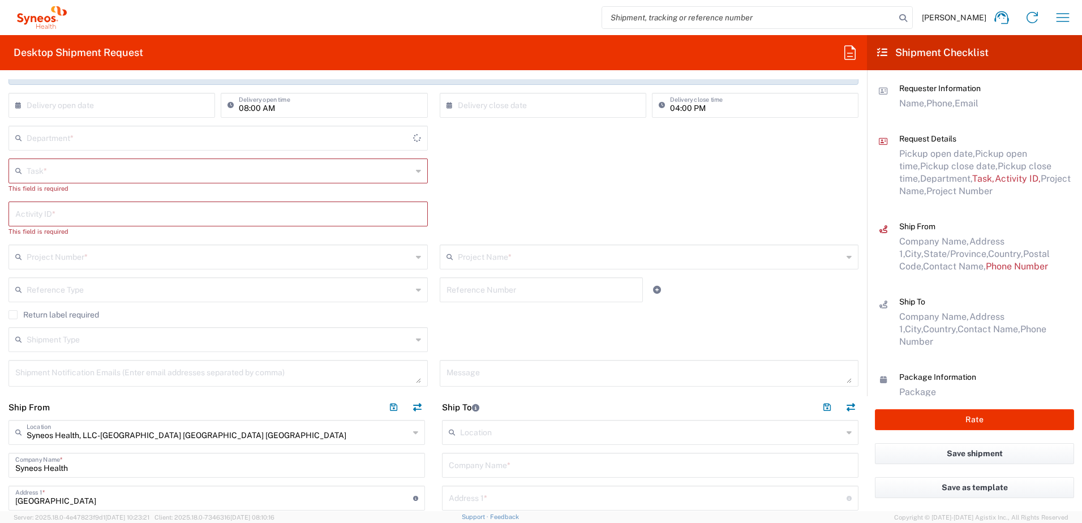
scroll to position [396, 0]
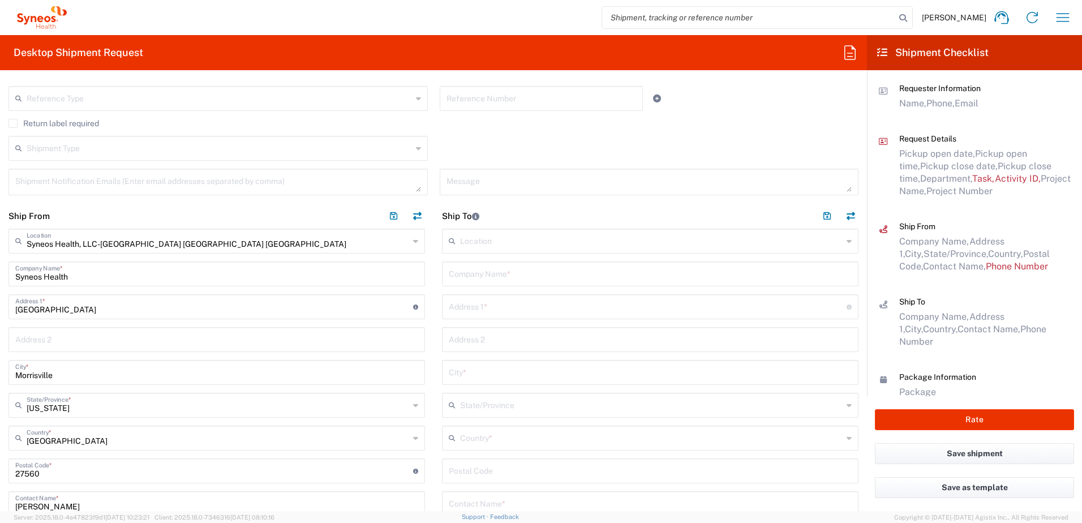
type input "4510"
click at [484, 279] on input "text" at bounding box center [650, 273] width 403 height 20
paste input "[STREET_ADDRESS]"
type input "[STREET_ADDRESS]"
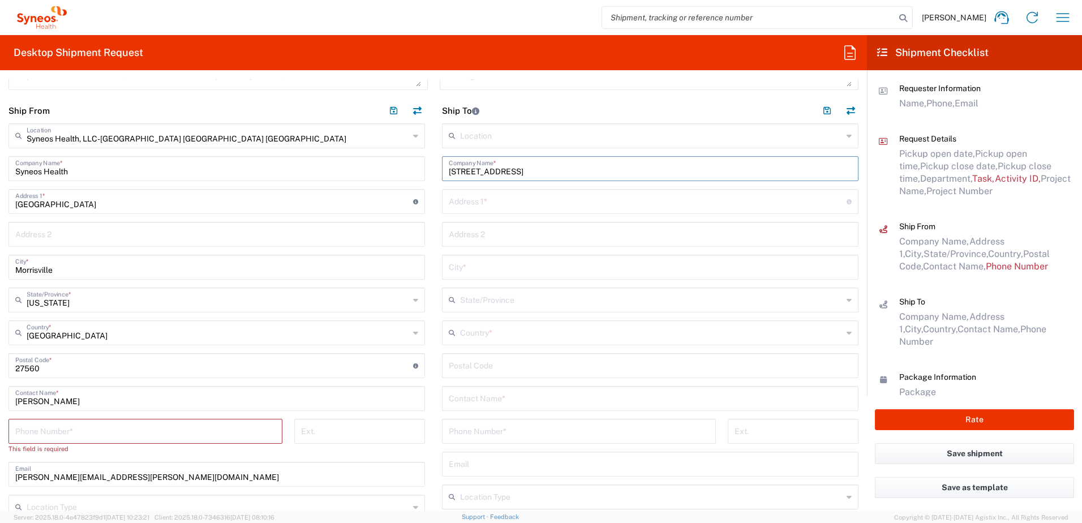
scroll to position [453, 0]
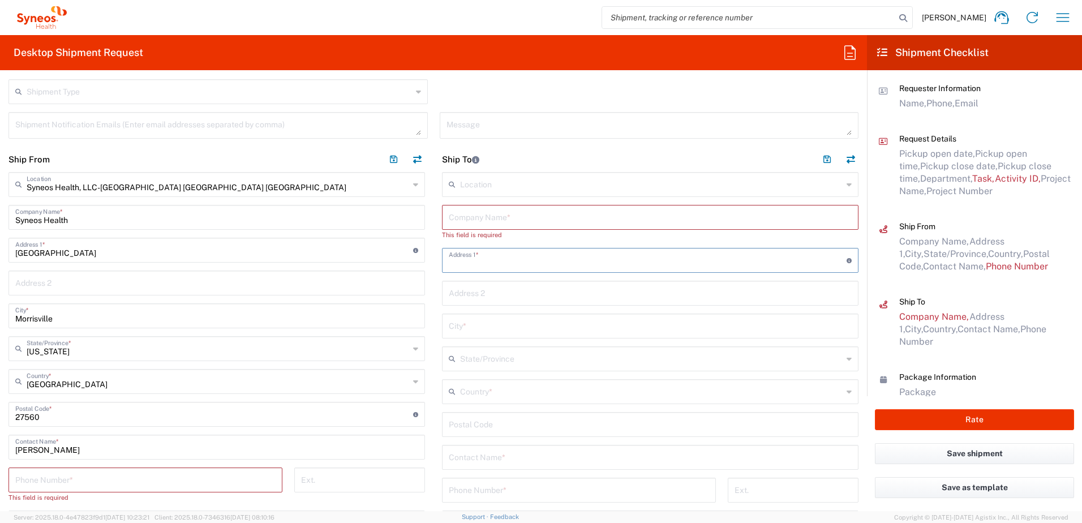
click at [484, 244] on div "Location [PERSON_NAME] LLC-[GEOGRAPHIC_DATA] [GEOGRAPHIC_DATA] [GEOGRAPHIC_DATA…" at bounding box center [650, 412] width 416 height 480
paste input "[STREET_ADDRESS]"
type input "[STREET_ADDRESS]"
click at [485, 391] on input "text" at bounding box center [651, 391] width 382 height 20
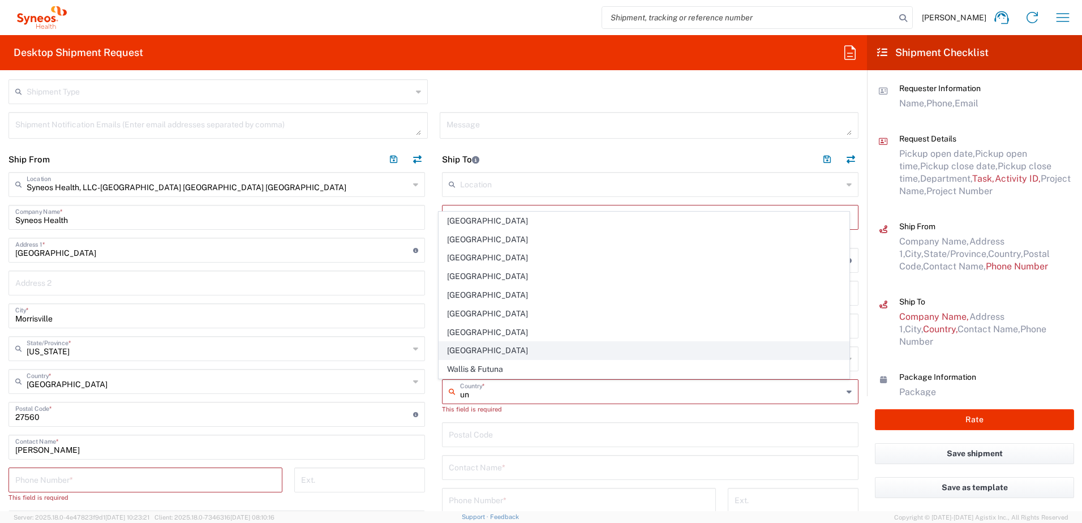
click at [466, 348] on span "[GEOGRAPHIC_DATA]" at bounding box center [644, 351] width 410 height 18
type input "[GEOGRAPHIC_DATA]"
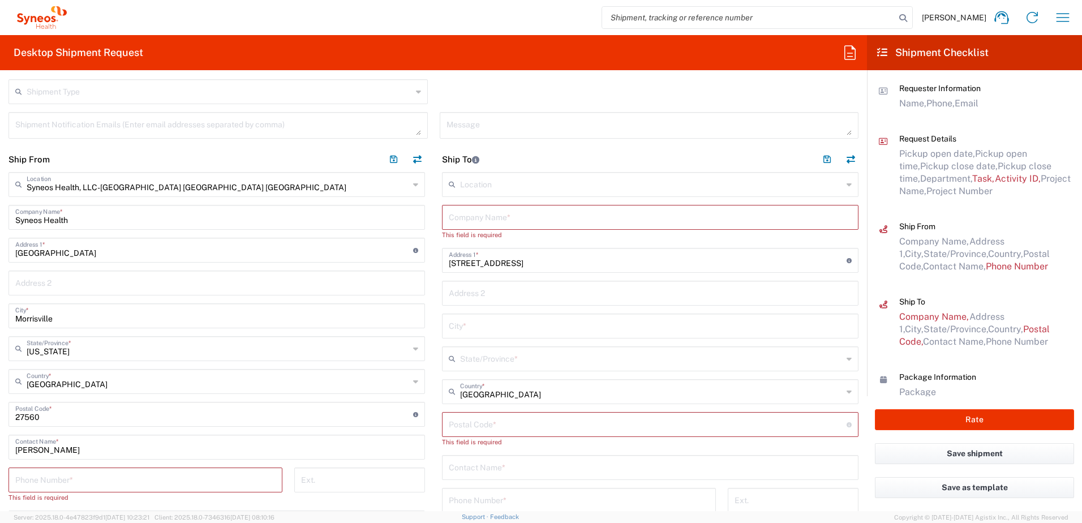
click at [484, 224] on input "text" at bounding box center [650, 216] width 403 height 20
paste input "[PERSON_NAME]"
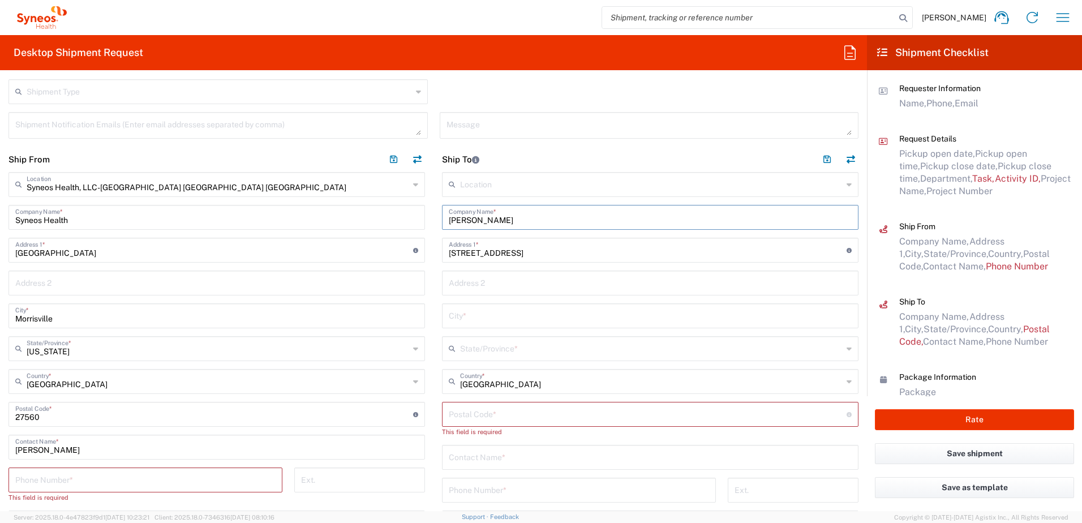
type input "[PERSON_NAME]"
click at [473, 463] on input "text" at bounding box center [650, 456] width 403 height 20
paste input "[PERSON_NAME]"
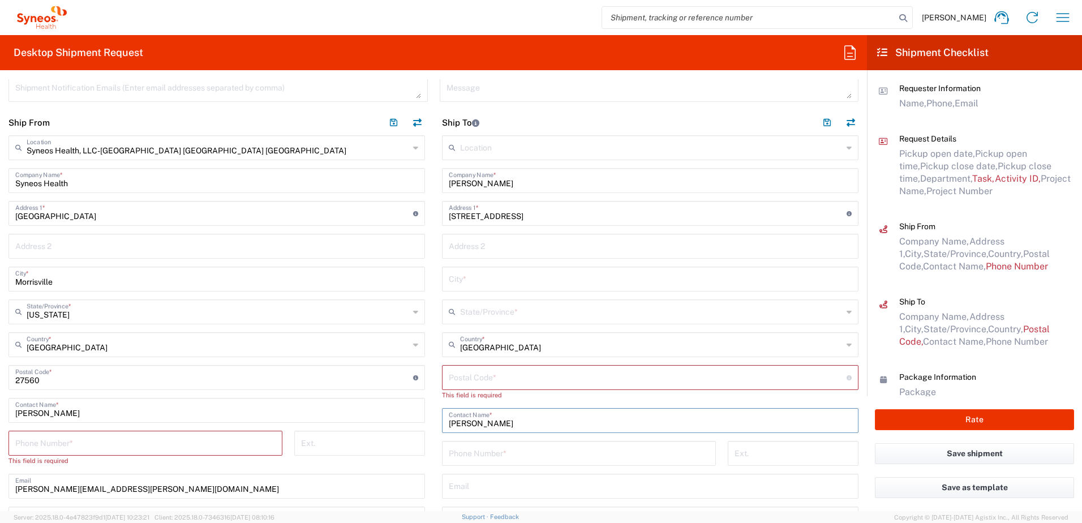
scroll to position [509, 0]
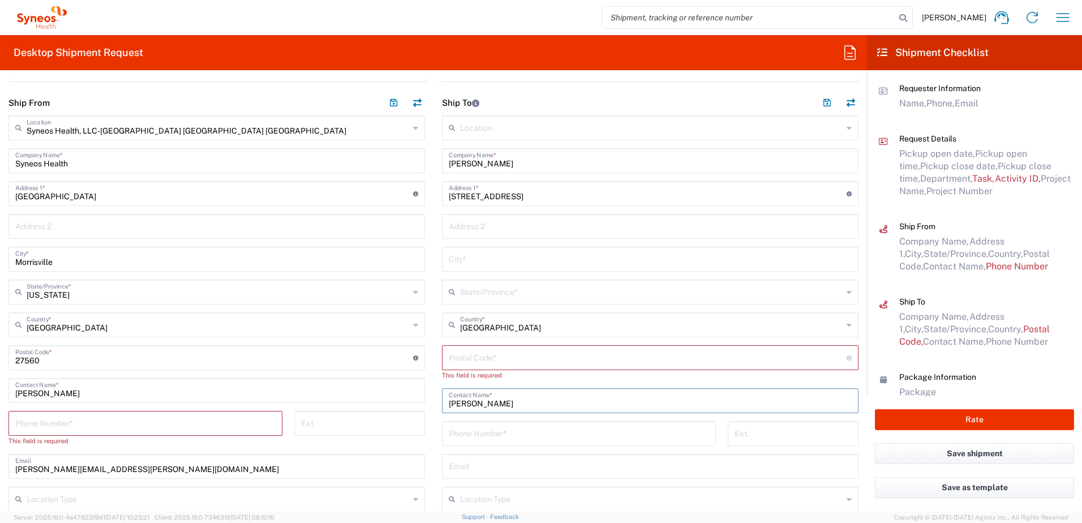
type input "[PERSON_NAME]"
click at [469, 354] on input "undefined" at bounding box center [648, 357] width 398 height 20
paste input "78610"
type input "78610"
click at [491, 419] on input "tel" at bounding box center [579, 422] width 260 height 20
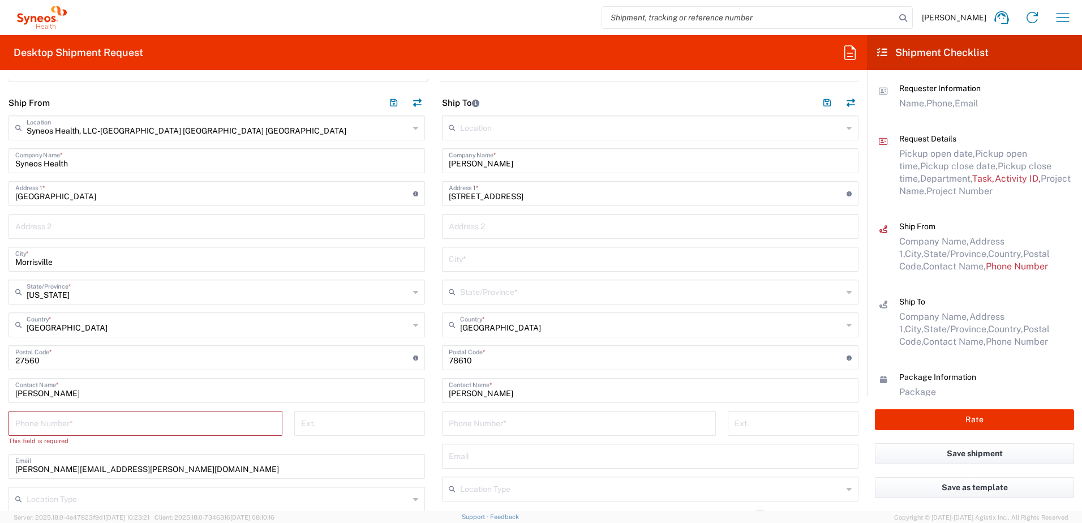
paste input "[PHONE_NUMBER]"
type input "[PHONE_NUMBER]"
click at [467, 260] on input "text" at bounding box center [650, 258] width 403 height 20
paste input "[DEMOGRAPHIC_DATA]"
type input "[DEMOGRAPHIC_DATA]"
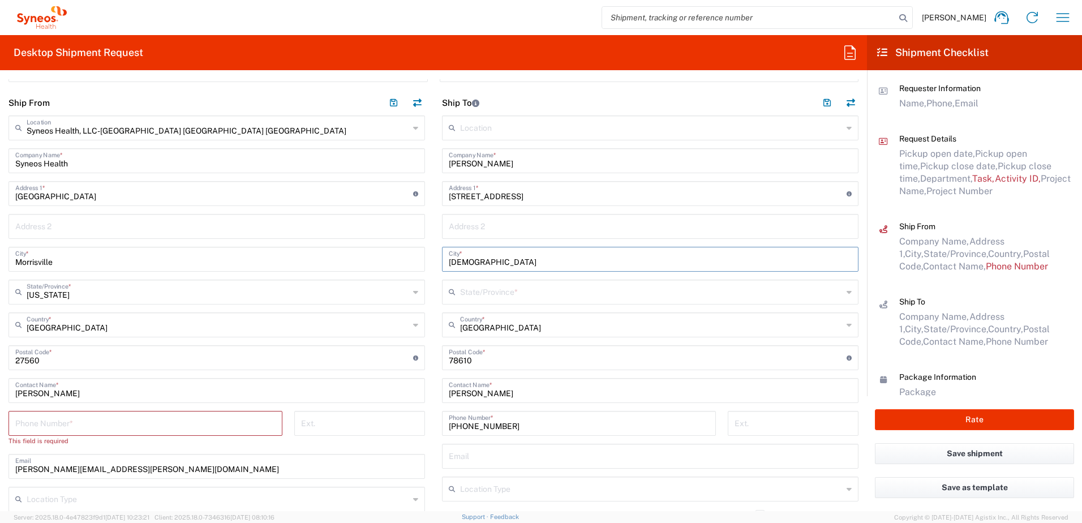
click at [470, 290] on input "text" at bounding box center [651, 291] width 382 height 20
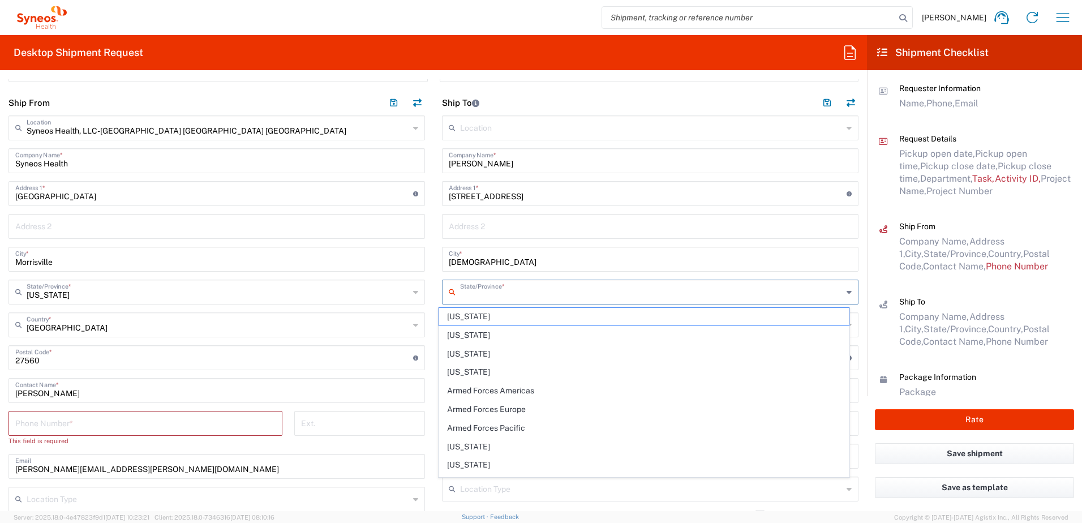
type input "y"
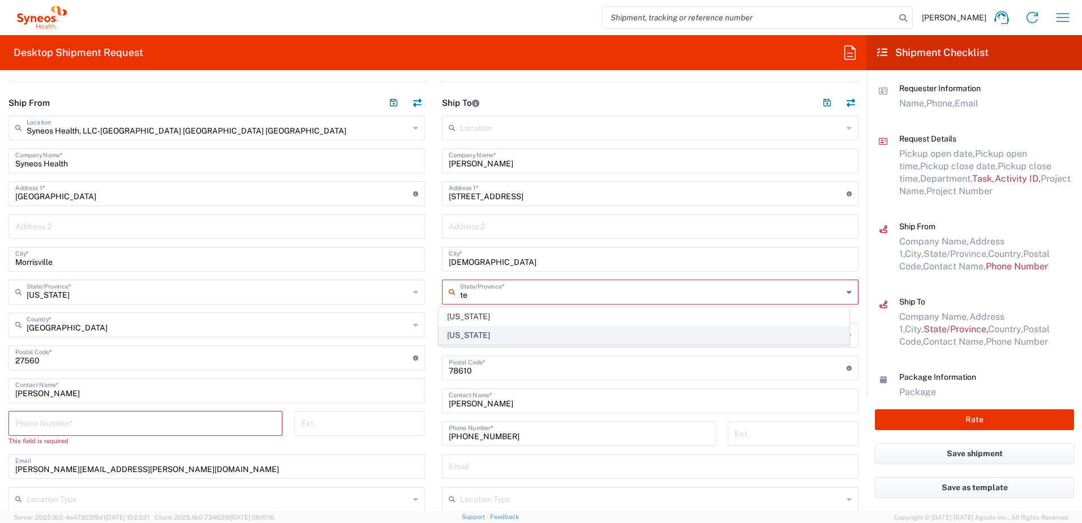
click at [466, 335] on span "[US_STATE]" at bounding box center [644, 335] width 410 height 18
type input "[US_STATE]"
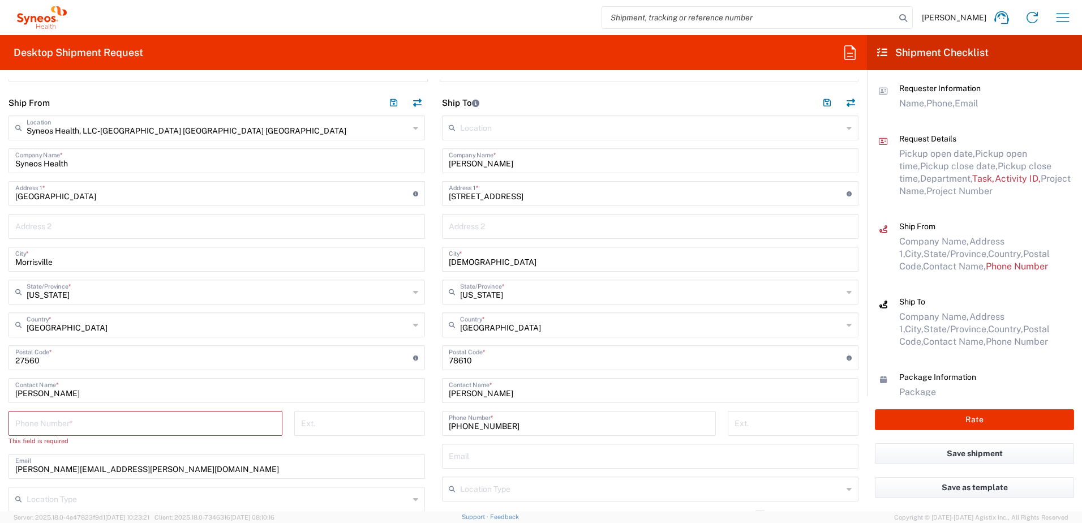
click at [470, 458] on input "text" at bounding box center [650, 455] width 403 height 20
paste input "[EMAIL_ADDRESS][DOMAIN_NAME]"
type input "[EMAIL_ADDRESS][DOMAIN_NAME]"
click at [596, 484] on input "text" at bounding box center [651, 488] width 382 height 20
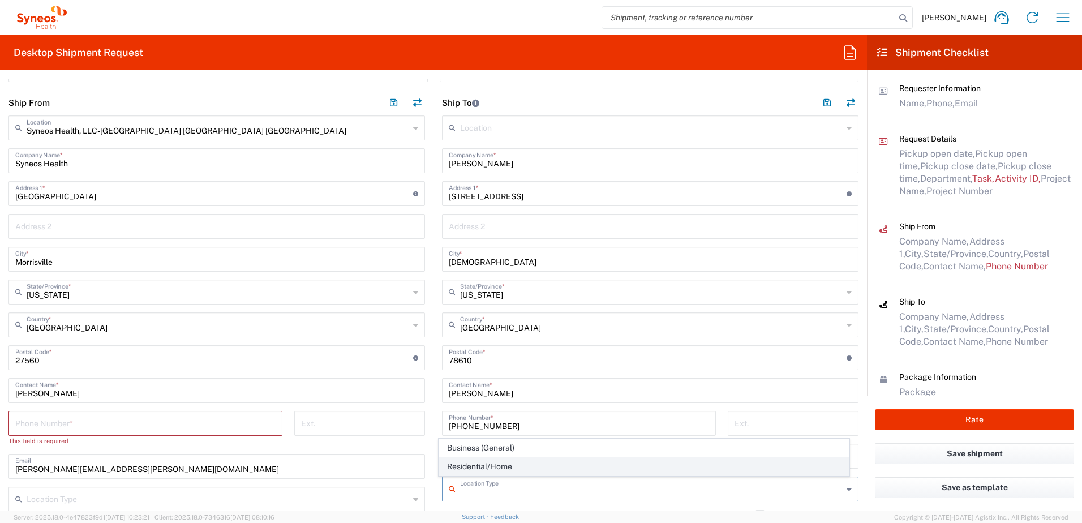
click at [519, 464] on span "Residential/Home" at bounding box center [644, 467] width 410 height 18
type input "Residential/Home"
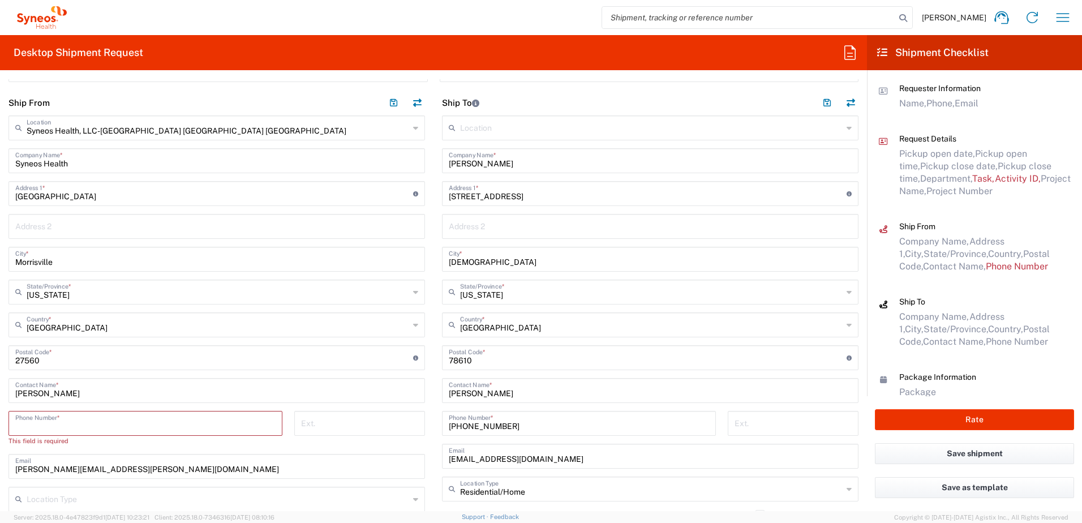
click at [119, 420] on input "tel" at bounding box center [145, 422] width 260 height 20
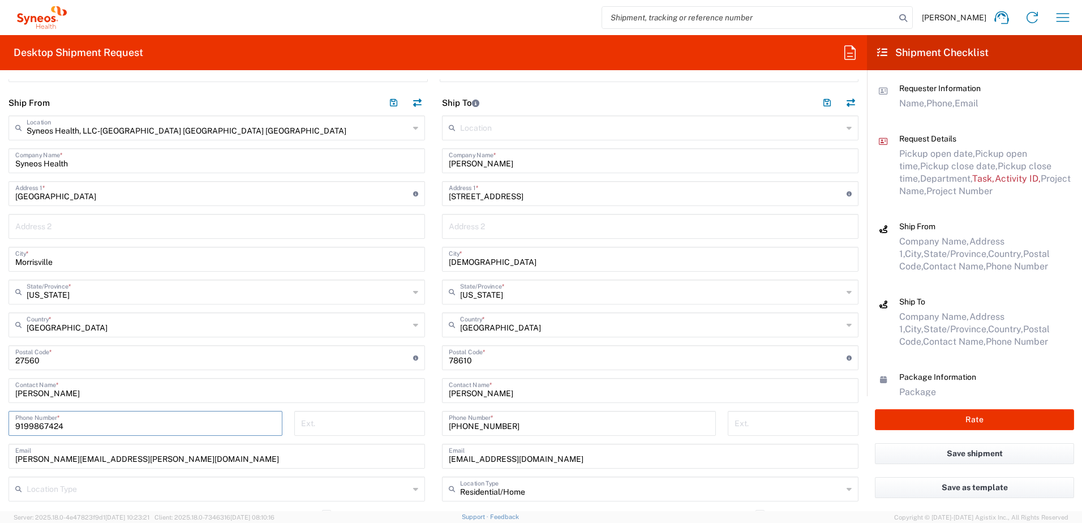
click at [42, 429] on input "9199867424" at bounding box center [145, 422] width 260 height 20
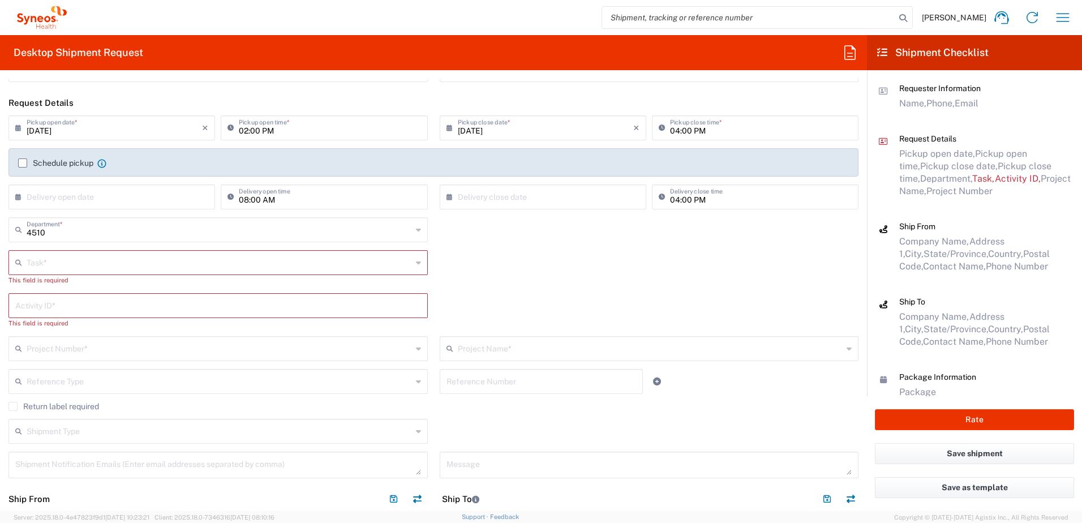
scroll to position [0, 0]
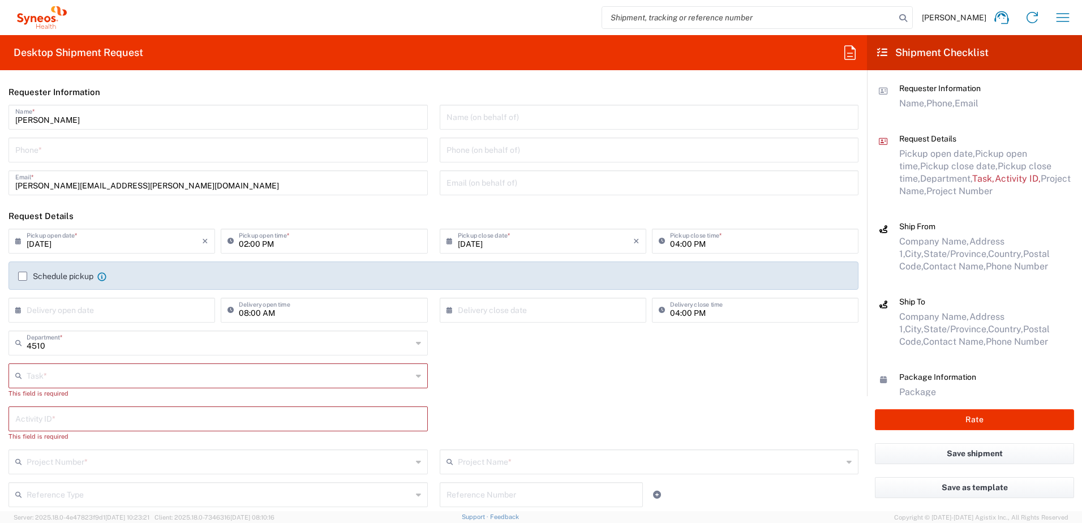
type input "9199867424"
click at [49, 139] on input "tel" at bounding box center [218, 149] width 406 height 20
paste input "9199867424"
type input "9199867424"
click at [44, 372] on input "text" at bounding box center [219, 375] width 385 height 20
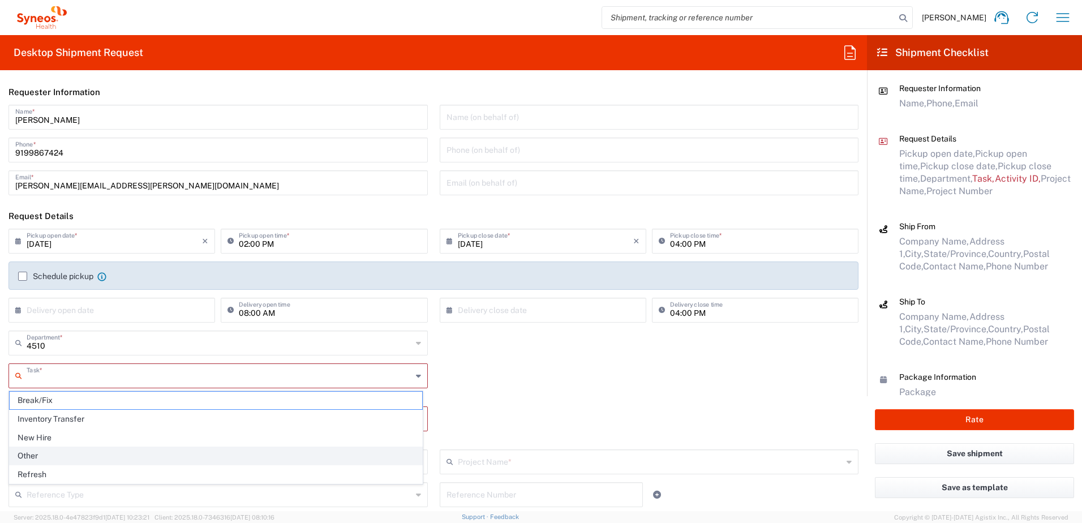
click at [54, 450] on span "Other" at bounding box center [216, 456] width 412 height 18
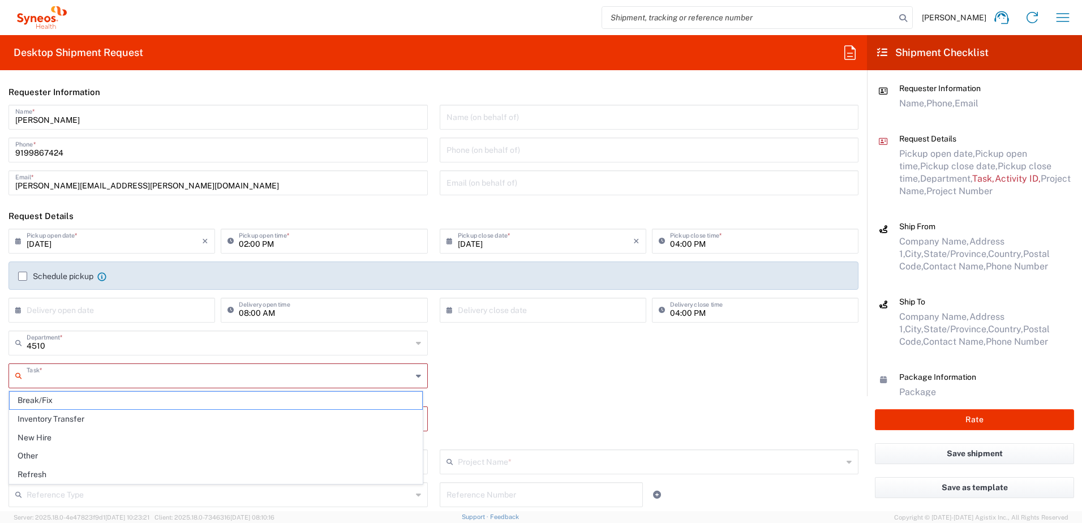
type input "Other"
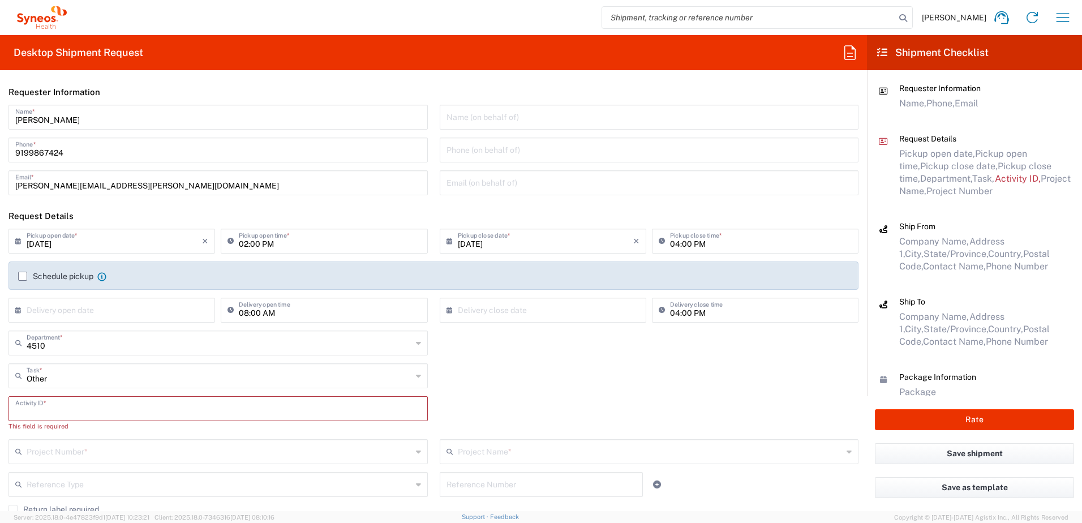
click at [75, 406] on input "text" at bounding box center [218, 408] width 406 height 20
click at [46, 410] on input "text" at bounding box center [218, 408] width 406 height 20
paste input "SCTASK2700335"
type input "SCTASK2700335"
click at [89, 434] on input "text" at bounding box center [219, 440] width 385 height 20
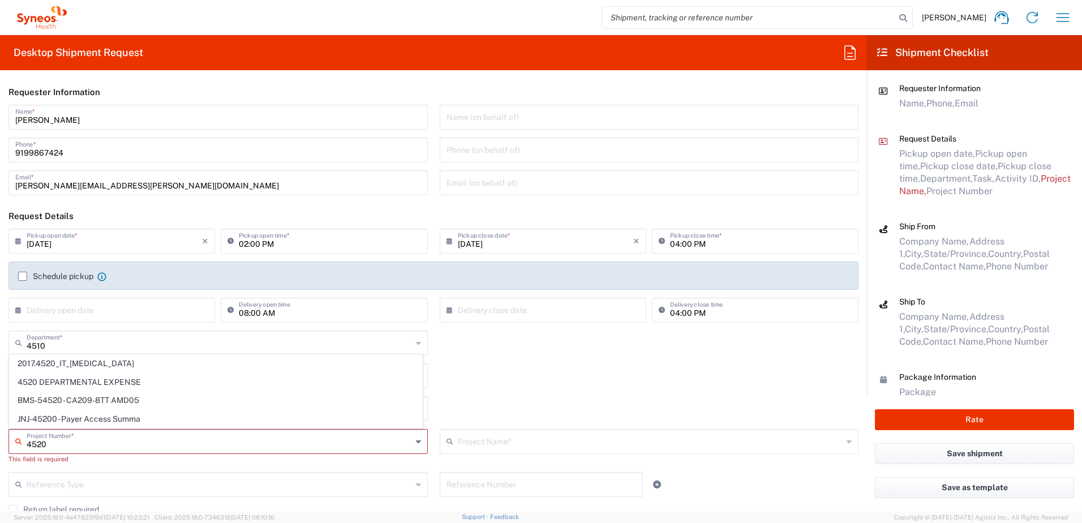
click at [69, 445] on input "4520" at bounding box center [219, 440] width 385 height 20
click at [91, 373] on span "4520 DEPARTMENTAL EXPENSE" at bounding box center [216, 382] width 412 height 18
type input "4520 DEPARTMENTAL EXPENSE"
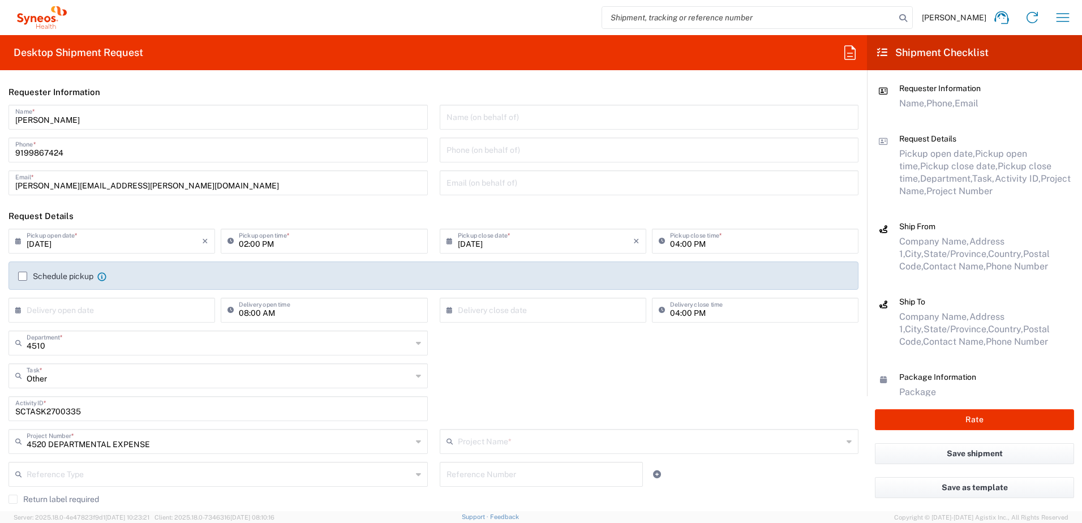
type input "4520 DEPARTMENTAL EXPENSE"
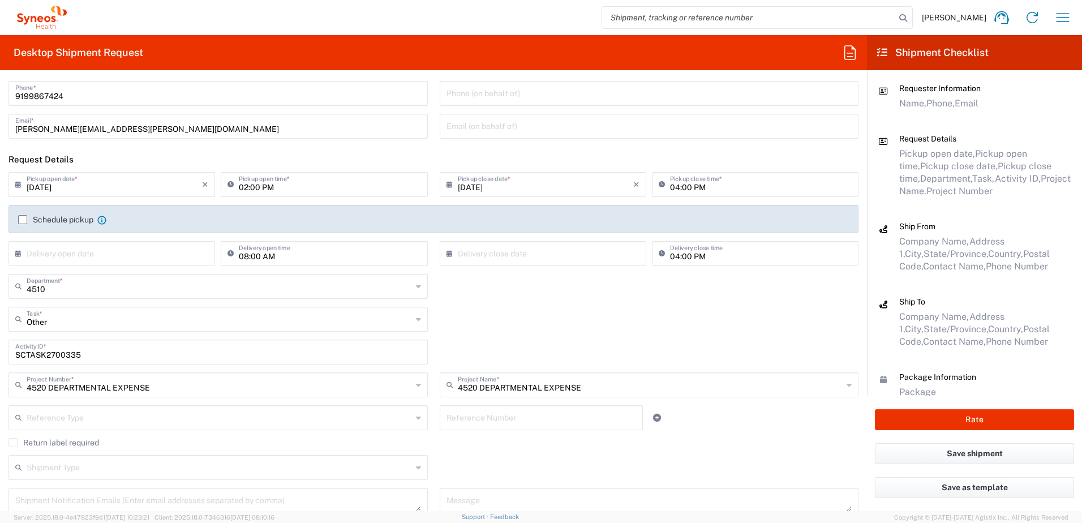
click at [29, 445] on label "Return label required" at bounding box center [53, 442] width 91 height 9
click at [13, 442] on input "Return label required" at bounding box center [13, 442] width 0 height 0
click at [75, 468] on div at bounding box center [217, 477] width 419 height 25
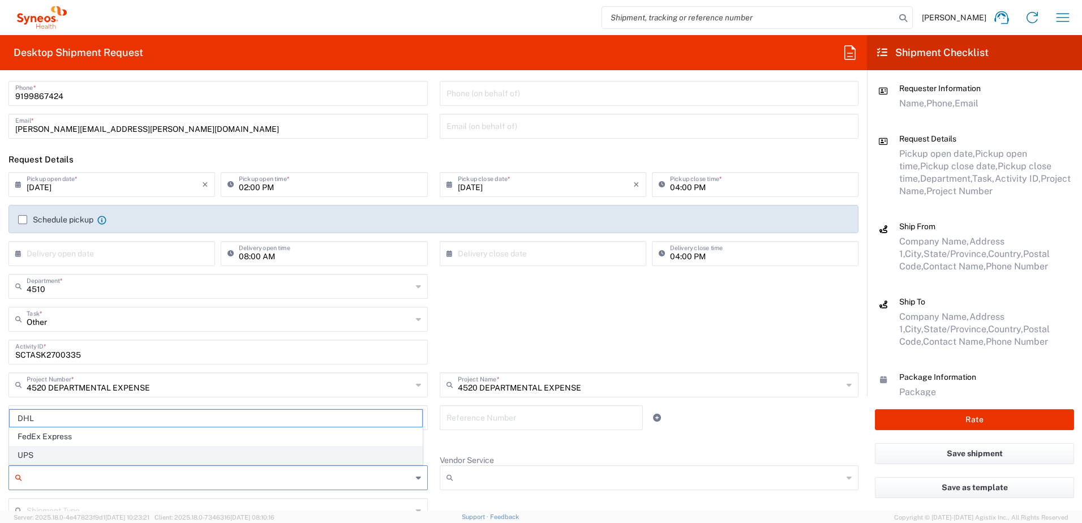
click at [57, 458] on span "UPS" at bounding box center [216, 455] width 412 height 18
type input "UPS"
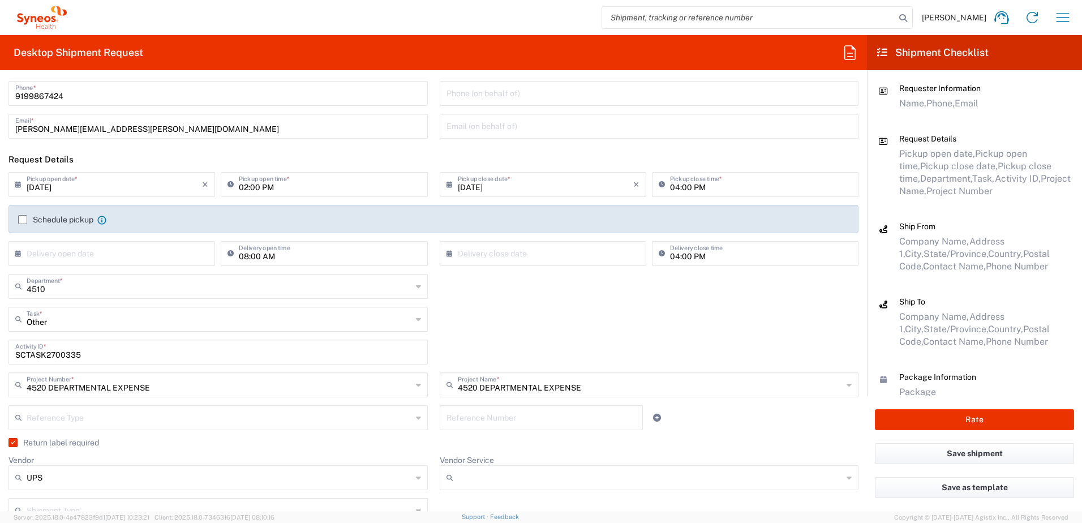
click at [488, 483] on input "Vendor Service" at bounding box center [650, 477] width 385 height 18
click at [562, 318] on div "Other Task * Break/Fix Inventory Transfer New Hire Other Refresh" at bounding box center [434, 323] width 862 height 33
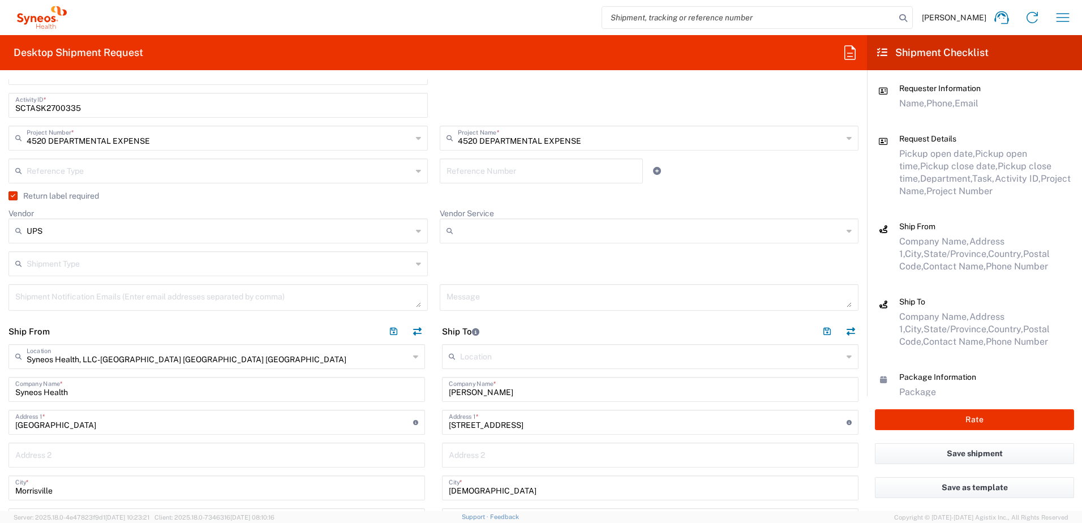
scroll to position [283, 0]
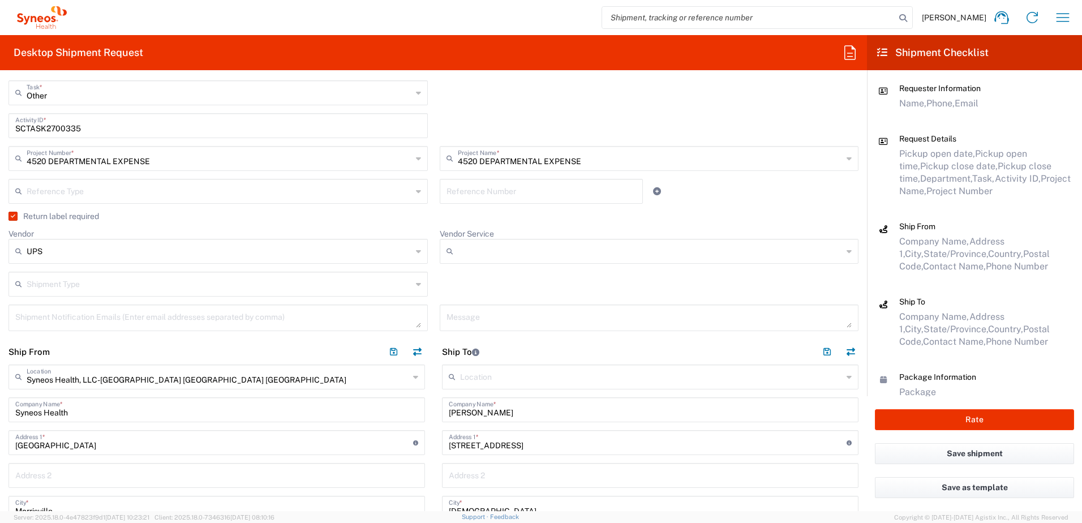
click at [494, 240] on div at bounding box center [649, 251] width 419 height 25
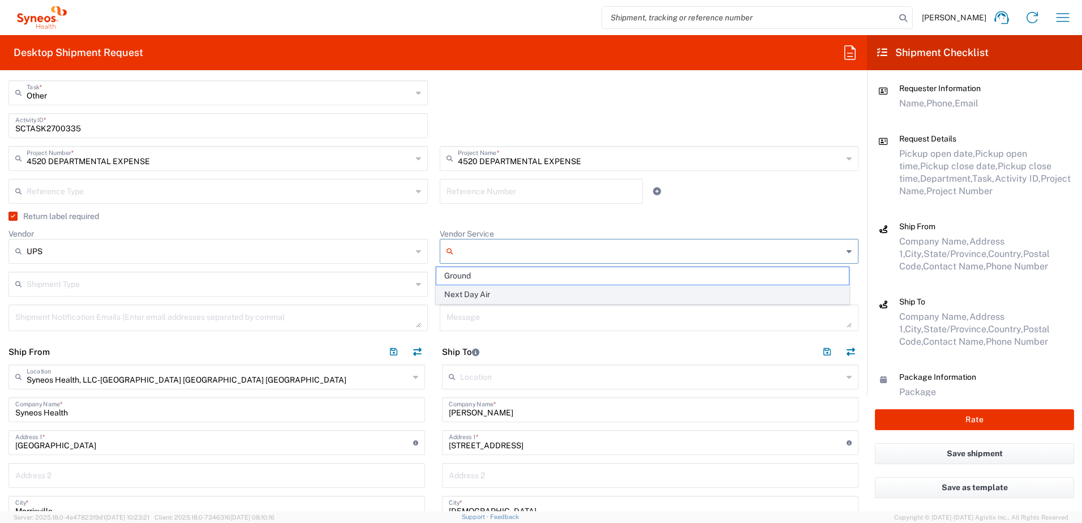
click at [475, 296] on span "Next Day Air" at bounding box center [642, 295] width 412 height 18
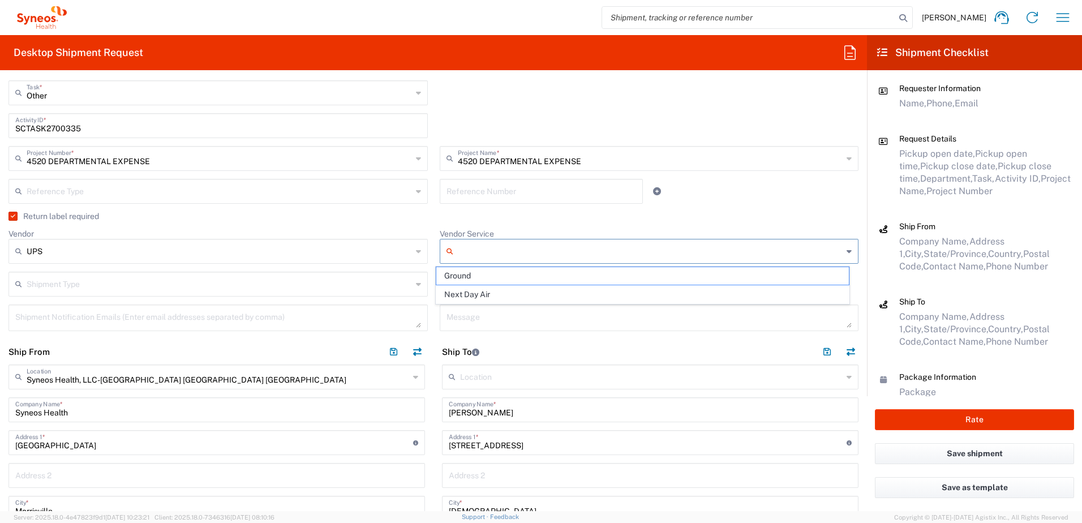
type input "Next Day Air"
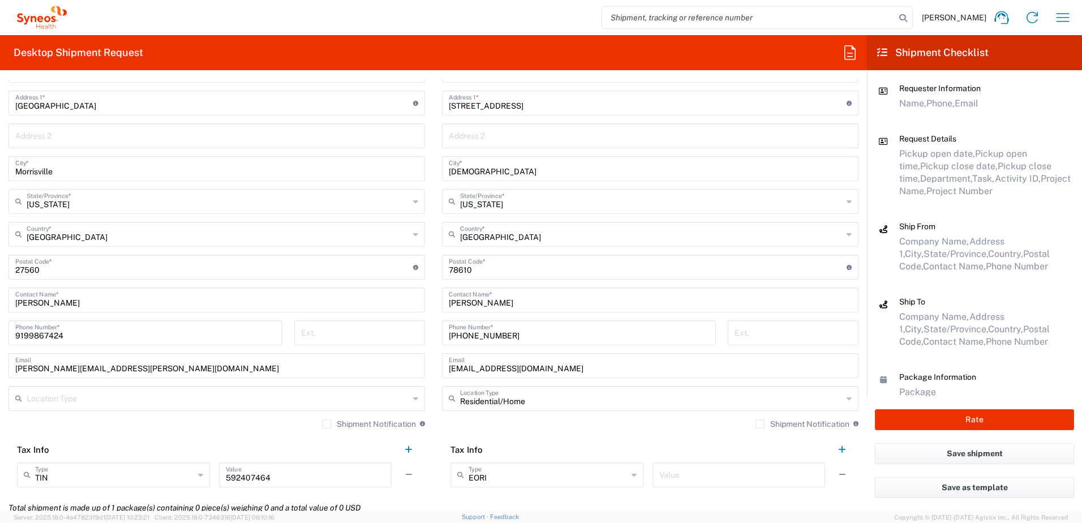
scroll to position [905, 0]
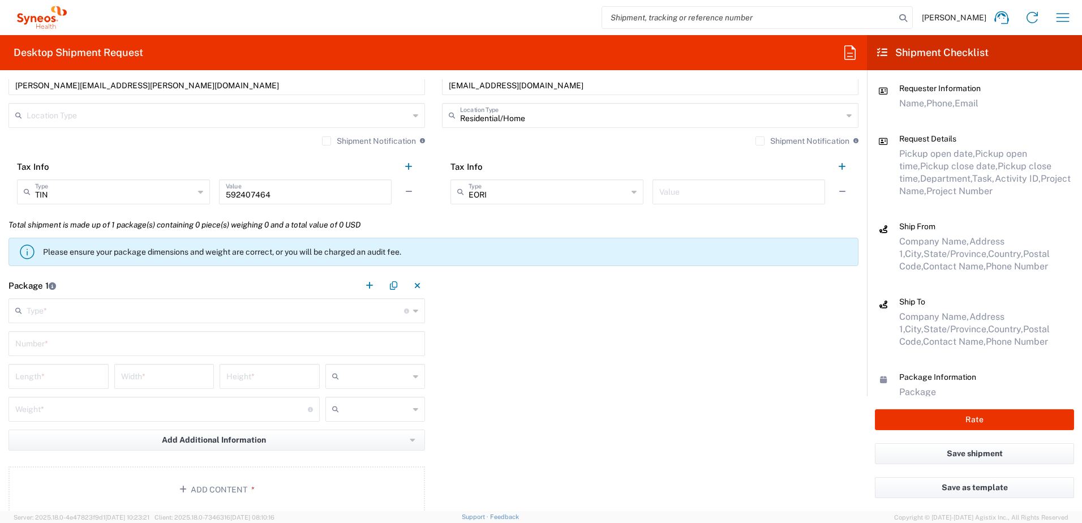
click at [79, 300] on input "text" at bounding box center [215, 310] width 377 height 20
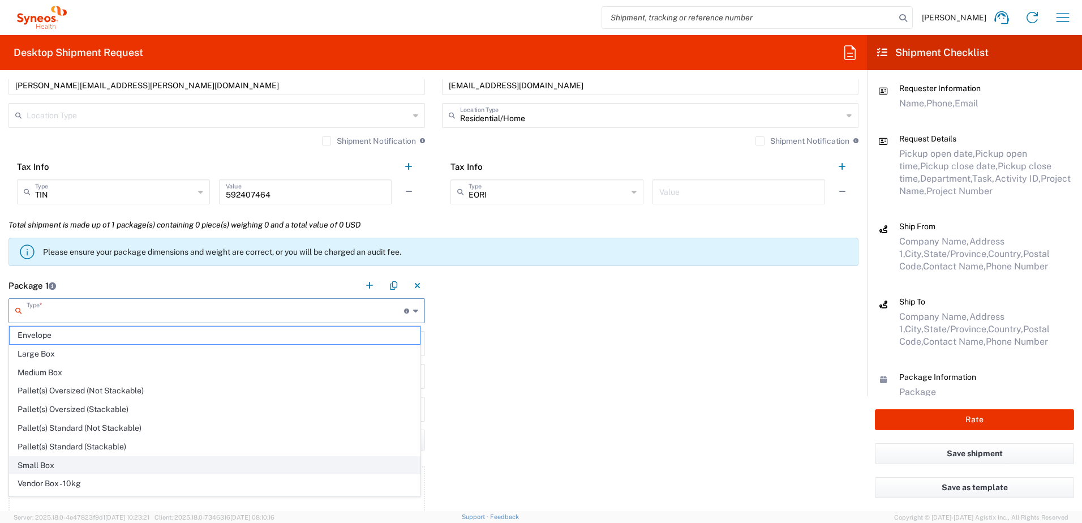
scroll to position [35, 0]
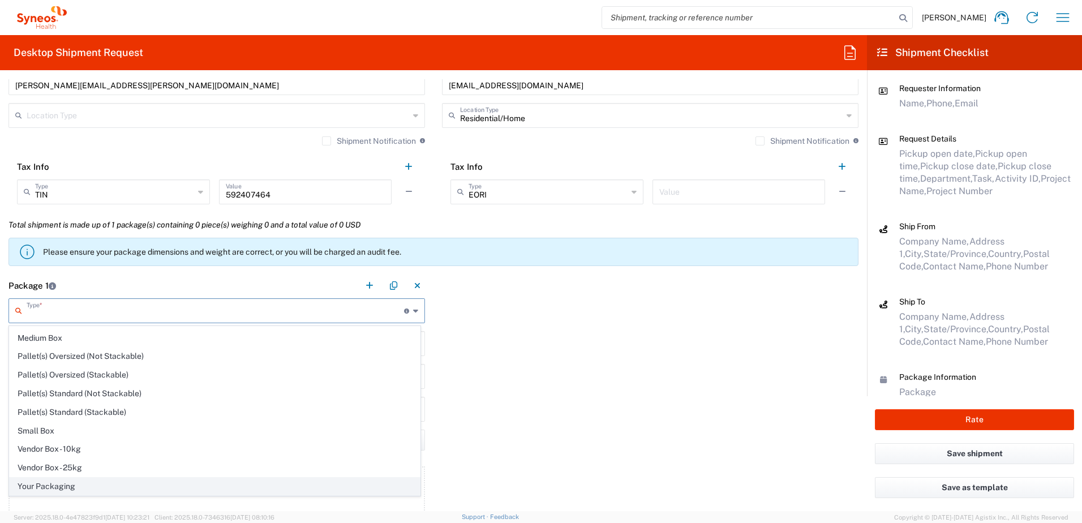
click at [53, 483] on span "Your Packaging" at bounding box center [215, 486] width 410 height 18
type input "Your Packaging"
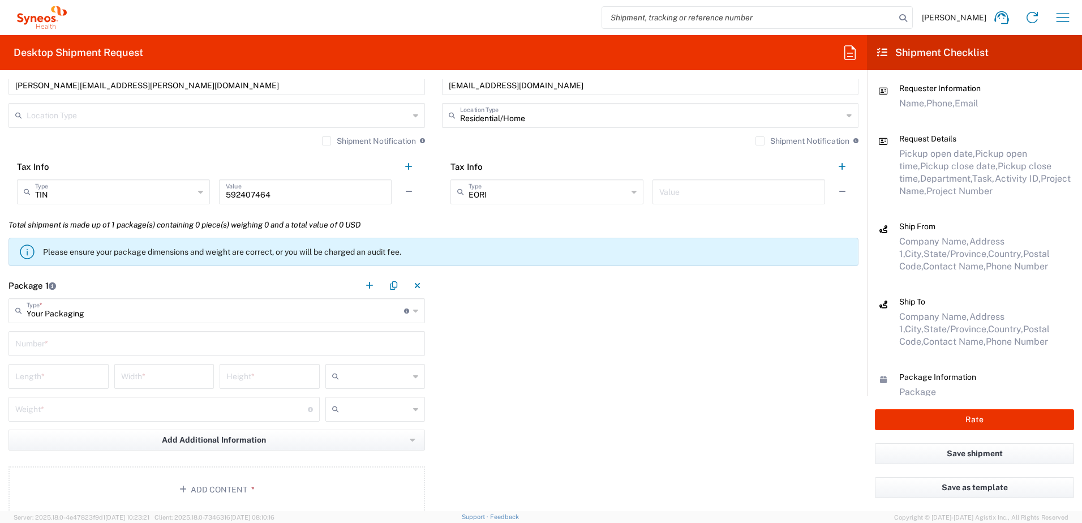
click at [57, 343] on input "text" at bounding box center [216, 343] width 403 height 20
type input "1"
click at [60, 380] on input "number" at bounding box center [58, 375] width 87 height 20
type input "14"
click at [155, 367] on input "number" at bounding box center [164, 375] width 87 height 20
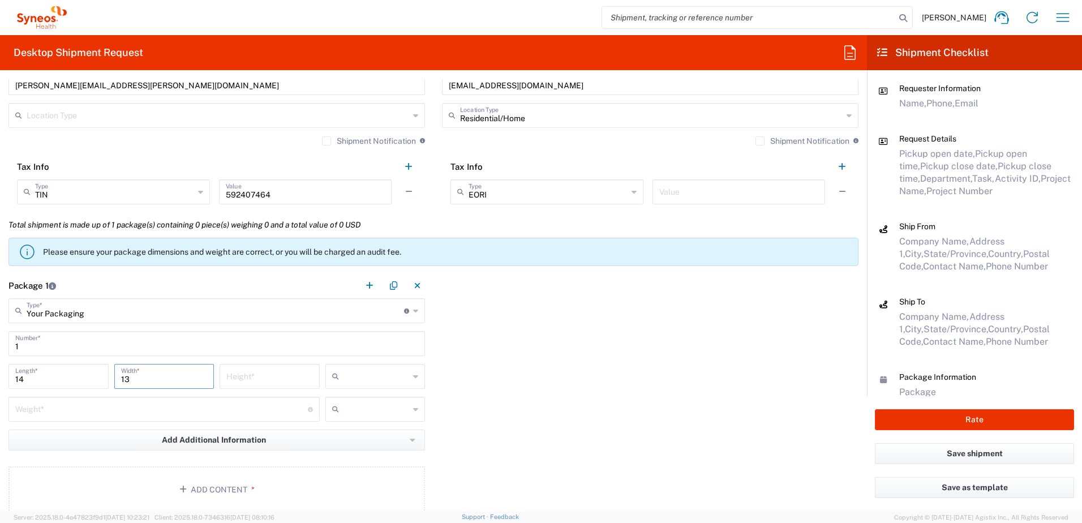
type input "13"
click at [260, 391] on div "Height *" at bounding box center [270, 380] width 106 height 33
click at [263, 388] on div "Height *" at bounding box center [269, 376] width 100 height 25
type input "4"
click at [368, 370] on input "text" at bounding box center [376, 376] width 66 height 18
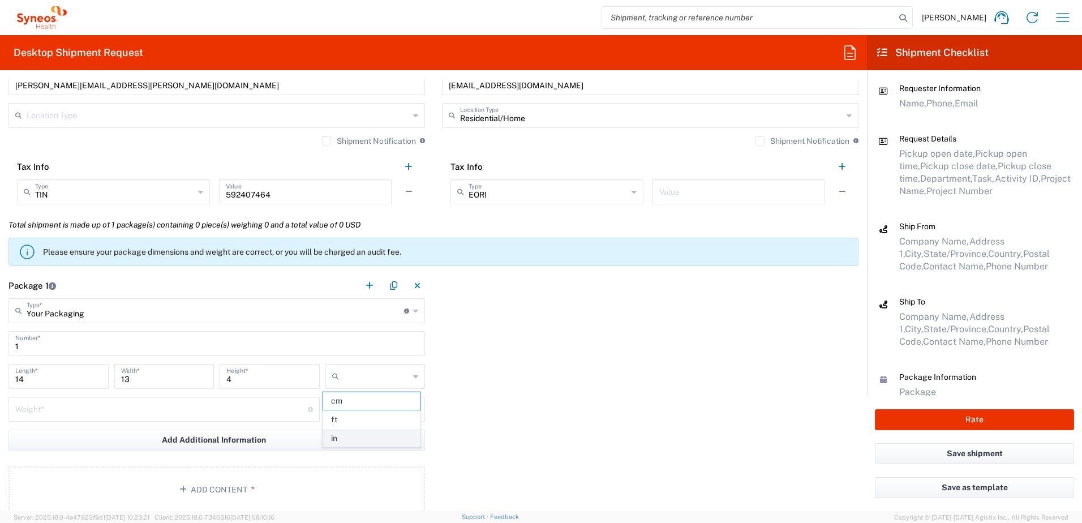
click at [347, 437] on span "in" at bounding box center [371, 438] width 97 height 18
type input "in"
click at [137, 406] on input "number" at bounding box center [161, 408] width 292 height 20
type input "5"
click at [358, 410] on input "text" at bounding box center [376, 409] width 66 height 18
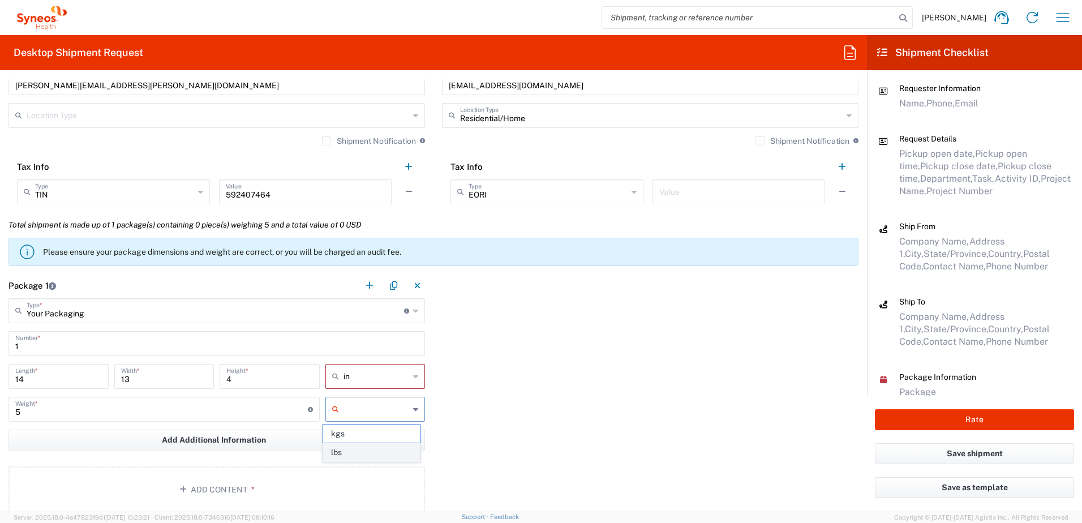
click at [350, 451] on span "lbs" at bounding box center [371, 453] width 97 height 18
type input "lbs"
click at [219, 486] on button "Add Content *" at bounding box center [216, 489] width 416 height 46
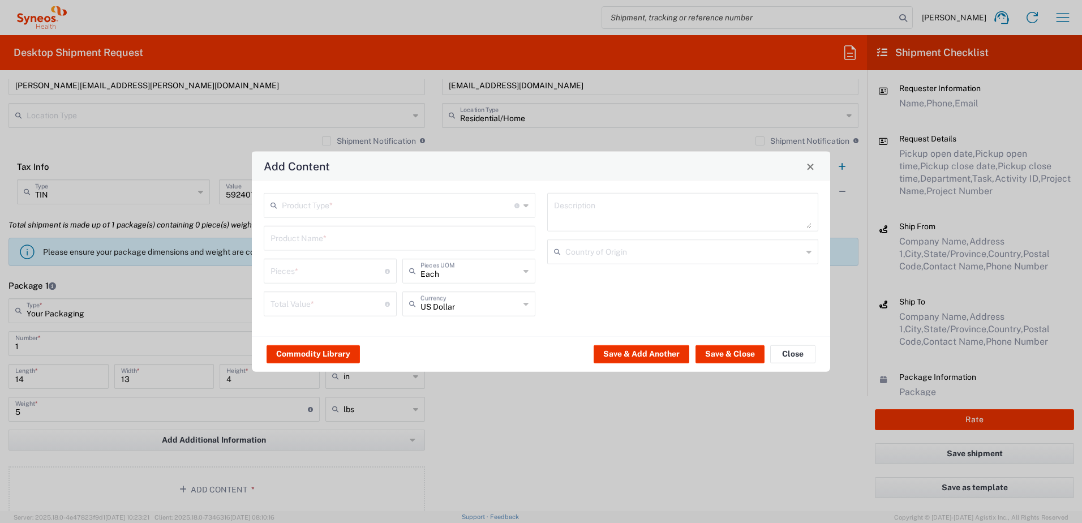
click at [348, 196] on input "text" at bounding box center [398, 205] width 233 height 20
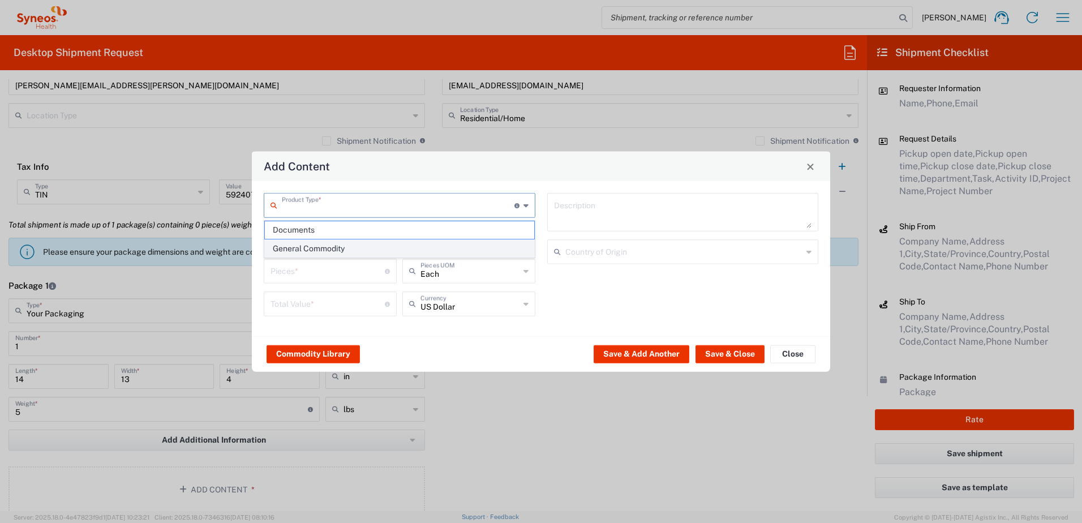
click at [328, 247] on span "General Commodity" at bounding box center [399, 249] width 269 height 18
type input "General Commodity"
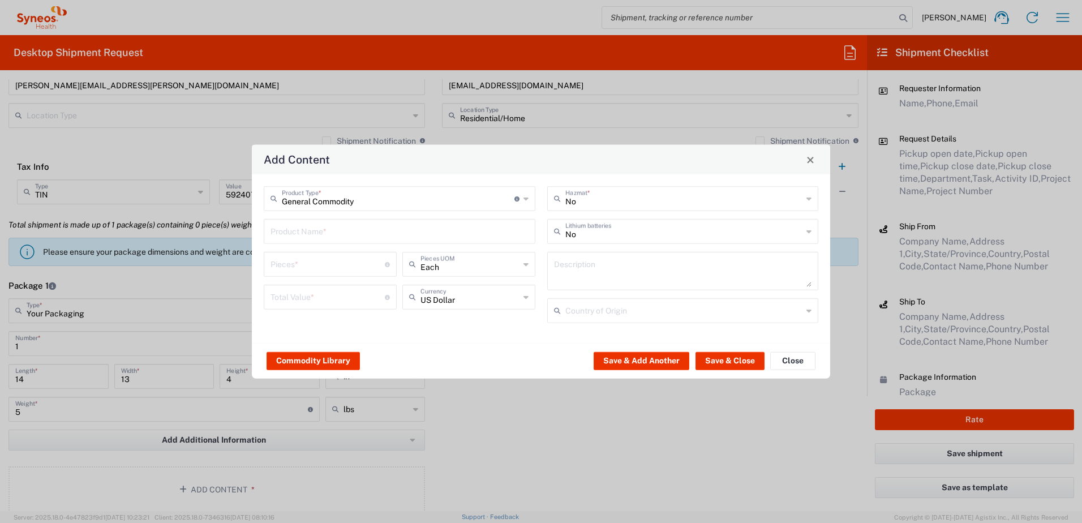
click at [291, 228] on input "text" at bounding box center [399, 231] width 258 height 20
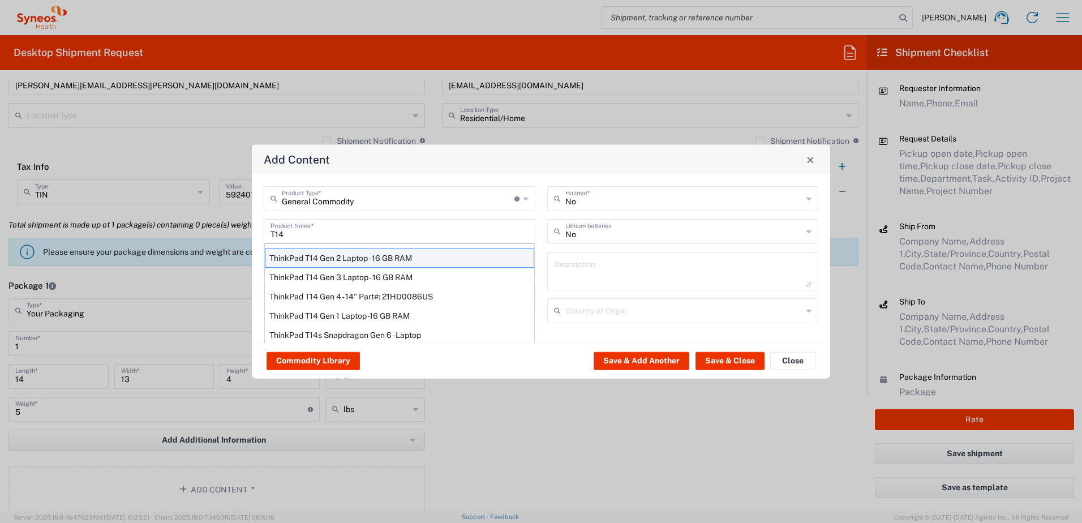
click at [352, 256] on div "ThinkPad T14 Gen 2 Laptop - 16 GB RAM" at bounding box center [399, 257] width 269 height 19
type input "ThinkPad T14 Gen 2 Laptop - 16 GB RAM"
type input "1"
type textarea "Intel Core i7-1156G7 vProÂ® Processor - 14"- 16 GB RAM - 512 GB SSD"
type input "[GEOGRAPHIC_DATA]"
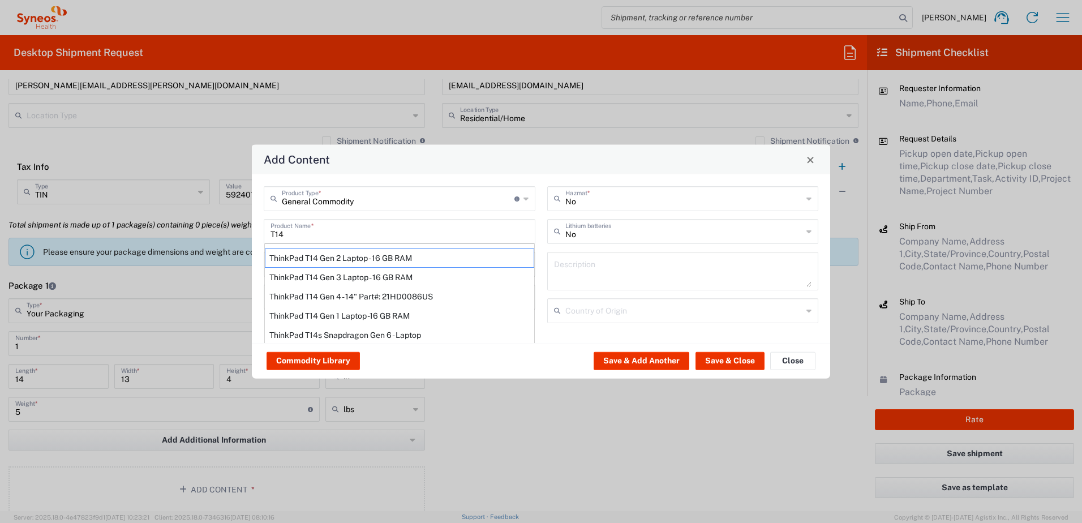
type input "Yes"
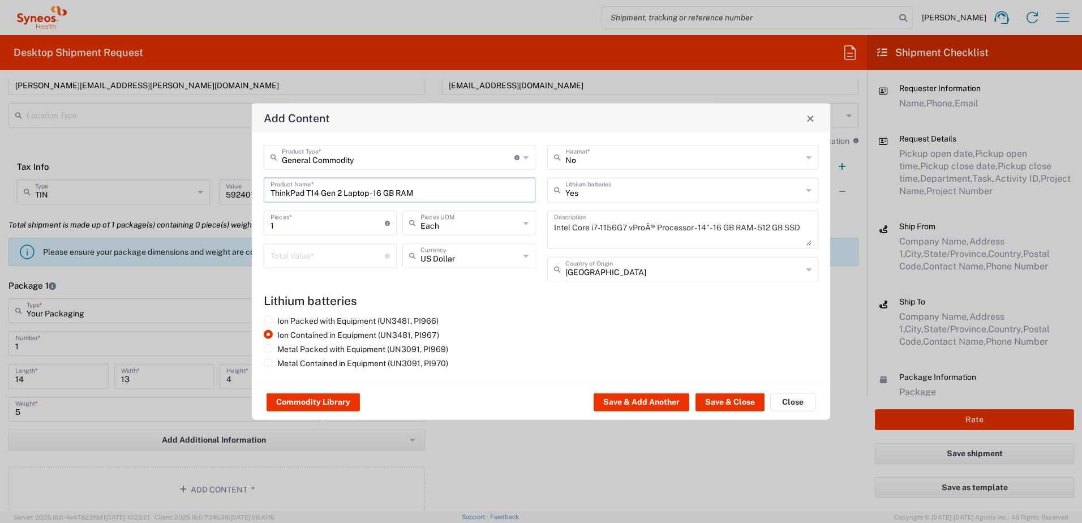
click at [319, 256] on input "number" at bounding box center [327, 255] width 114 height 20
type input "1000"
drag, startPoint x: 743, startPoint y: 394, endPoint x: 737, endPoint y: 396, distance: 6.4
click at [742, 394] on button "Save & Close" at bounding box center [729, 402] width 69 height 18
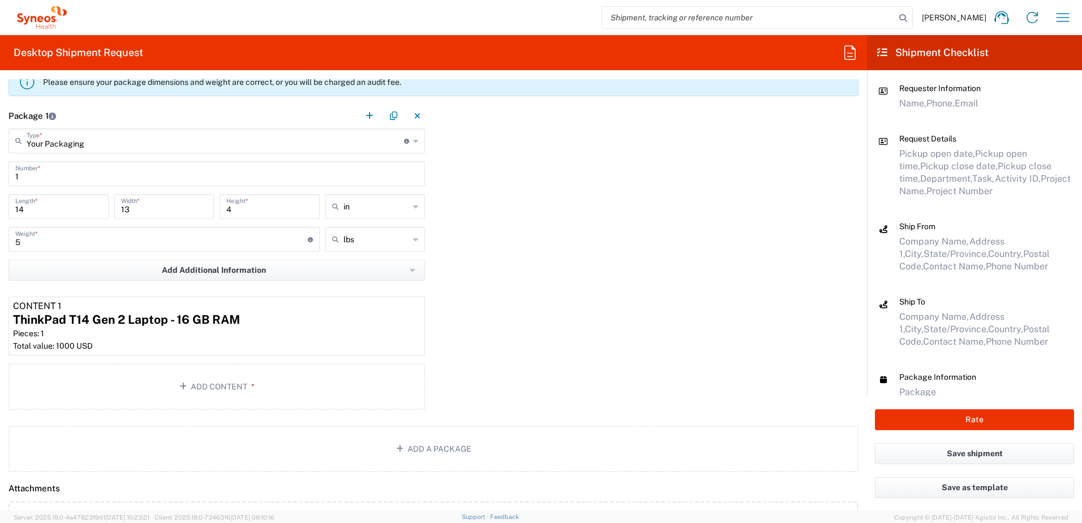
scroll to position [1349, 0]
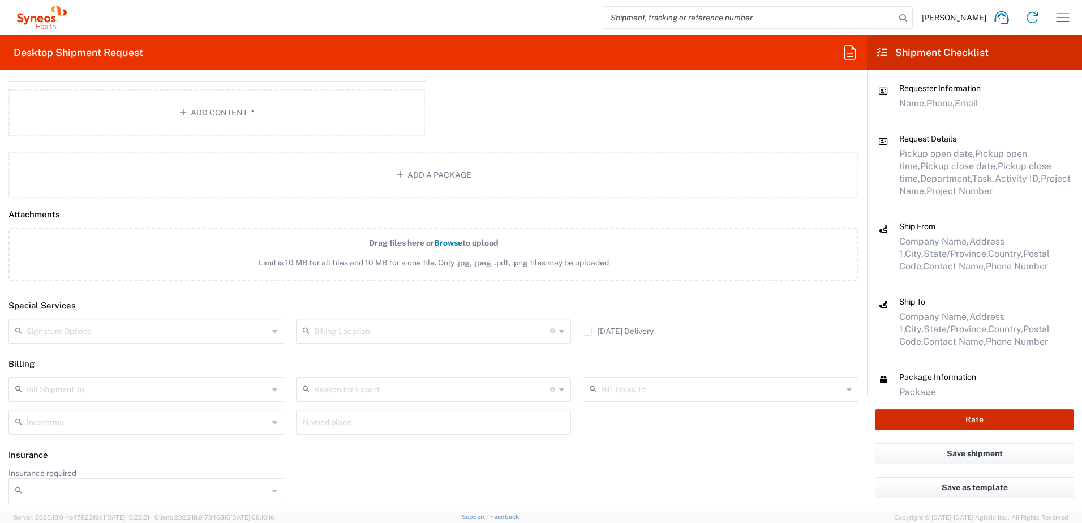
click at [959, 419] on button "Rate" at bounding box center [974, 419] width 199 height 21
type input "4520 DEPARTMENTAL EXPENSE"
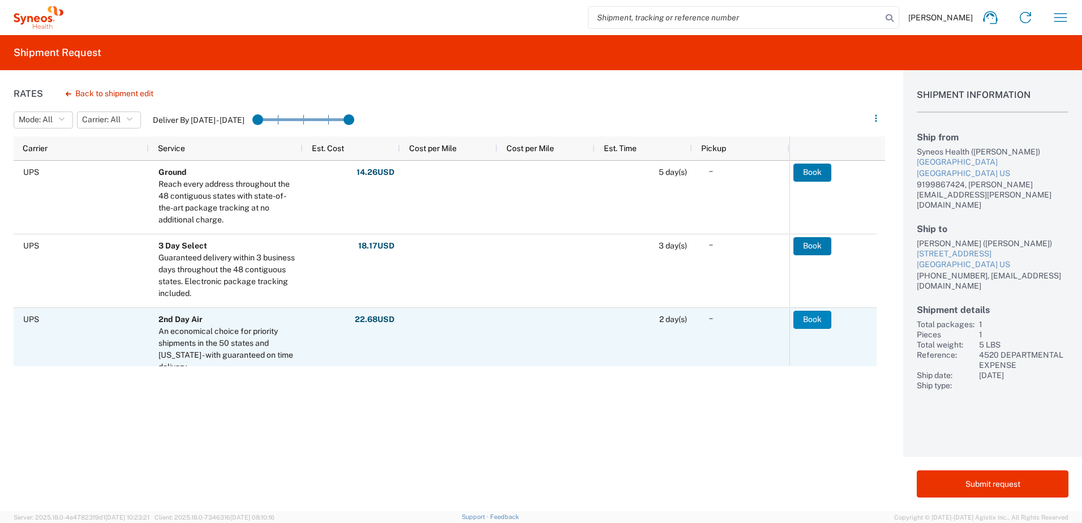
click at [804, 324] on button "Book" at bounding box center [812, 320] width 38 height 18
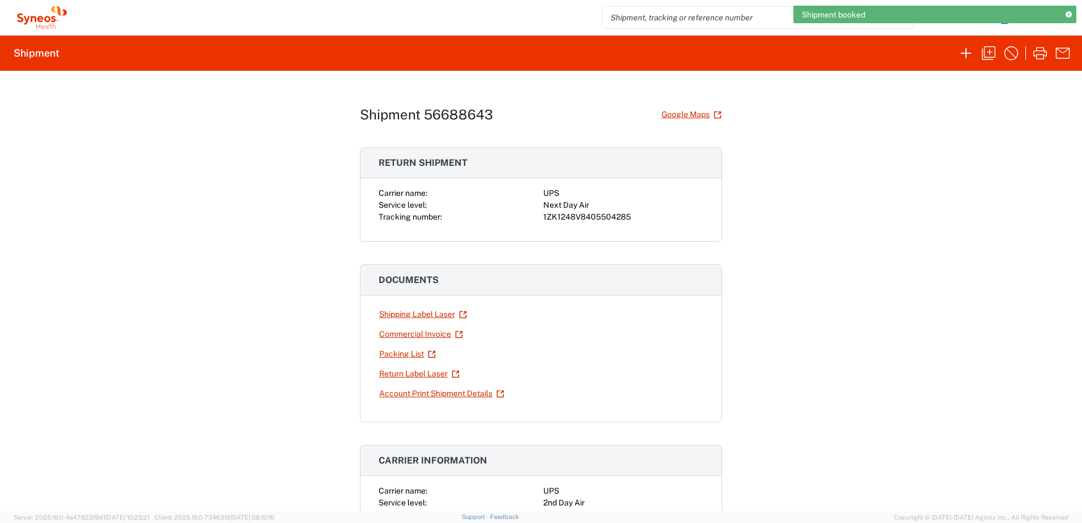
click at [597, 219] on div "1ZK1248V8405504285" at bounding box center [623, 217] width 160 height 12
copy div "1ZK1248V8405504285"
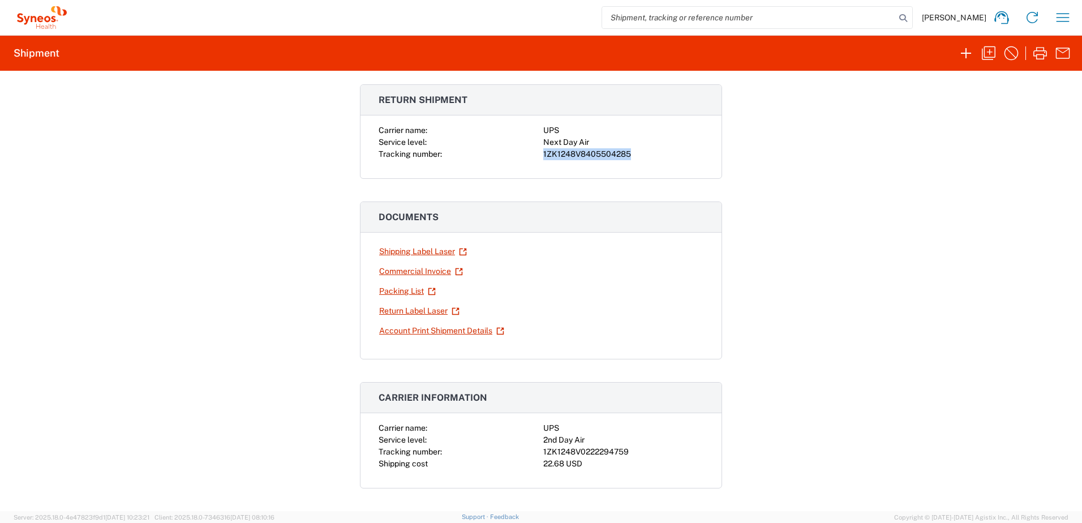
scroll to position [113, 0]
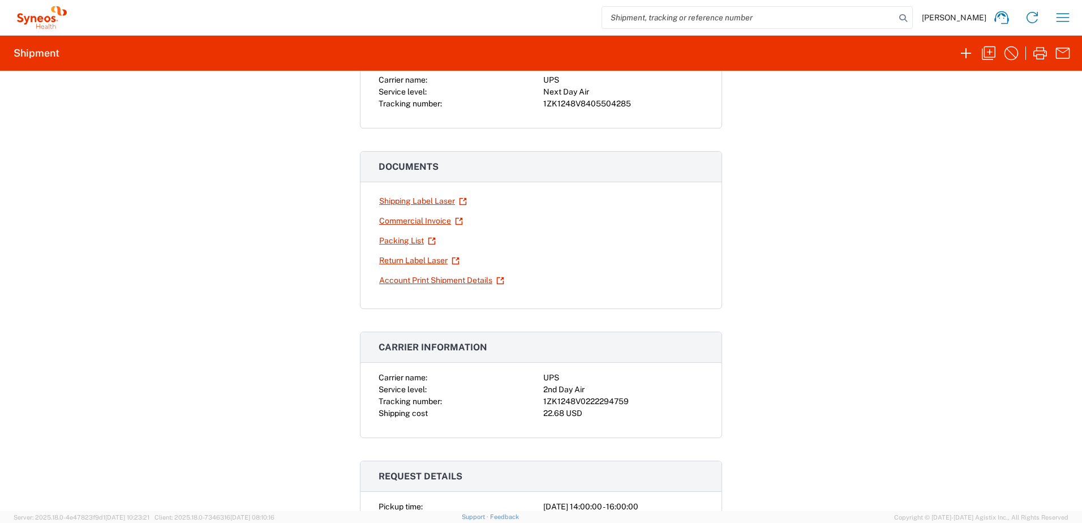
click at [583, 399] on div "1ZK1248V0222294759" at bounding box center [623, 401] width 160 height 12
copy div "1ZK1248V0222294759"
click at [1058, 16] on icon "button" at bounding box center [1062, 17] width 18 height 18
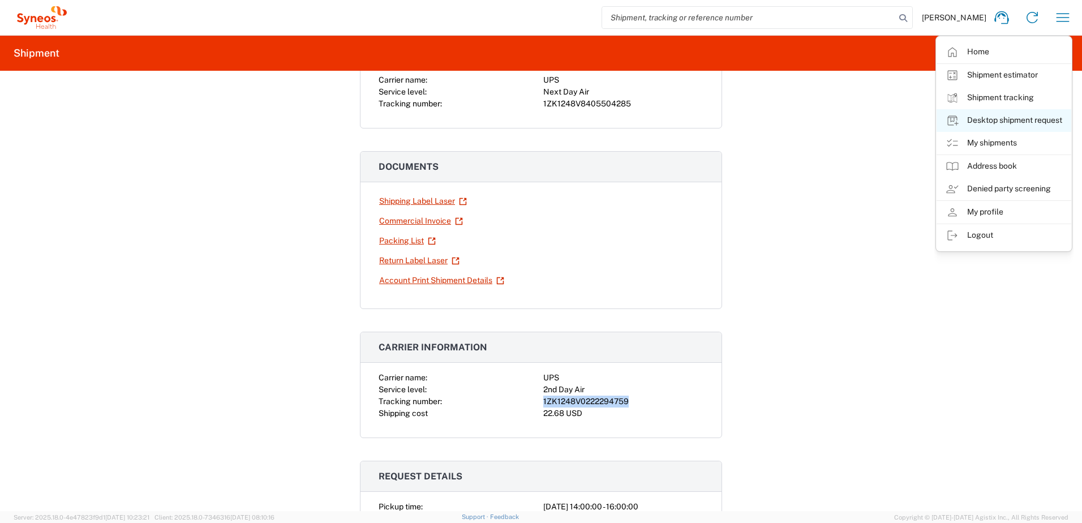
click at [1011, 118] on link "Desktop shipment request" at bounding box center [1003, 120] width 135 height 23
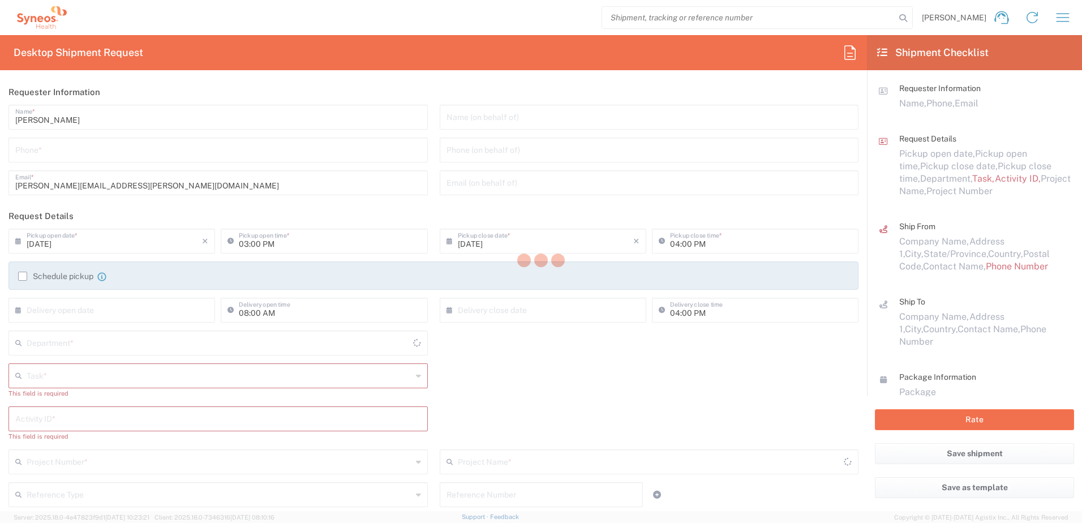
type input "4510"
type input "[US_STATE]"
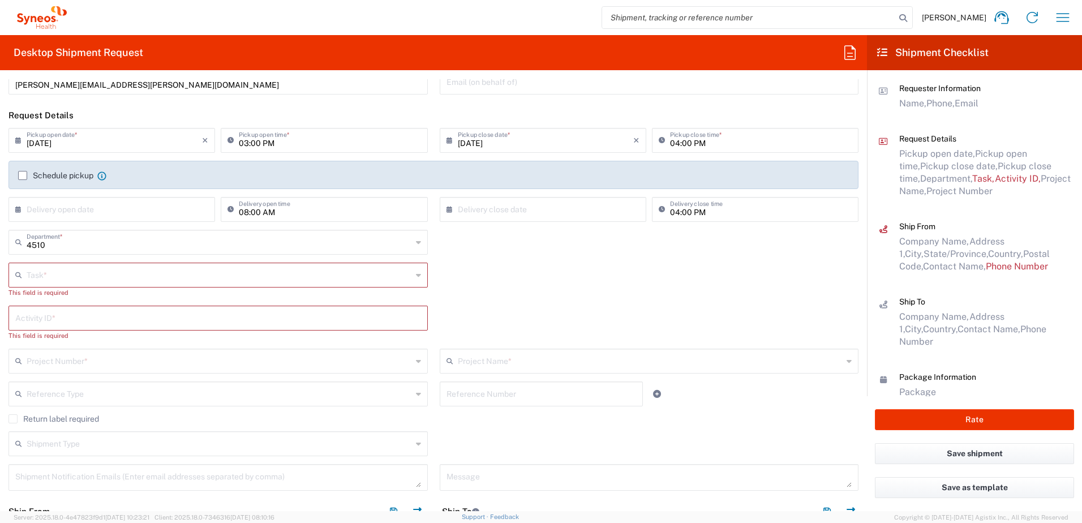
scroll to position [396, 0]
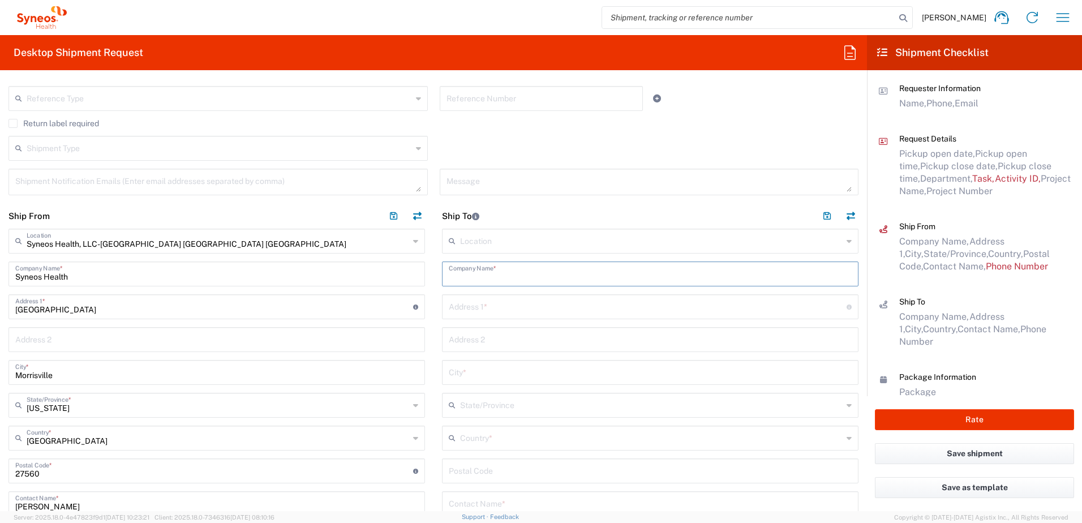
click at [490, 272] on input "text" at bounding box center [650, 273] width 403 height 20
paste input "[PERSON_NAME]"
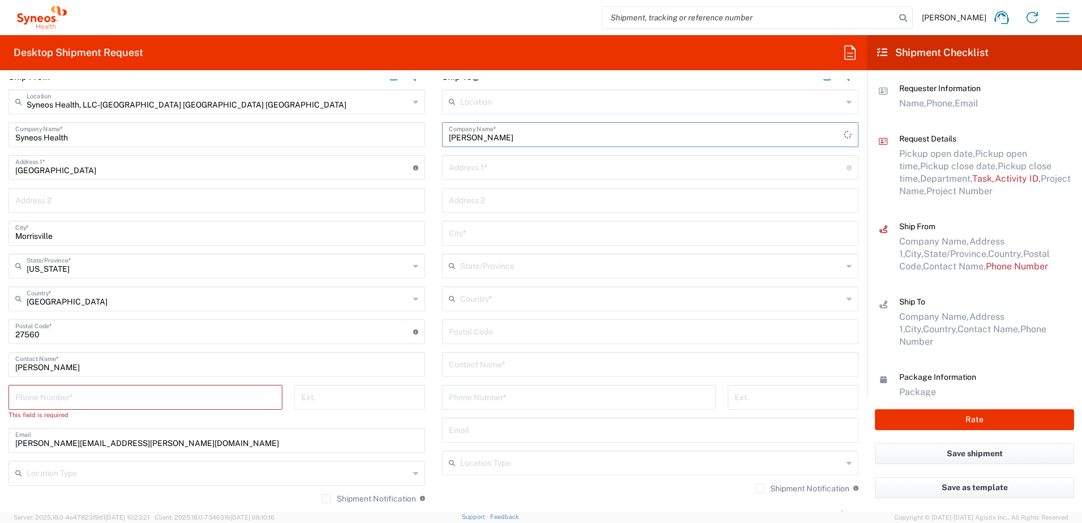
scroll to position [566, 0]
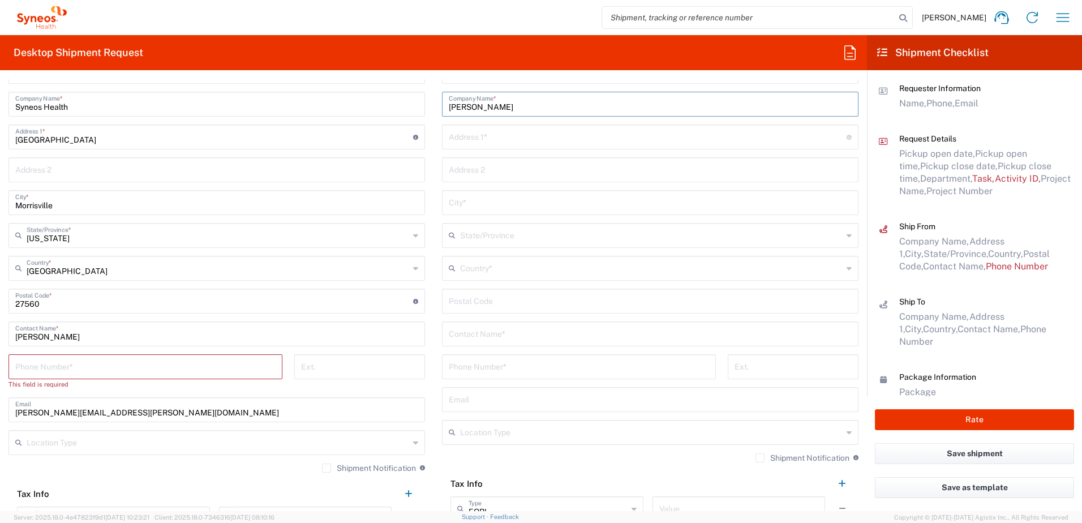
type input "[PERSON_NAME]"
click at [484, 330] on input "text" at bounding box center [650, 333] width 403 height 20
paste input "[PERSON_NAME]"
type input "[PERSON_NAME]"
click at [483, 136] on input "text" at bounding box center [648, 136] width 398 height 20
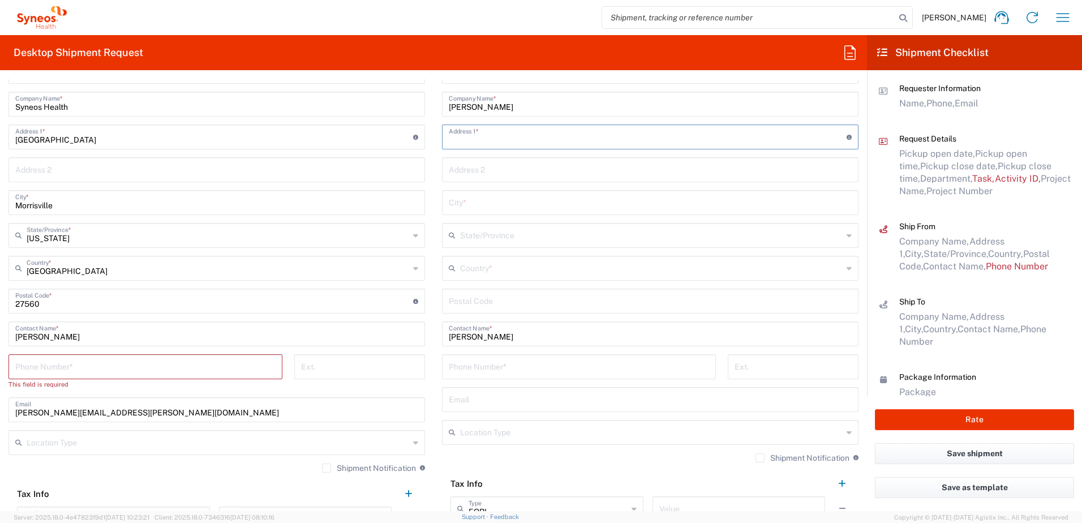
paste input "[STREET_ADDRESS]"
type input "[STREET_ADDRESS]"
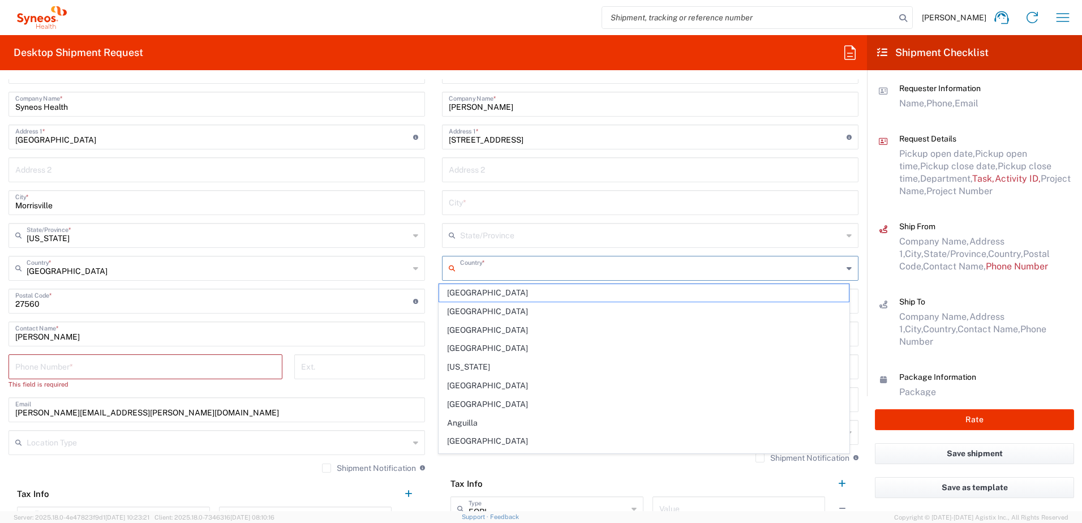
click at [502, 266] on input "text" at bounding box center [651, 267] width 382 height 20
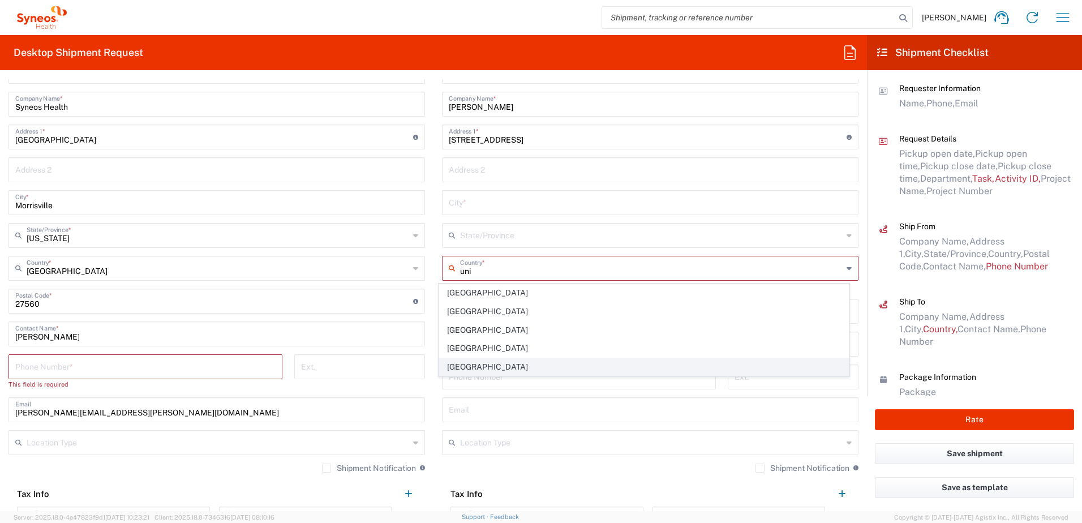
click at [474, 368] on span "[GEOGRAPHIC_DATA]" at bounding box center [644, 367] width 410 height 18
type input "[GEOGRAPHIC_DATA]"
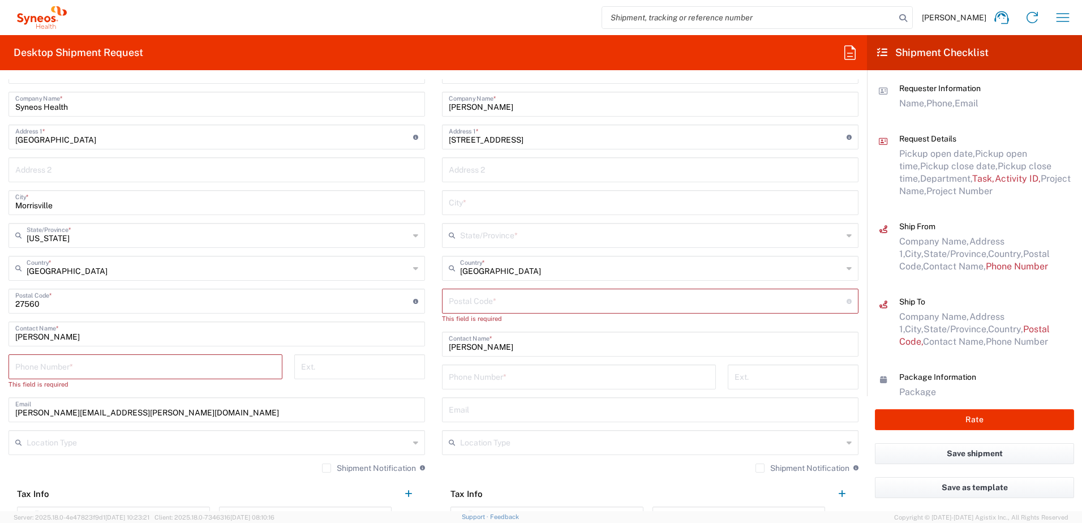
click at [480, 207] on input "text" at bounding box center [650, 202] width 403 height 20
paste input "[GEOGRAPHIC_DATA]"
type input "[GEOGRAPHIC_DATA]"
click at [485, 235] on input "text" at bounding box center [651, 235] width 382 height 20
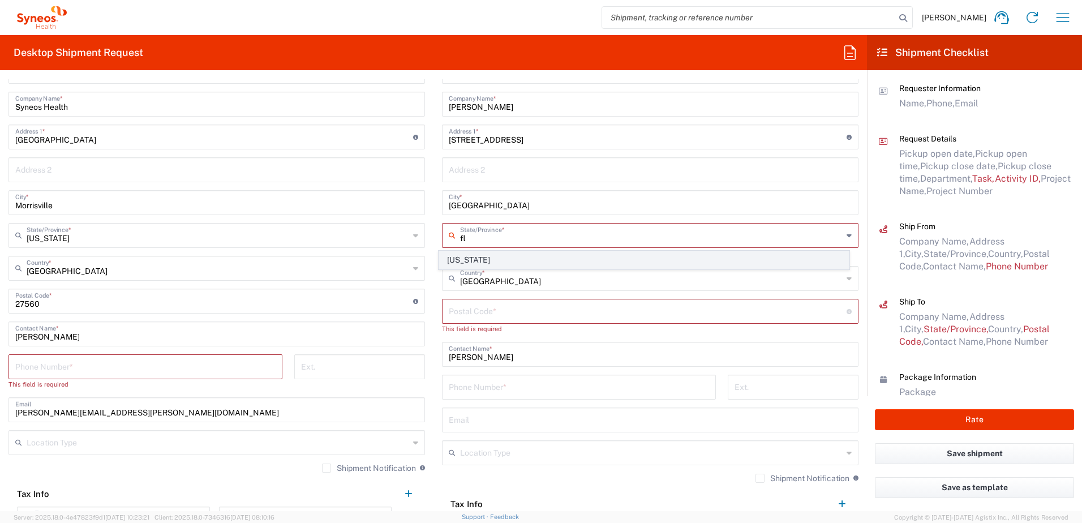
click at [470, 259] on span "[US_STATE]" at bounding box center [644, 260] width 410 height 18
type input "[US_STATE]"
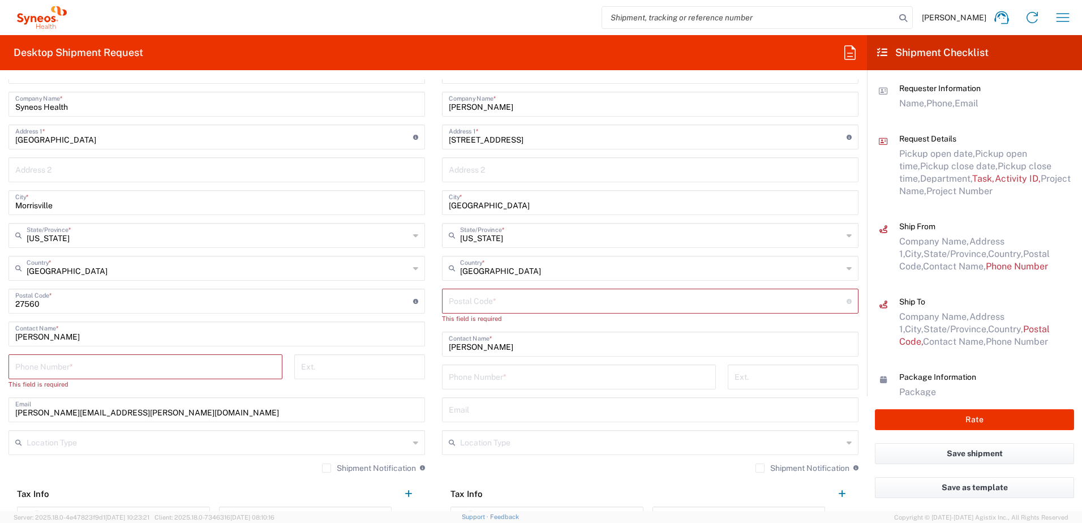
click at [480, 298] on input "undefined" at bounding box center [648, 300] width 398 height 20
paste input "23625"
type input "23625"
click at [453, 369] on input "tel" at bounding box center [579, 366] width 260 height 20
paste input "8327754109"
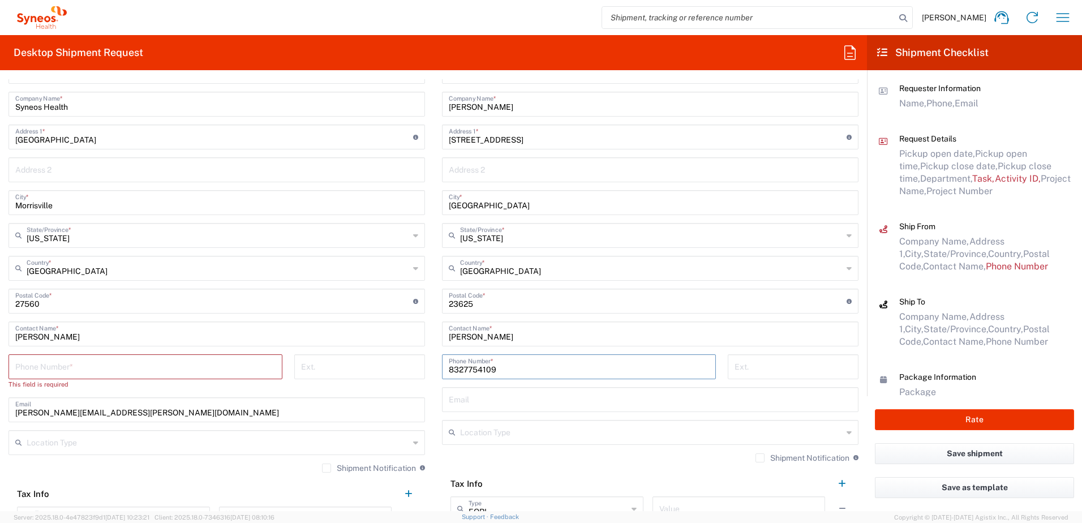
type input "8327754109"
click at [483, 404] on input "text" at bounding box center [650, 399] width 403 height 20
paste input "[EMAIL_ADDRESS][DOMAIN_NAME]"
type input "[EMAIL_ADDRESS][DOMAIN_NAME]"
click at [548, 434] on input "text" at bounding box center [651, 431] width 382 height 20
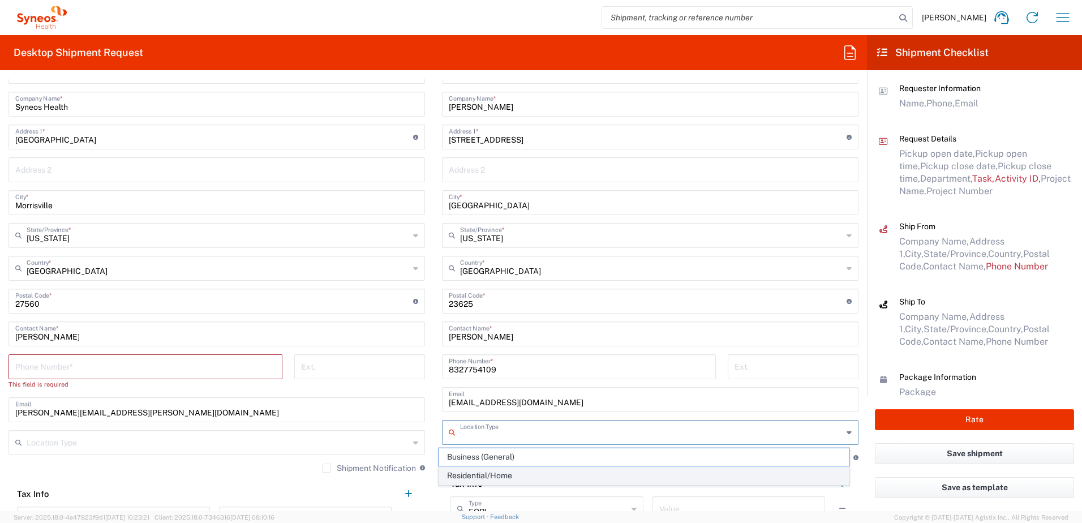
click at [520, 472] on span "Residential/Home" at bounding box center [644, 476] width 410 height 18
type input "Residential/Home"
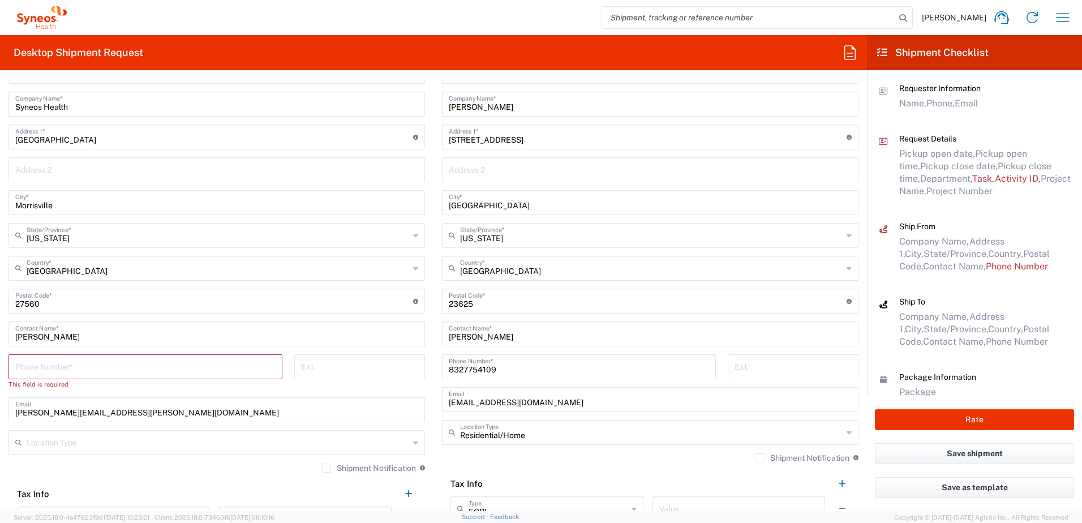
click at [71, 372] on input "tel" at bounding box center [145, 366] width 260 height 20
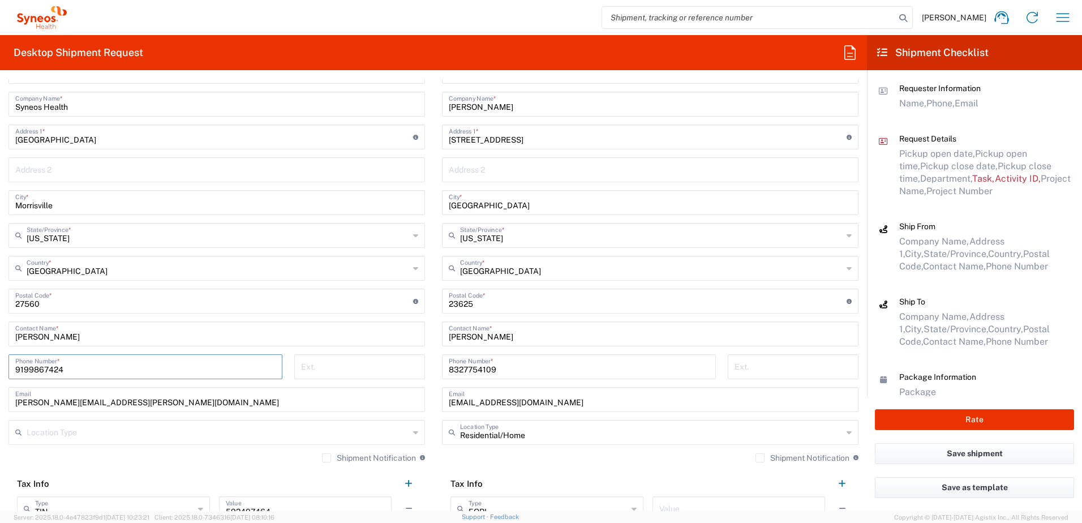
click at [39, 367] on input "9199867424" at bounding box center [145, 366] width 260 height 20
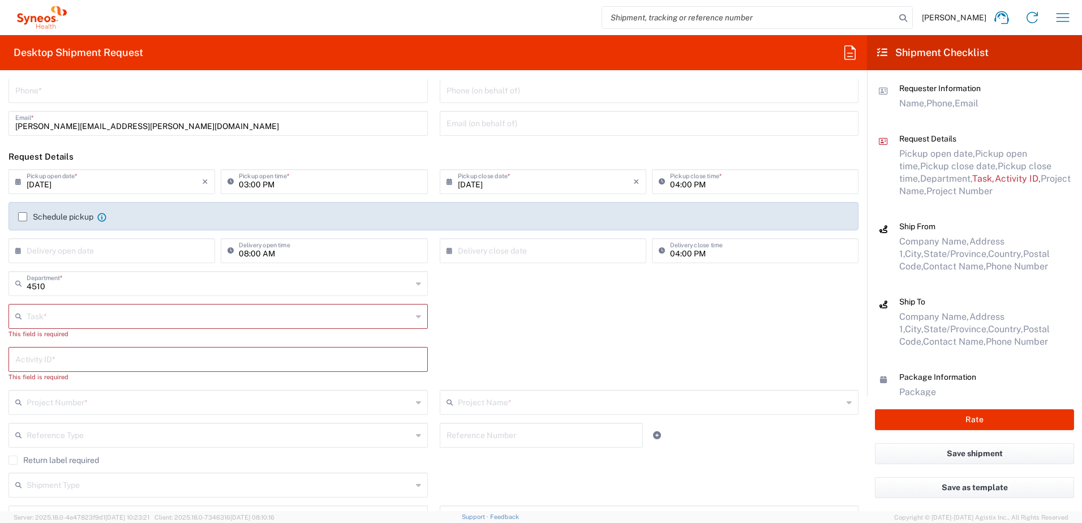
scroll to position [0, 0]
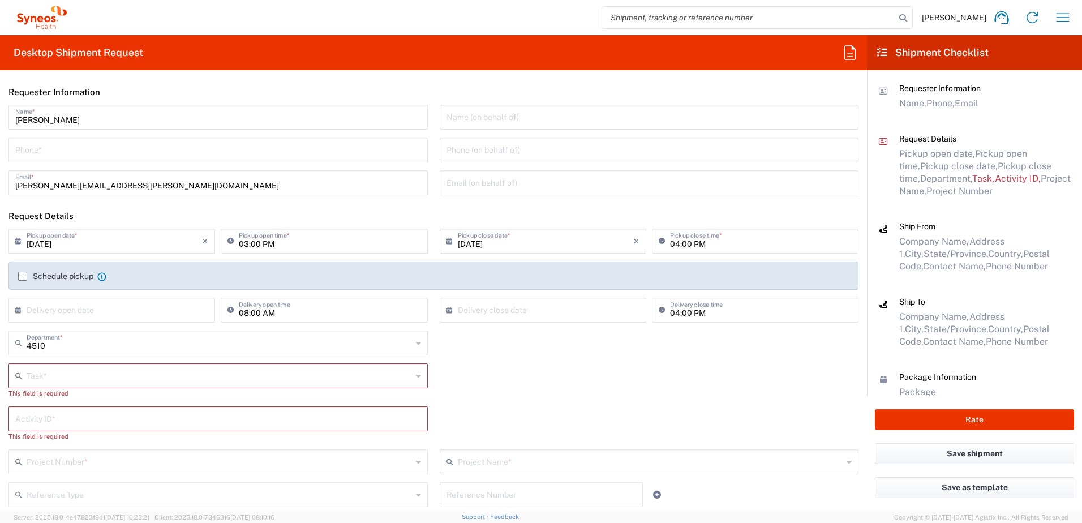
type input "9199867424"
click at [62, 146] on input "tel" at bounding box center [218, 149] width 406 height 20
paste input "9199867424"
type input "9199867424"
click at [98, 378] on input "text" at bounding box center [219, 375] width 385 height 20
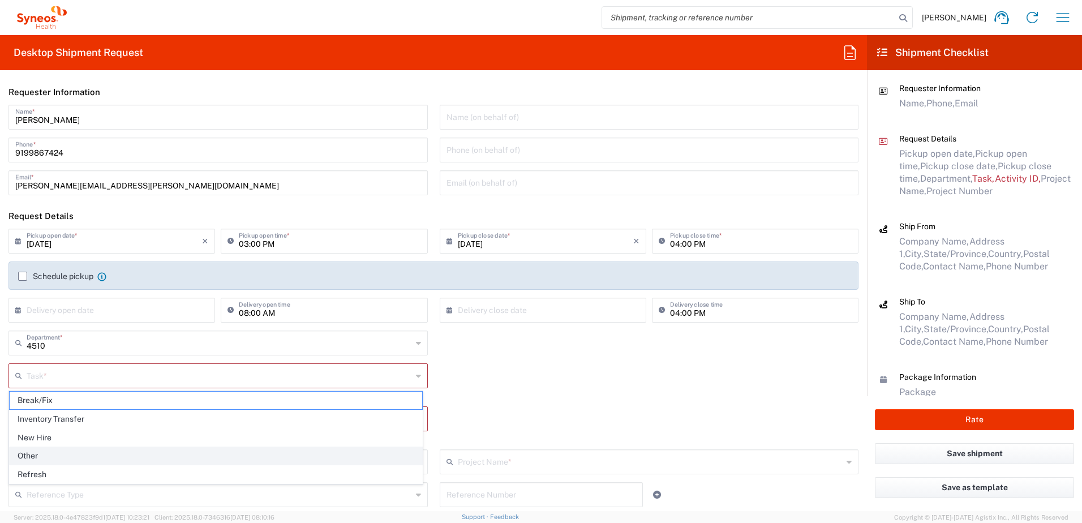
click at [70, 451] on span "Other" at bounding box center [216, 456] width 412 height 18
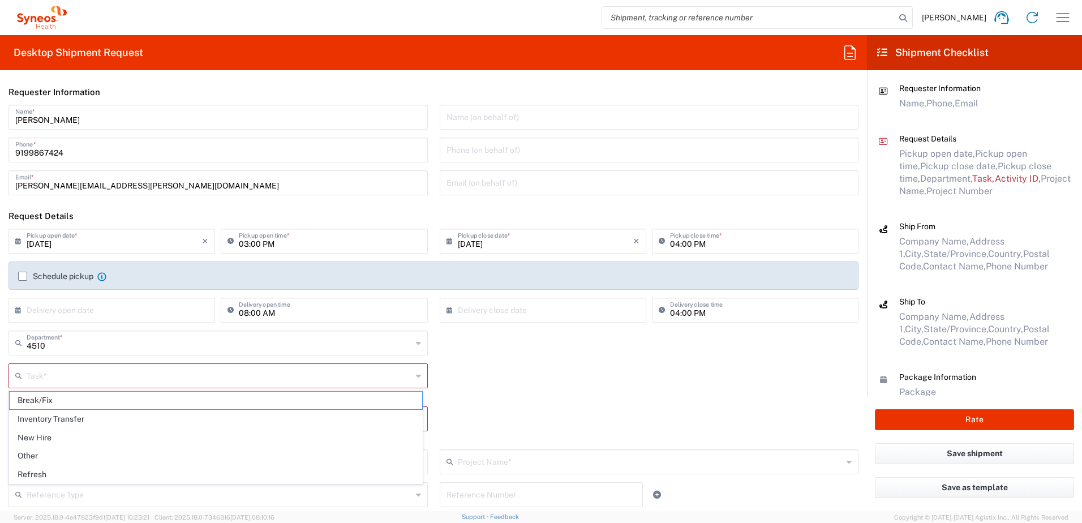
type input "Other"
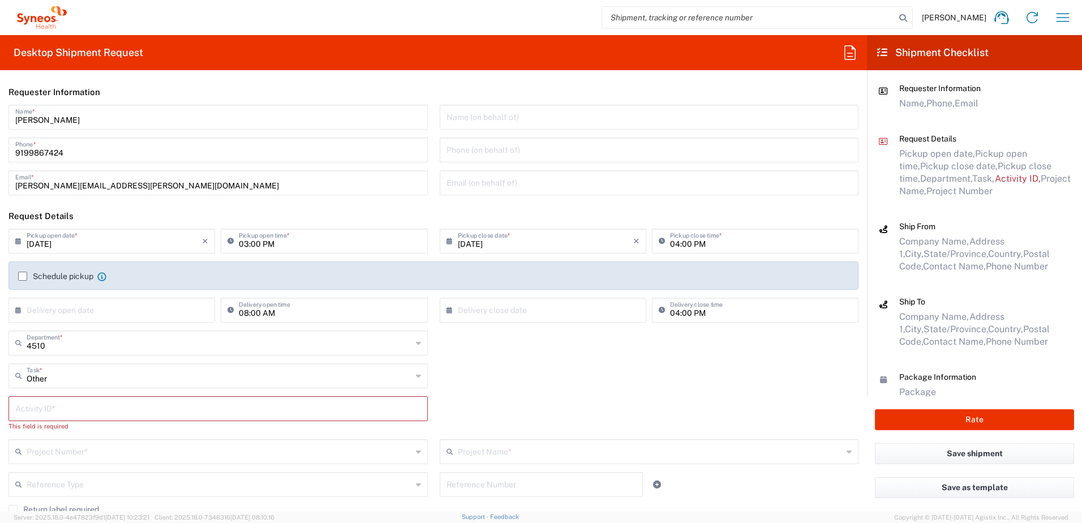
click at [67, 394] on div "Other Task * Break/Fix Inventory Transfer New Hire Other Refresh" at bounding box center [218, 379] width 431 height 33
click at [66, 402] on input "text" at bounding box center [218, 408] width 406 height 20
click at [80, 401] on input "text" at bounding box center [218, 408] width 406 height 20
paste input "SCTASK2702561"
type input "SCTASK2702561"
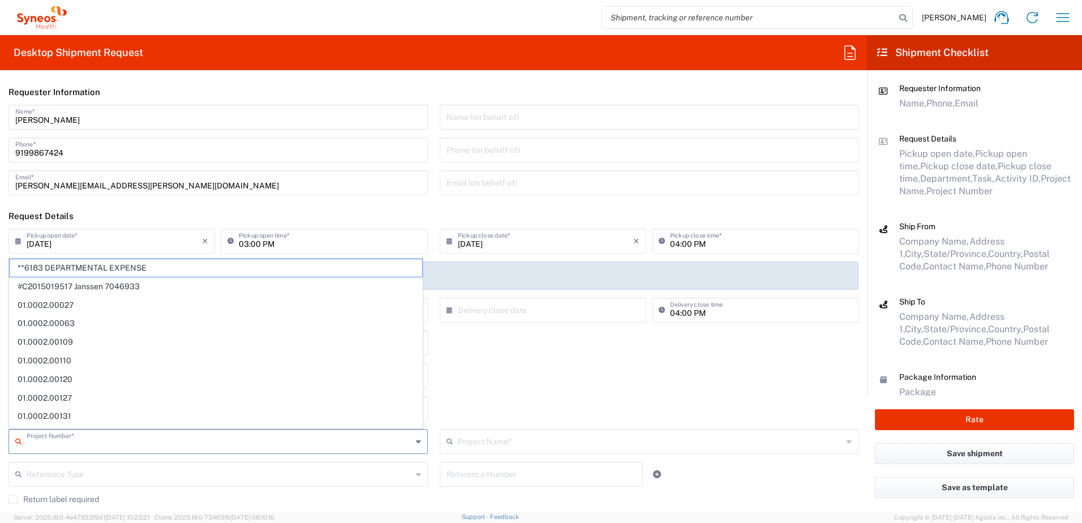
click at [100, 440] on input "text" at bounding box center [219, 440] width 385 height 20
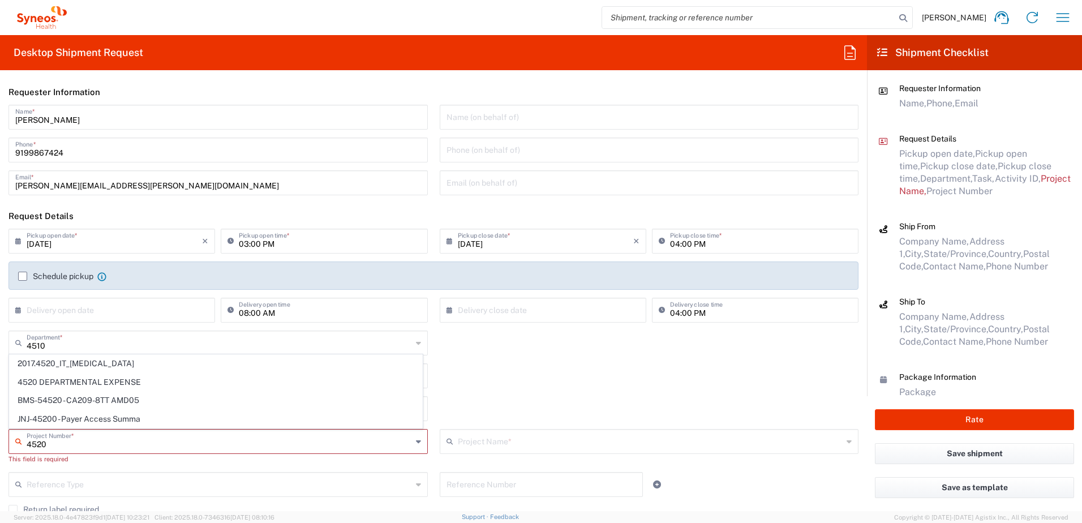
click at [93, 377] on span "4520 DEPARTMENTAL EXPENSE" at bounding box center [216, 382] width 412 height 18
type input "4520 DEPARTMENTAL EXPENSE"
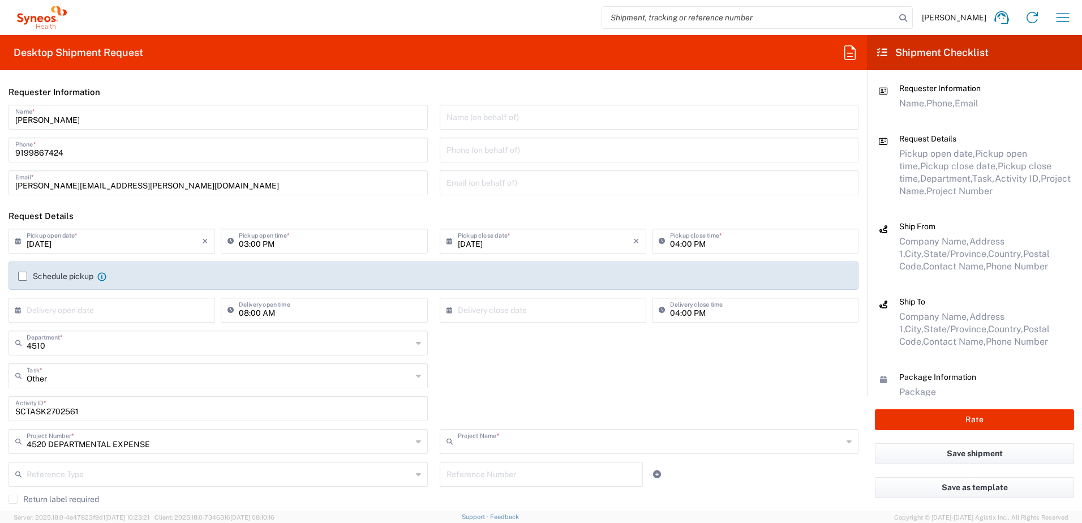
type input "4520 DEPARTMENTAL EXPENSE"
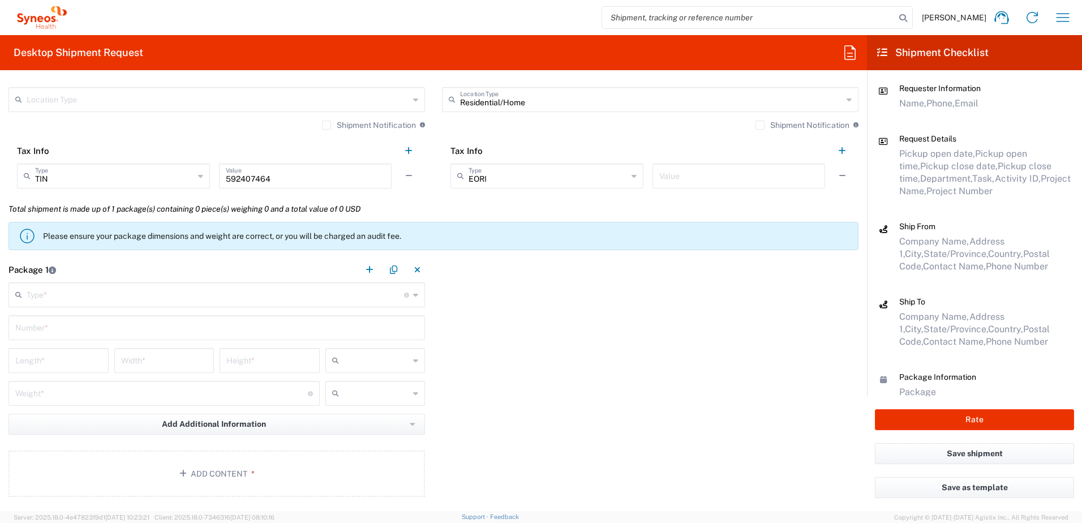
scroll to position [905, 0]
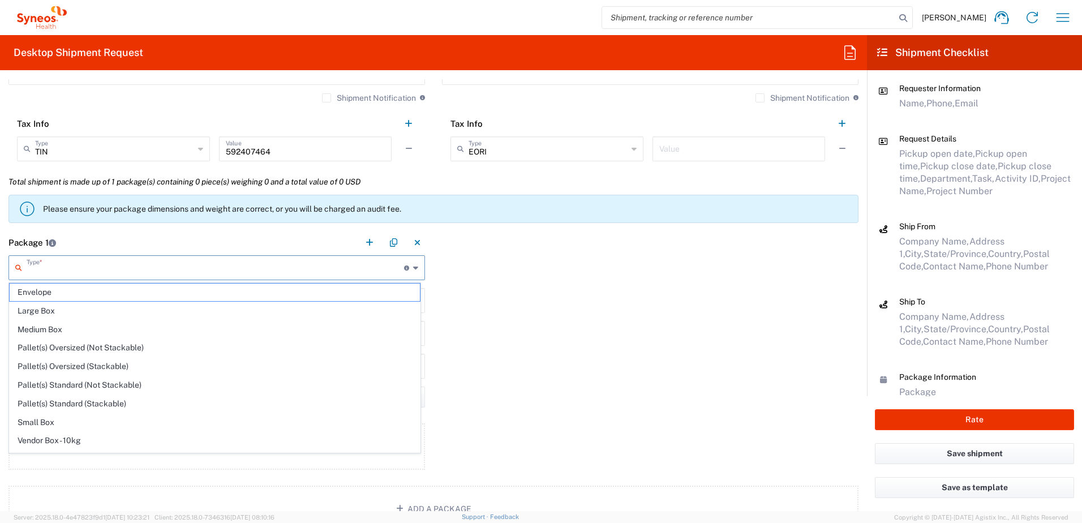
click at [99, 266] on input "text" at bounding box center [215, 267] width 377 height 20
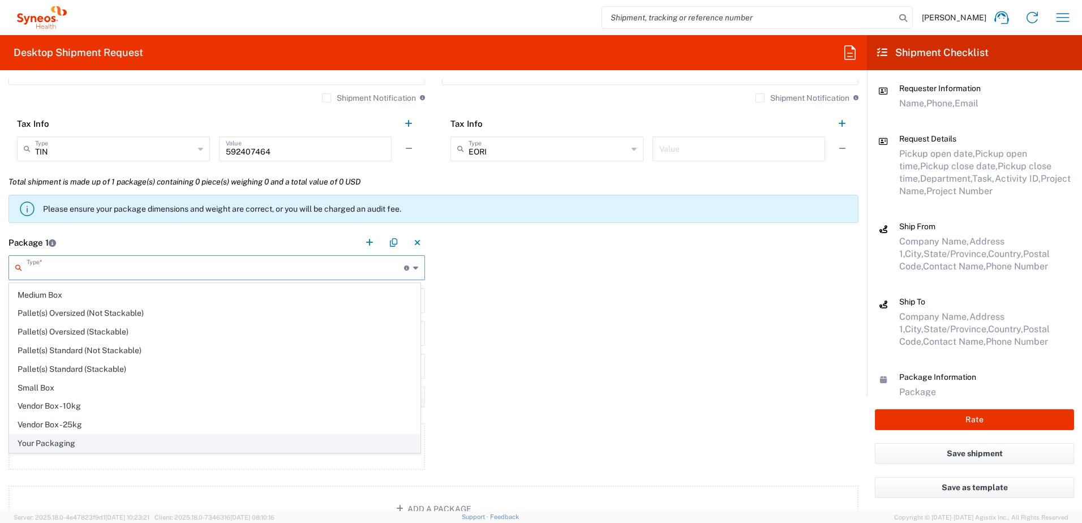
click at [61, 441] on span "Your Packaging" at bounding box center [215, 443] width 410 height 18
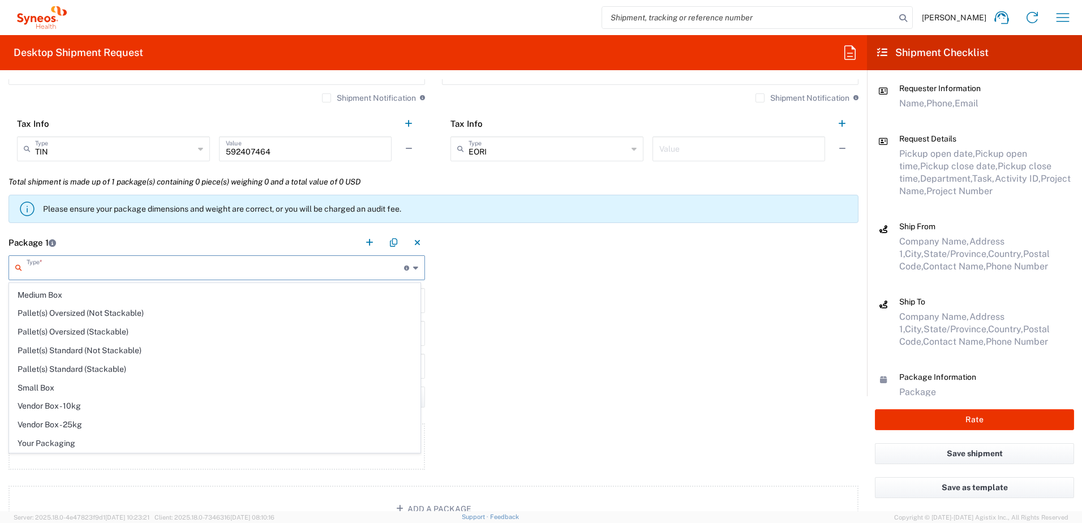
type input "Your Packaging"
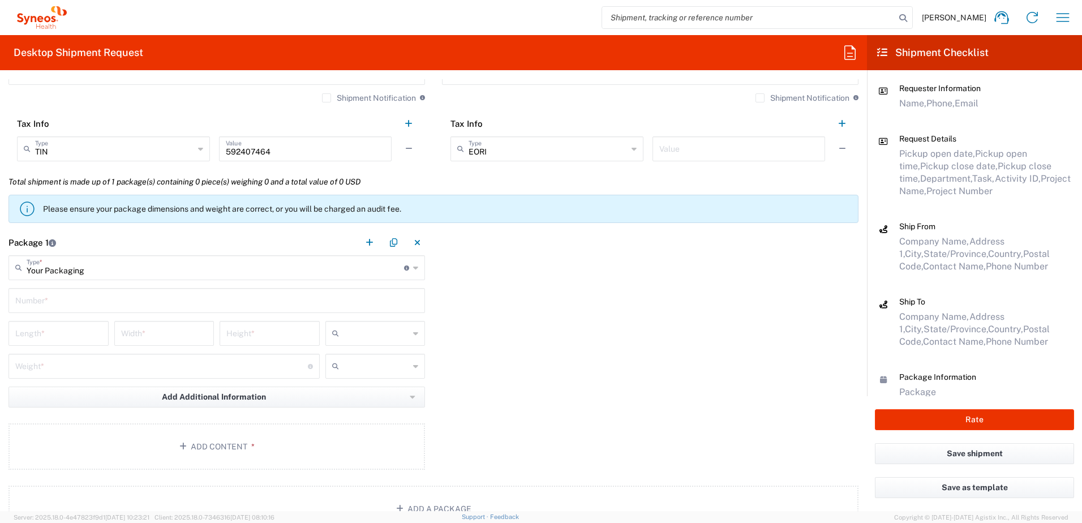
click at [64, 303] on input "text" at bounding box center [216, 300] width 403 height 20
type input "1"
click at [49, 335] on input "number" at bounding box center [58, 332] width 87 height 20
type input "1"
type input "14"
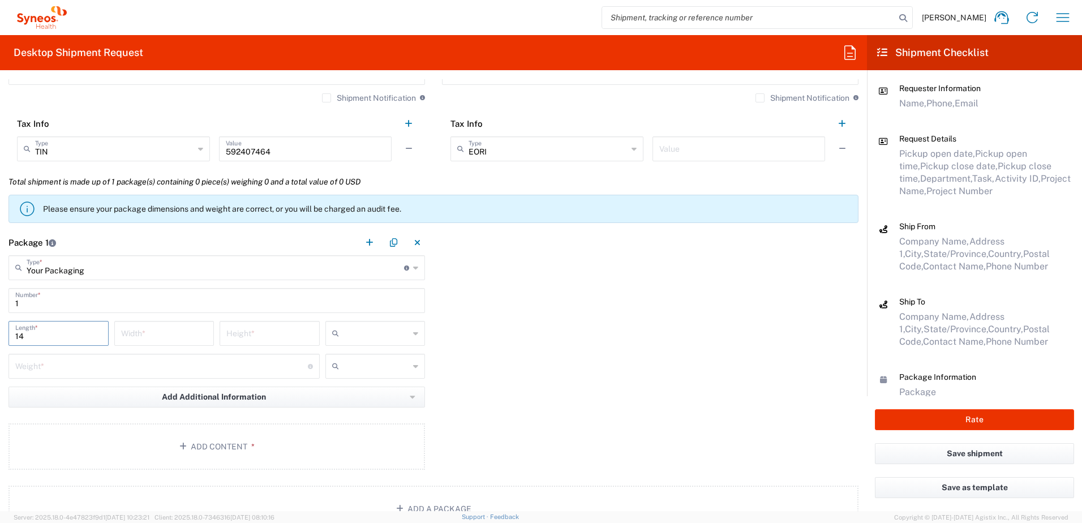
click at [156, 335] on input "number" at bounding box center [164, 332] width 87 height 20
type input "13"
click at [256, 333] on input "number" at bounding box center [269, 332] width 87 height 20
type input "4"
click at [399, 342] on input "text" at bounding box center [376, 333] width 66 height 18
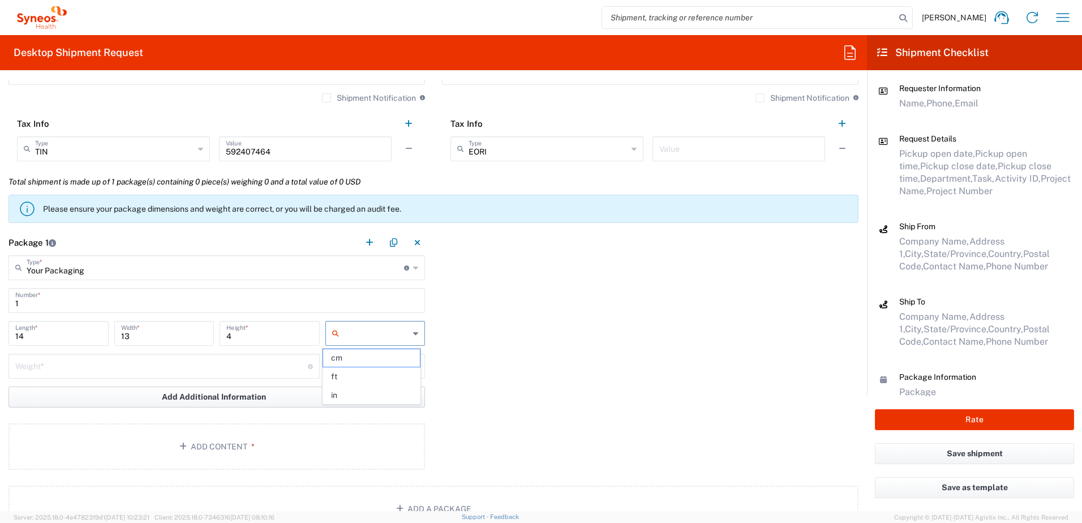
click at [352, 393] on span "in" at bounding box center [371, 395] width 97 height 18
type input "in"
click at [233, 358] on input "number" at bounding box center [161, 365] width 292 height 20
type input "4"
type input "5"
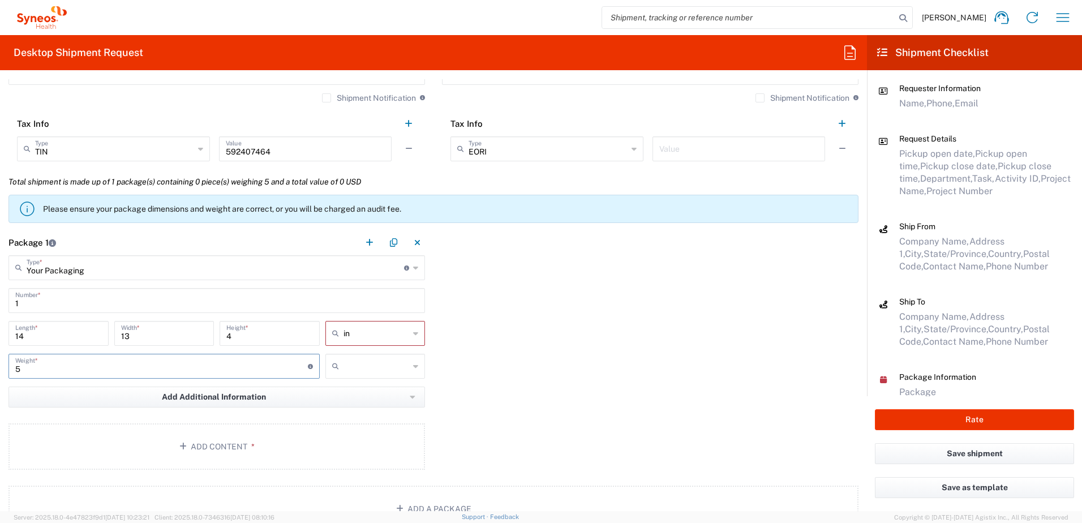
click at [359, 376] on div at bounding box center [375, 366] width 100 height 25
click at [353, 410] on span "lbs" at bounding box center [371, 410] width 97 height 18
type input "lbs"
click at [308, 448] on button "Add Content *" at bounding box center [216, 446] width 416 height 46
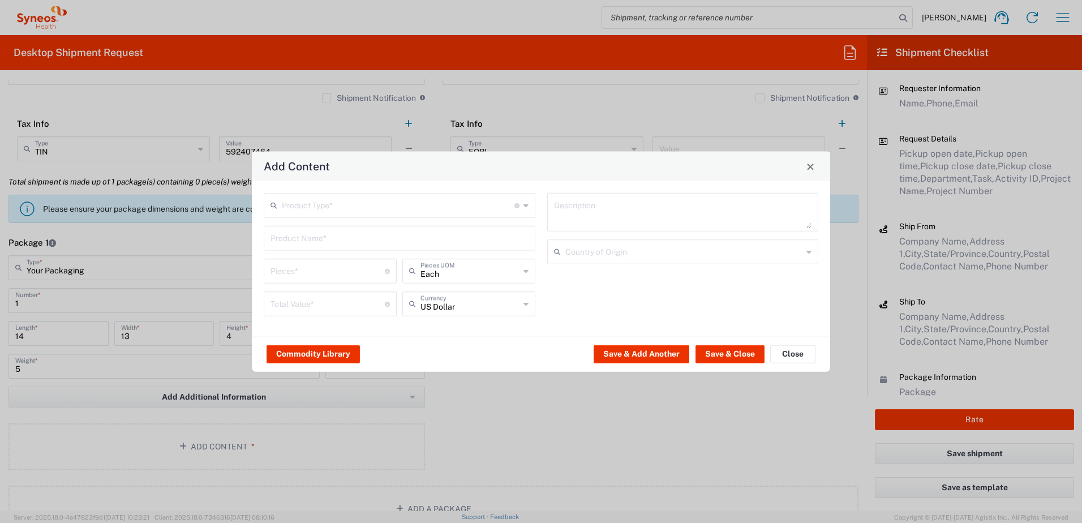
click at [305, 208] on input "text" at bounding box center [398, 205] width 233 height 20
click at [321, 251] on span "General Commodity" at bounding box center [399, 249] width 269 height 18
type input "General Commodity"
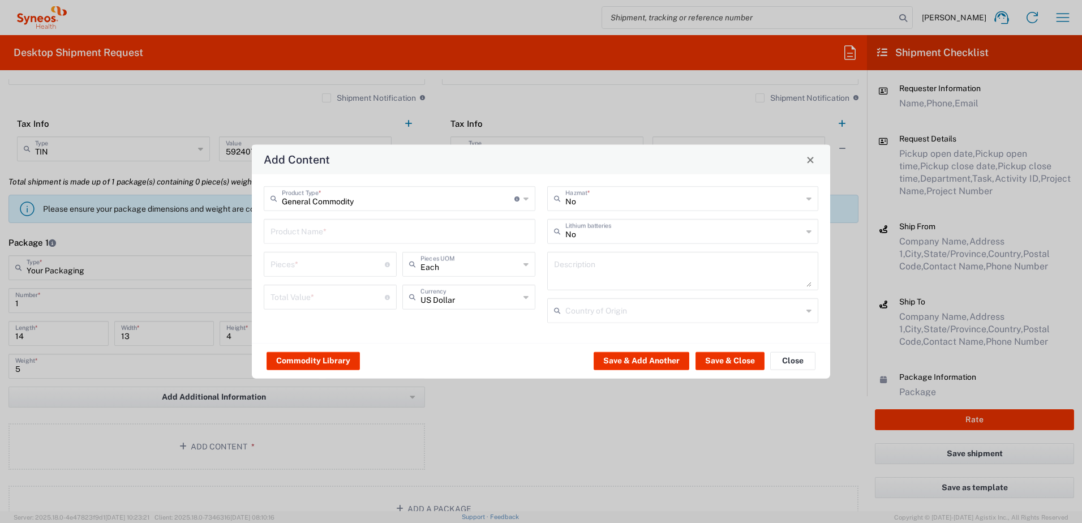
click at [312, 230] on input "text" at bounding box center [399, 231] width 258 height 20
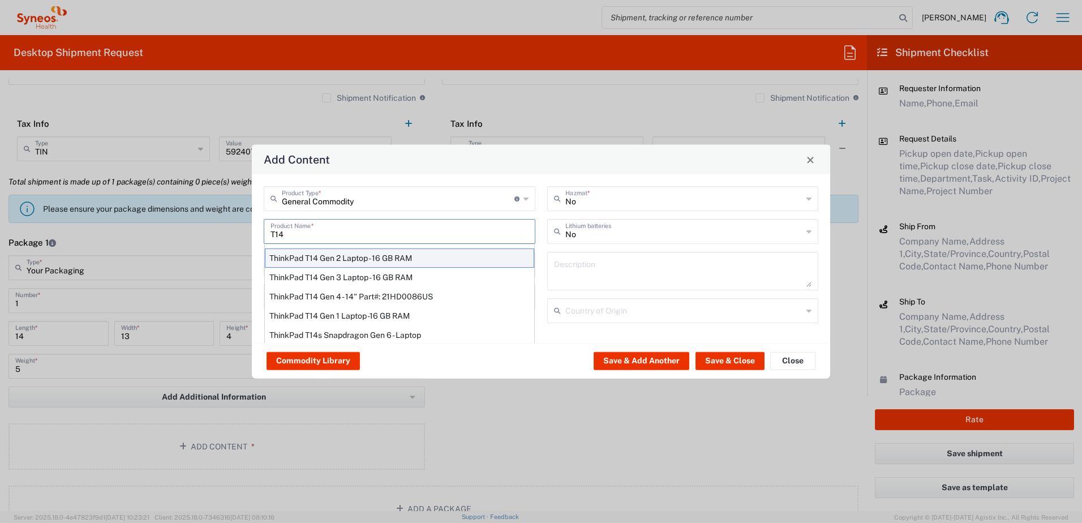
click at [325, 259] on div "ThinkPad T14 Gen 2 Laptop - 16 GB RAM" at bounding box center [399, 257] width 269 height 19
type input "ThinkPad T14 Gen 2 Laptop - 16 GB RAM"
type input "1"
type textarea "Intel Core i7-1156G7 vProÂ® Processor - 14"- 16 GB RAM - 512 GB SSD"
type input "[GEOGRAPHIC_DATA]"
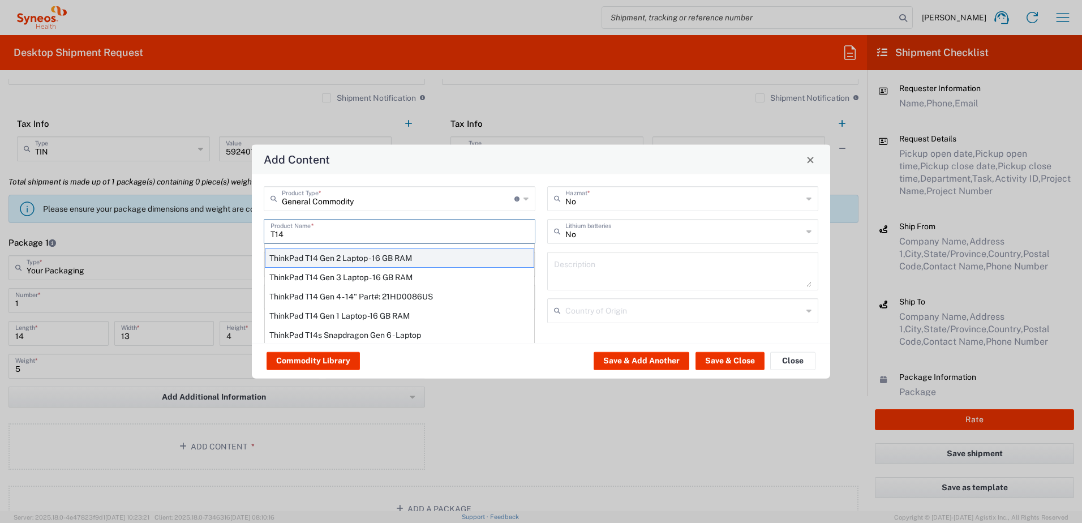
type input "Yes"
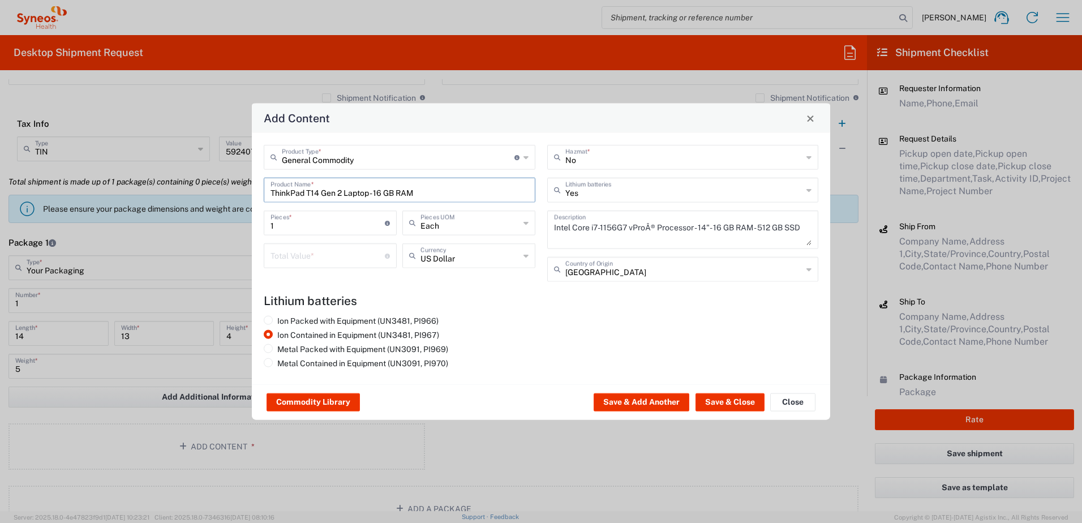
click at [297, 255] on input "number" at bounding box center [327, 255] width 114 height 20
type input "1000"
click at [721, 399] on button "Save & Close" at bounding box center [729, 402] width 69 height 18
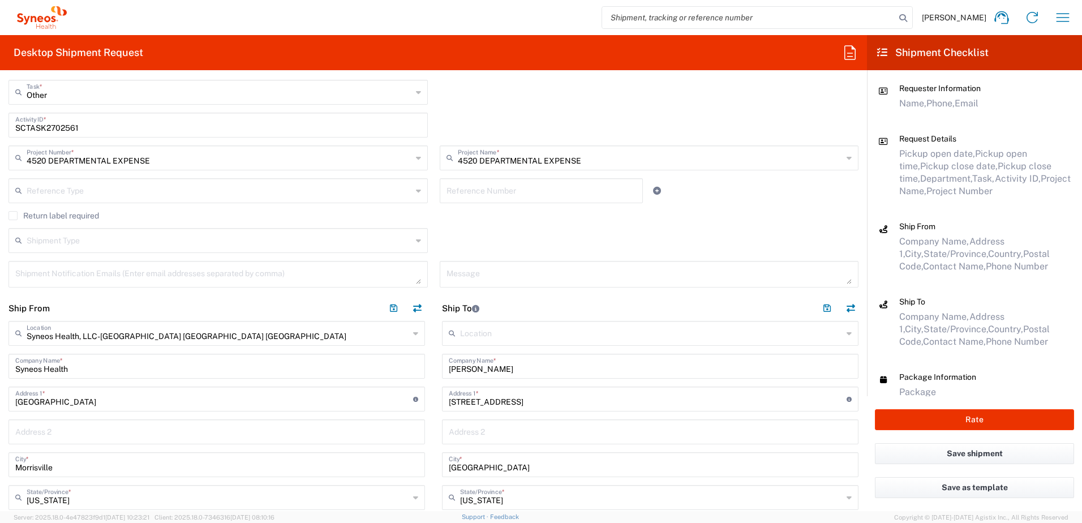
scroll to position [283, 0]
click at [412, 308] on button "button" at bounding box center [417, 309] width 16 height 16
type input "[PERSON_NAME]"
type input "[STREET_ADDRESS]"
type input "[GEOGRAPHIC_DATA]"
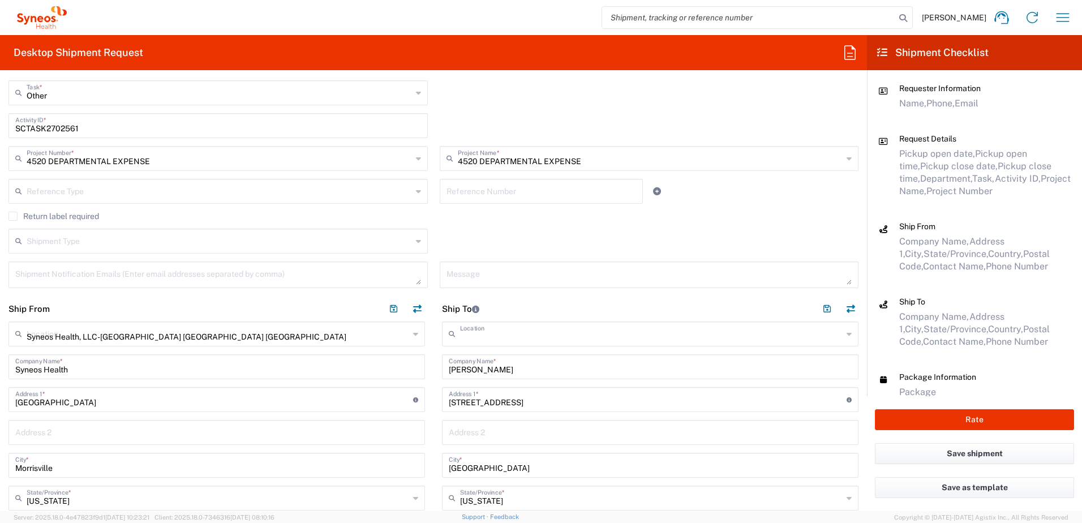
type input "[US_STATE]"
type input "23625"
type input "[PERSON_NAME]"
type input "8327754109"
type input "[EMAIL_ADDRESS][DOMAIN_NAME]"
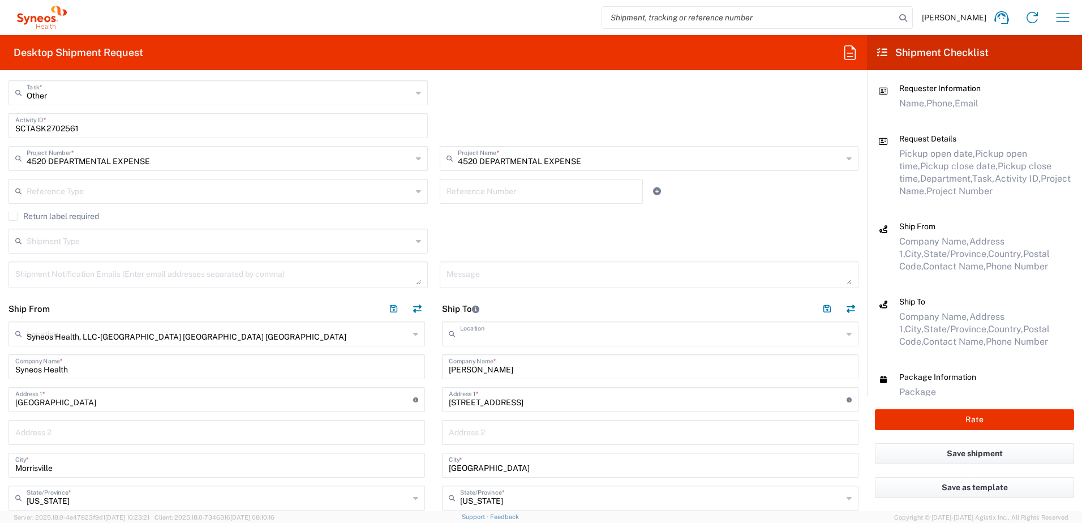
type input "Residential/Home"
type input "EORI"
type input "Syneos Health, LLC-[GEOGRAPHIC_DATA] [GEOGRAPHIC_DATA] [GEOGRAPHIC_DATA]"
type input "Syneos Health"
type input "[GEOGRAPHIC_DATA]"
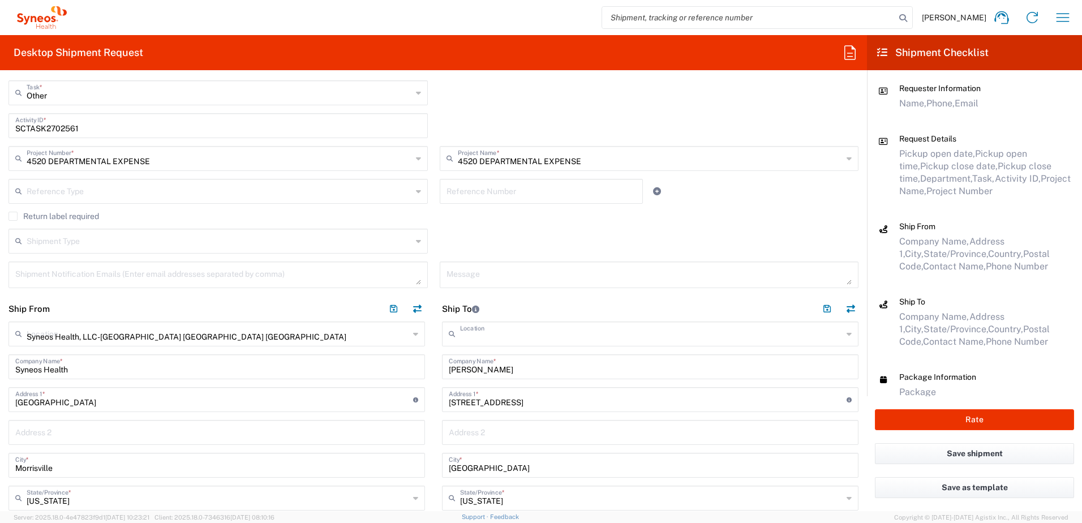
type input "Morrisville"
type input "[US_STATE]"
type input "[GEOGRAPHIC_DATA]"
type input "27560"
type input "[PERSON_NAME]"
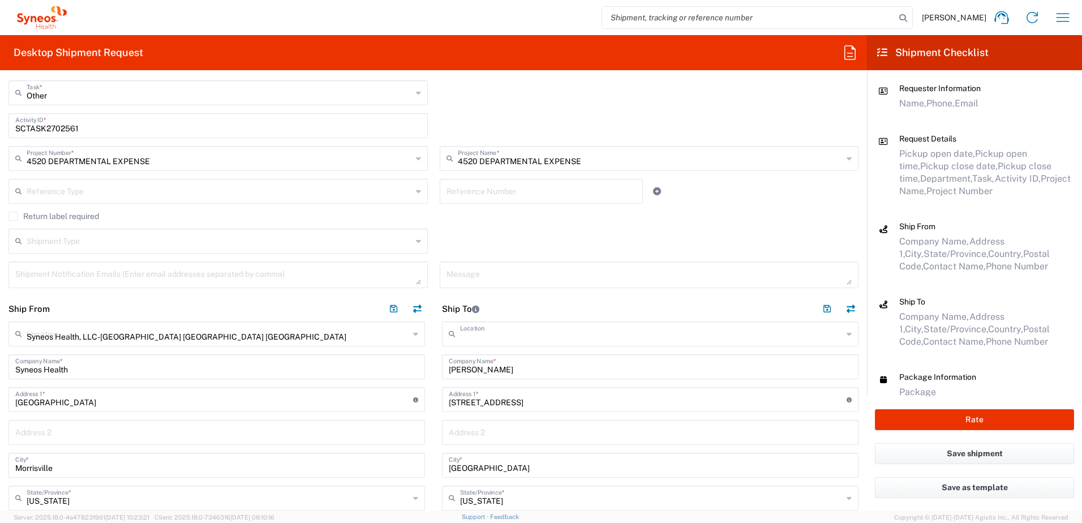
type input "9199867424"
type input "[PERSON_NAME][EMAIL_ADDRESS][PERSON_NAME][DOMAIN_NAME]"
type input "TIN"
type input "592407464"
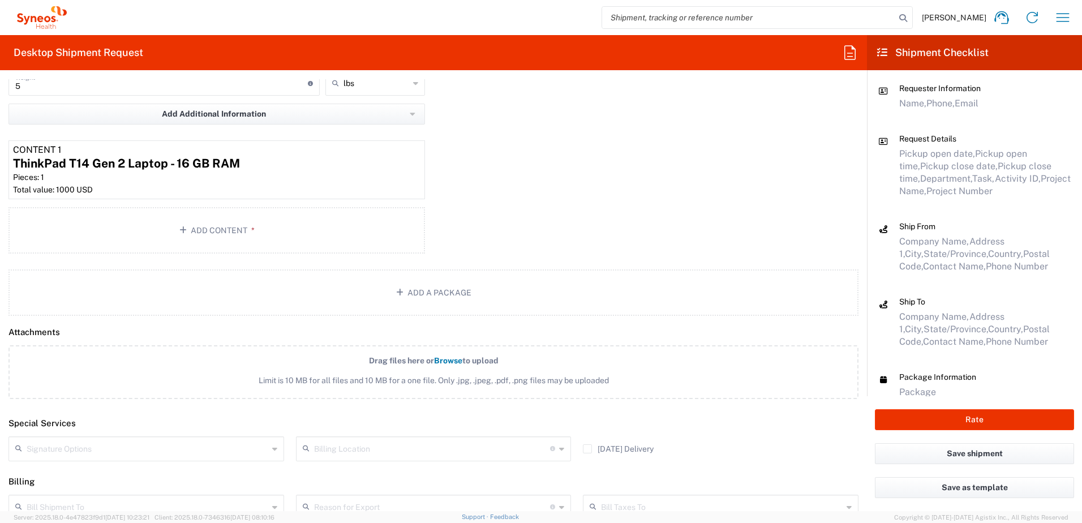
scroll to position [1306, 0]
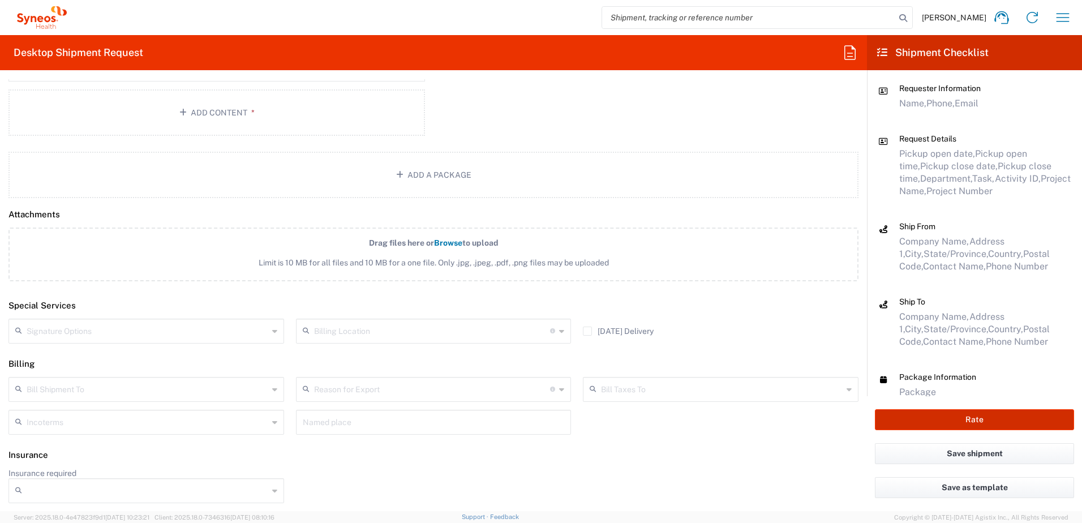
click at [950, 420] on button "Rate" at bounding box center [974, 419] width 199 height 21
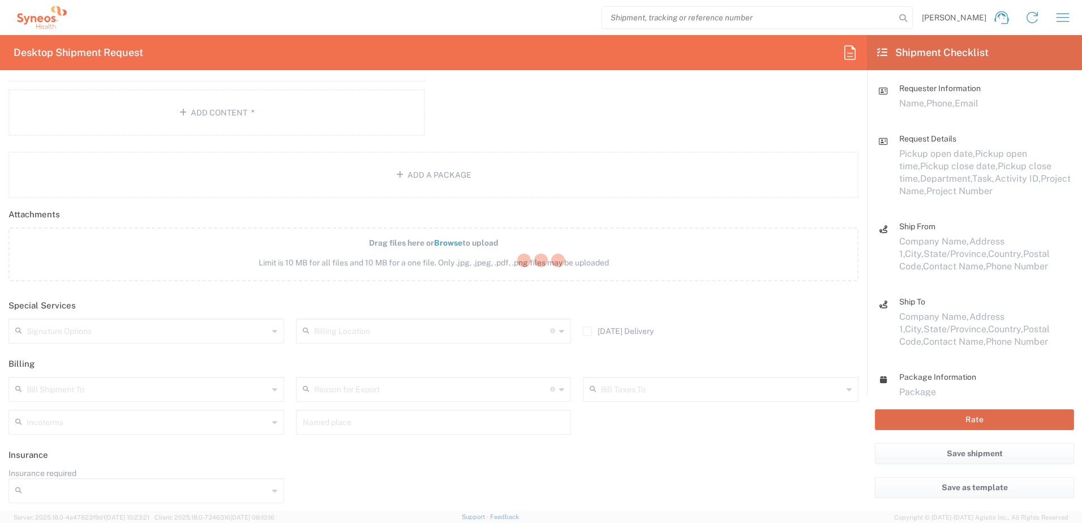
type input "4520 DEPARTMENTAL EXPENSE"
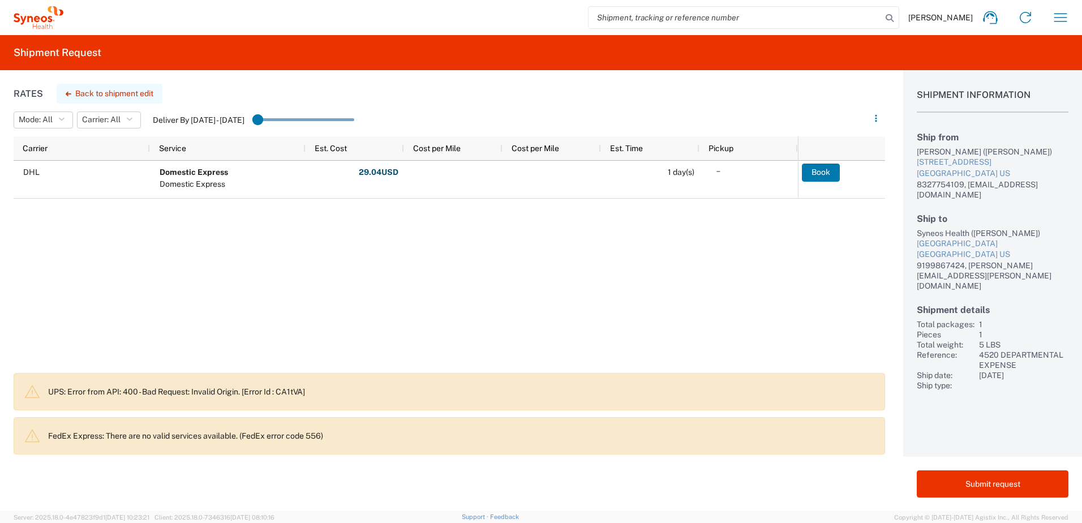
click at [118, 93] on button "Back to shipment edit" at bounding box center [110, 94] width 106 height 20
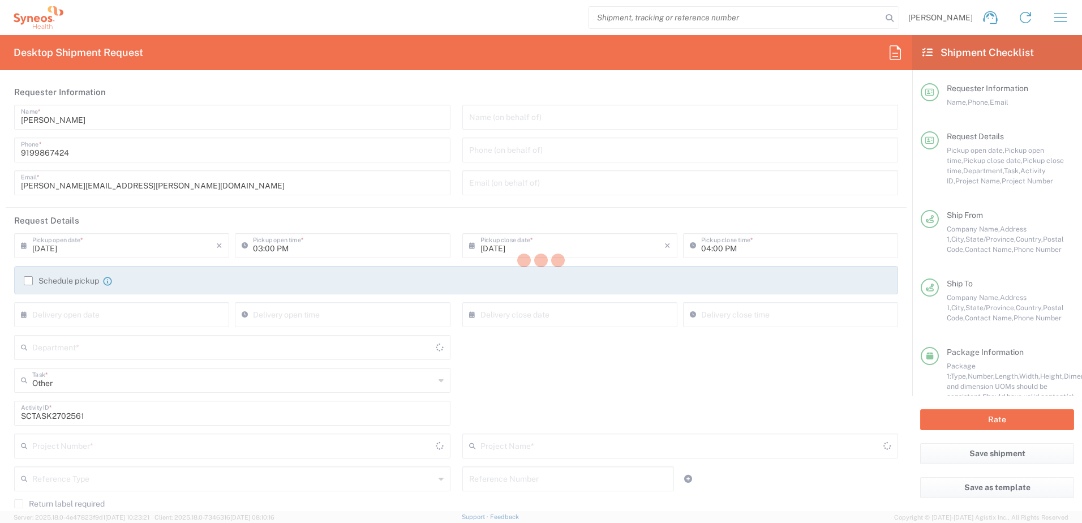
type input "4510"
type input "4520 DEPARTMENTAL EXPENSE"
type input "[US_STATE]"
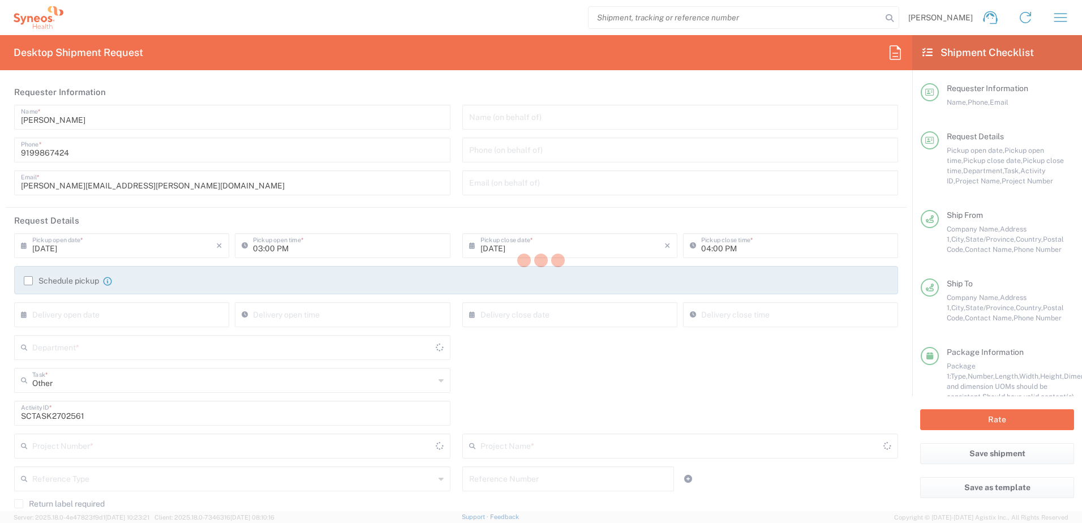
type input "Your Packaging"
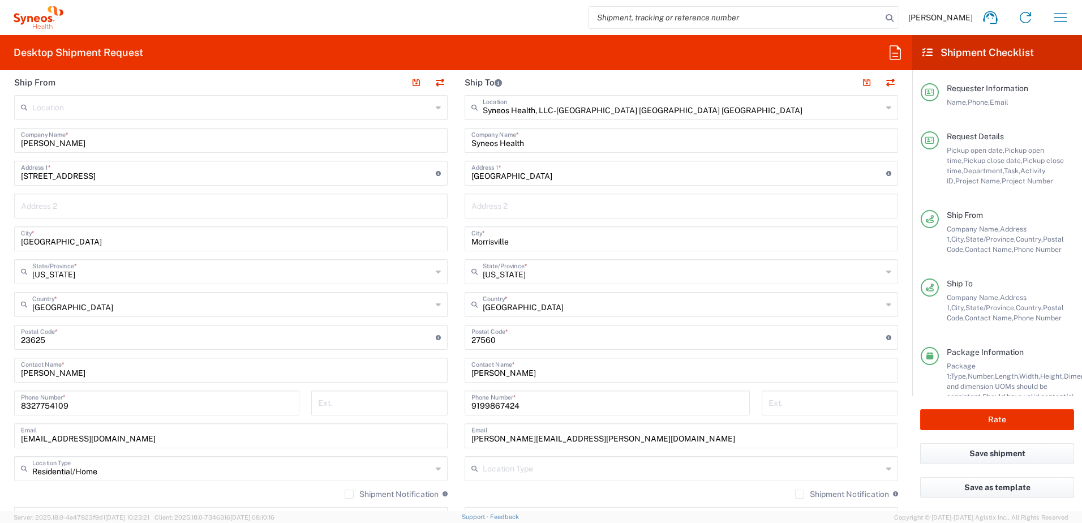
scroll to position [509, 0]
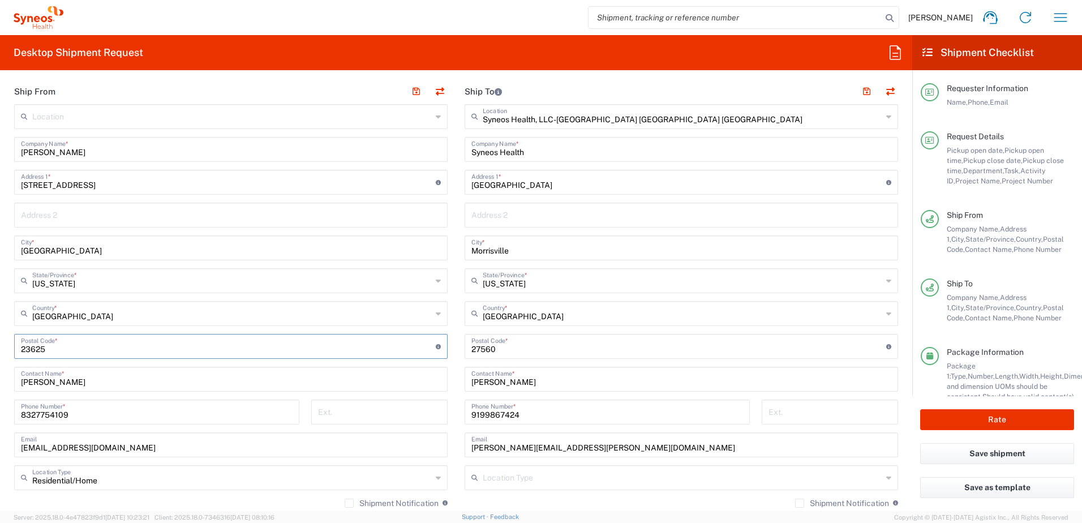
click at [50, 351] on input "undefined" at bounding box center [228, 345] width 415 height 20
drag, startPoint x: 57, startPoint y: 348, endPoint x: 9, endPoint y: 348, distance: 47.5
click at [9, 348] on main "Location [PERSON_NAME] LLC-[GEOGRAPHIC_DATA] [GEOGRAPHIC_DATA] [GEOGRAPHIC_DATA…" at bounding box center [231, 325] width 450 height 442
type input "33625"
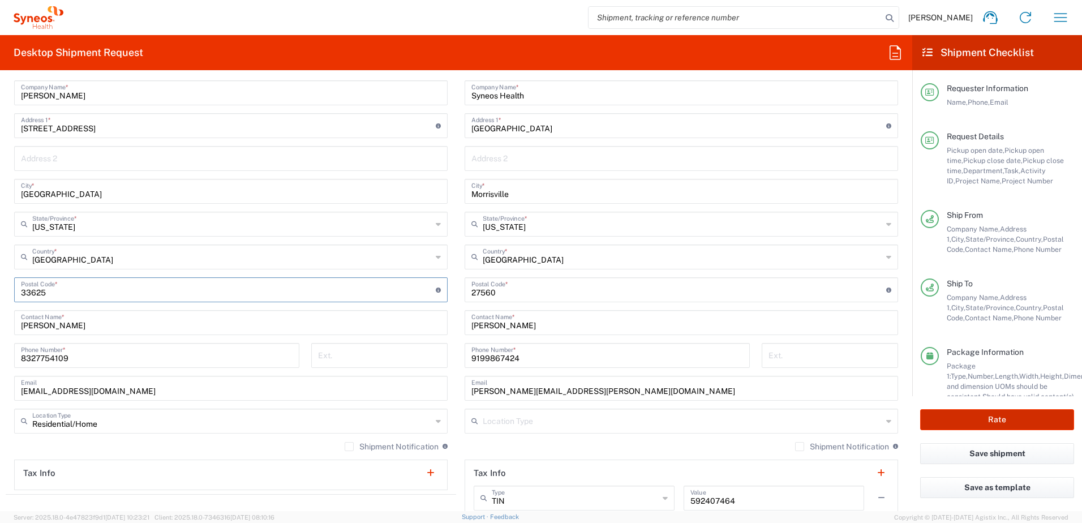
click at [980, 419] on button "Rate" at bounding box center [997, 419] width 154 height 21
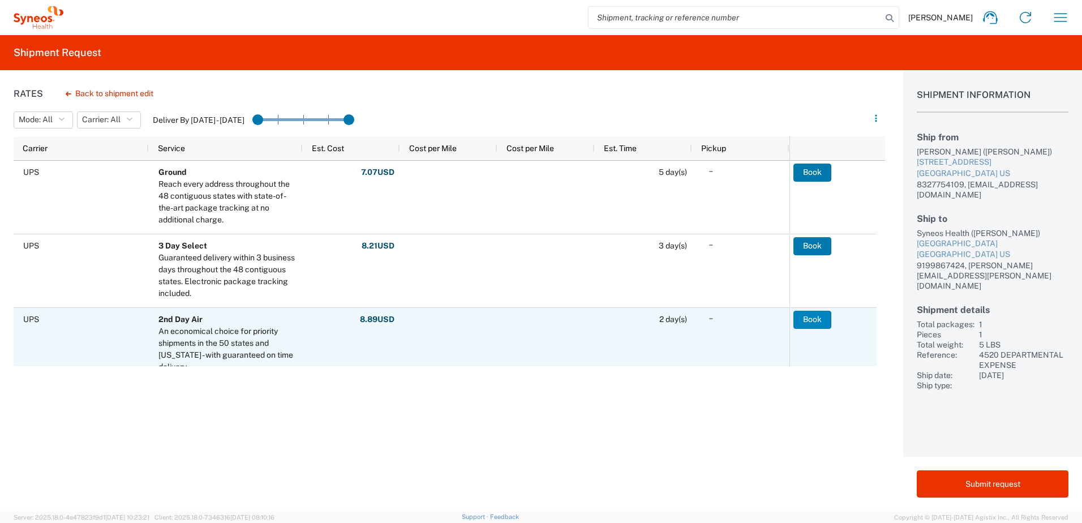
click at [802, 318] on button "Book" at bounding box center [812, 320] width 38 height 18
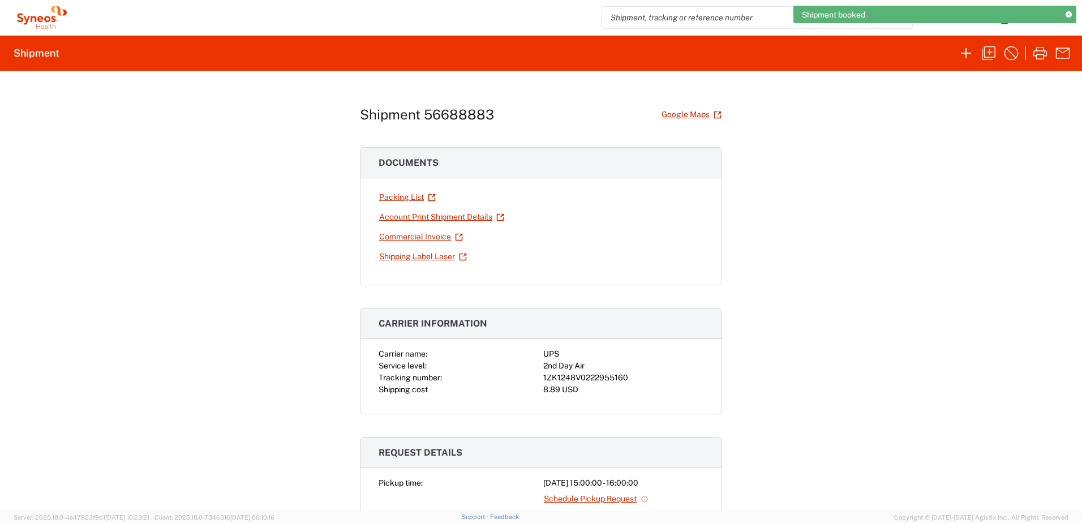
click at [584, 378] on div "1ZK1248V0222955160" at bounding box center [623, 378] width 160 height 12
copy div "1ZK1248V0222955160"
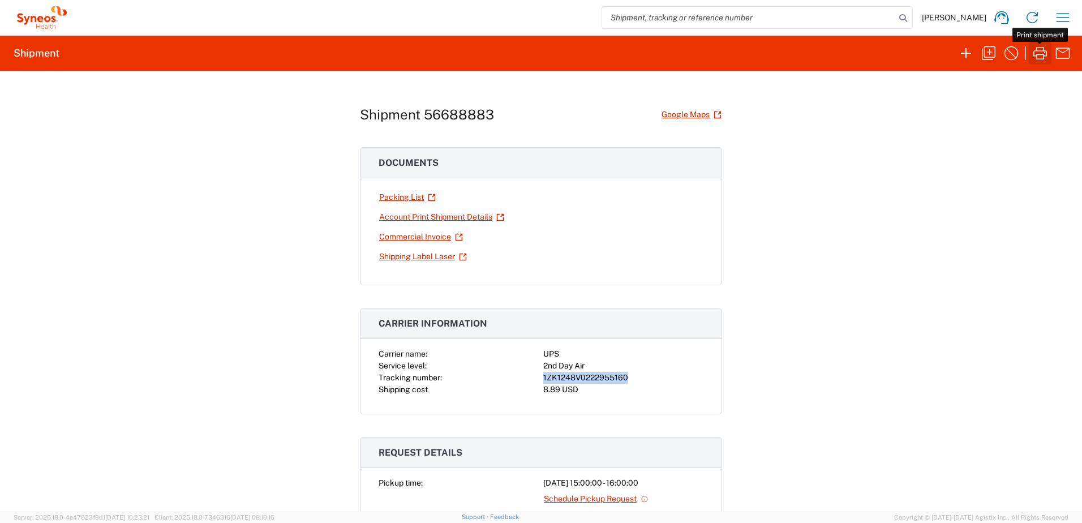
click at [1038, 52] on icon "button" at bounding box center [1040, 53] width 18 height 18
